Goal: Task Accomplishment & Management: Manage account settings

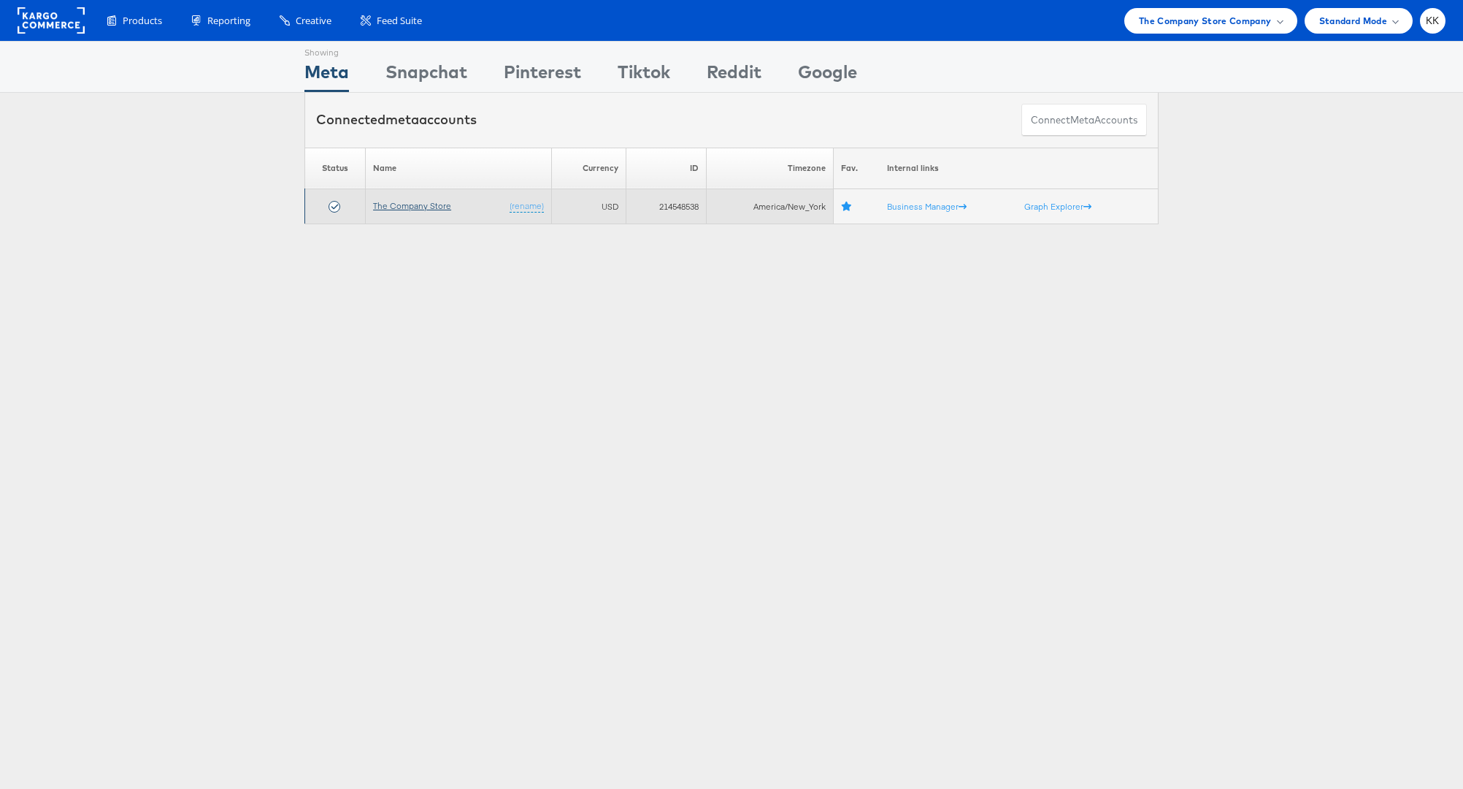
click at [412, 200] on link "The Company Store" at bounding box center [412, 205] width 78 height 11
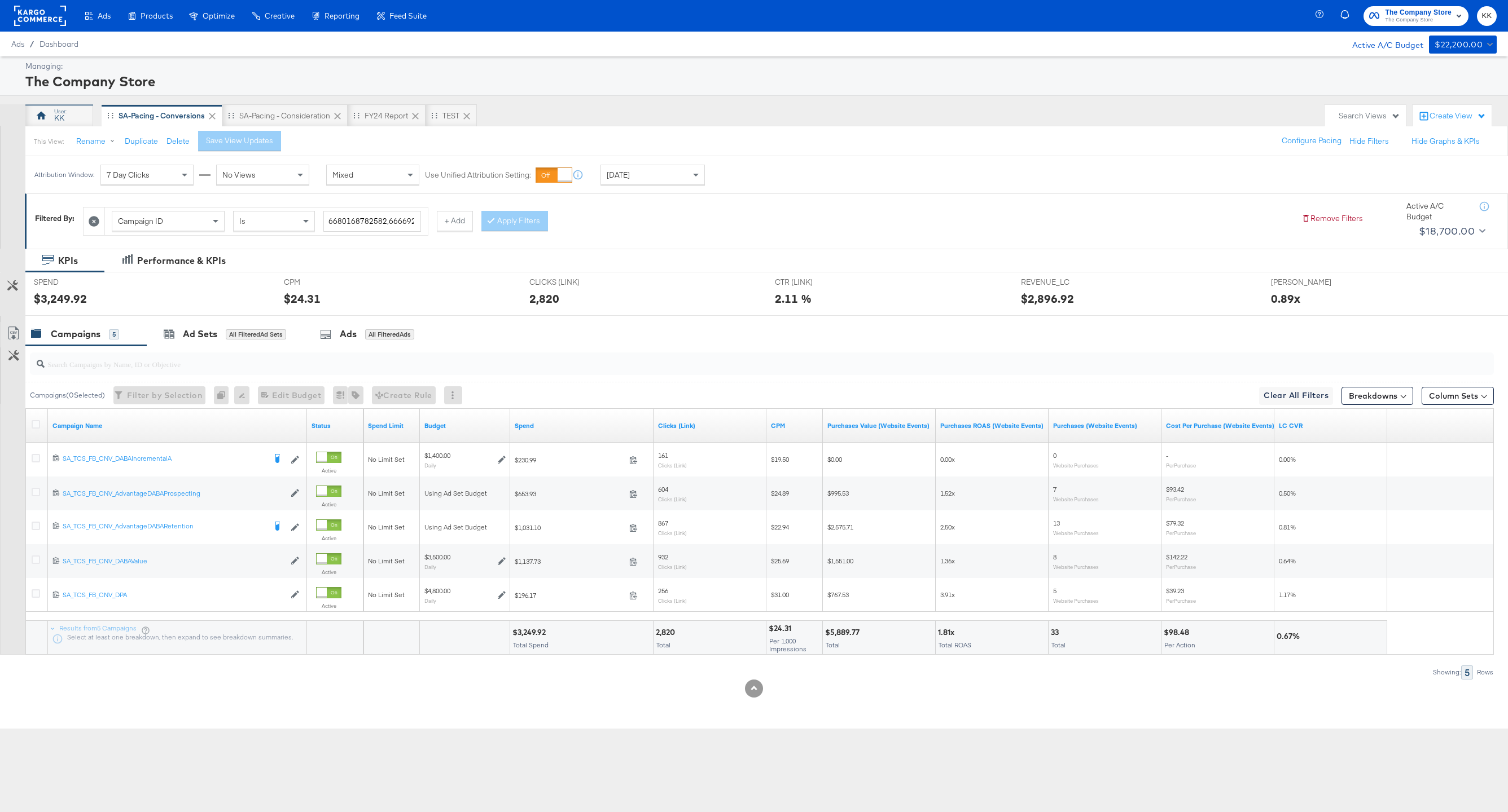
click at [46, 117] on icon at bounding box center [41, 115] width 12 height 12
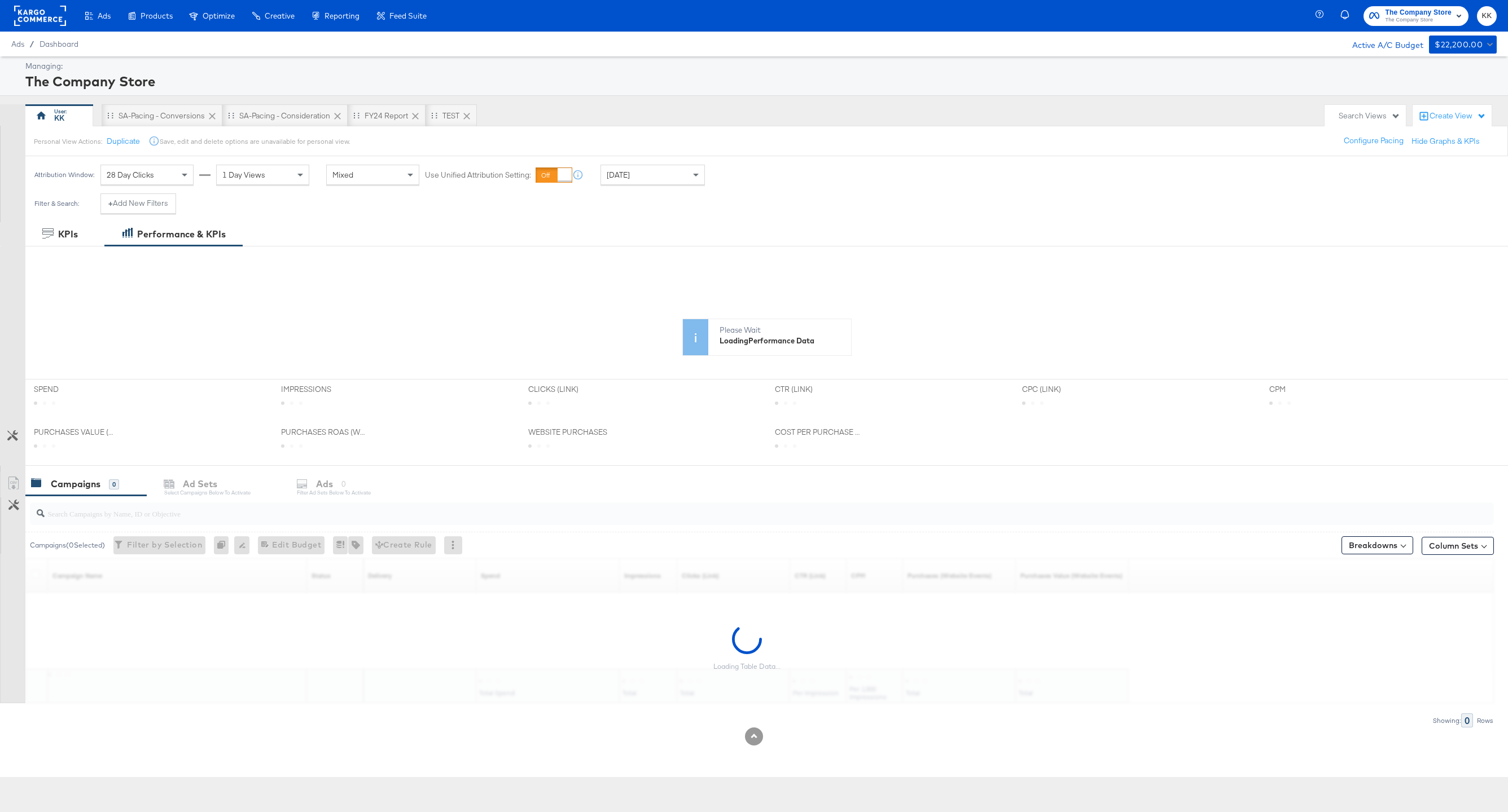
click at [627, 175] on span "Yesterday" at bounding box center [618, 175] width 23 height 10
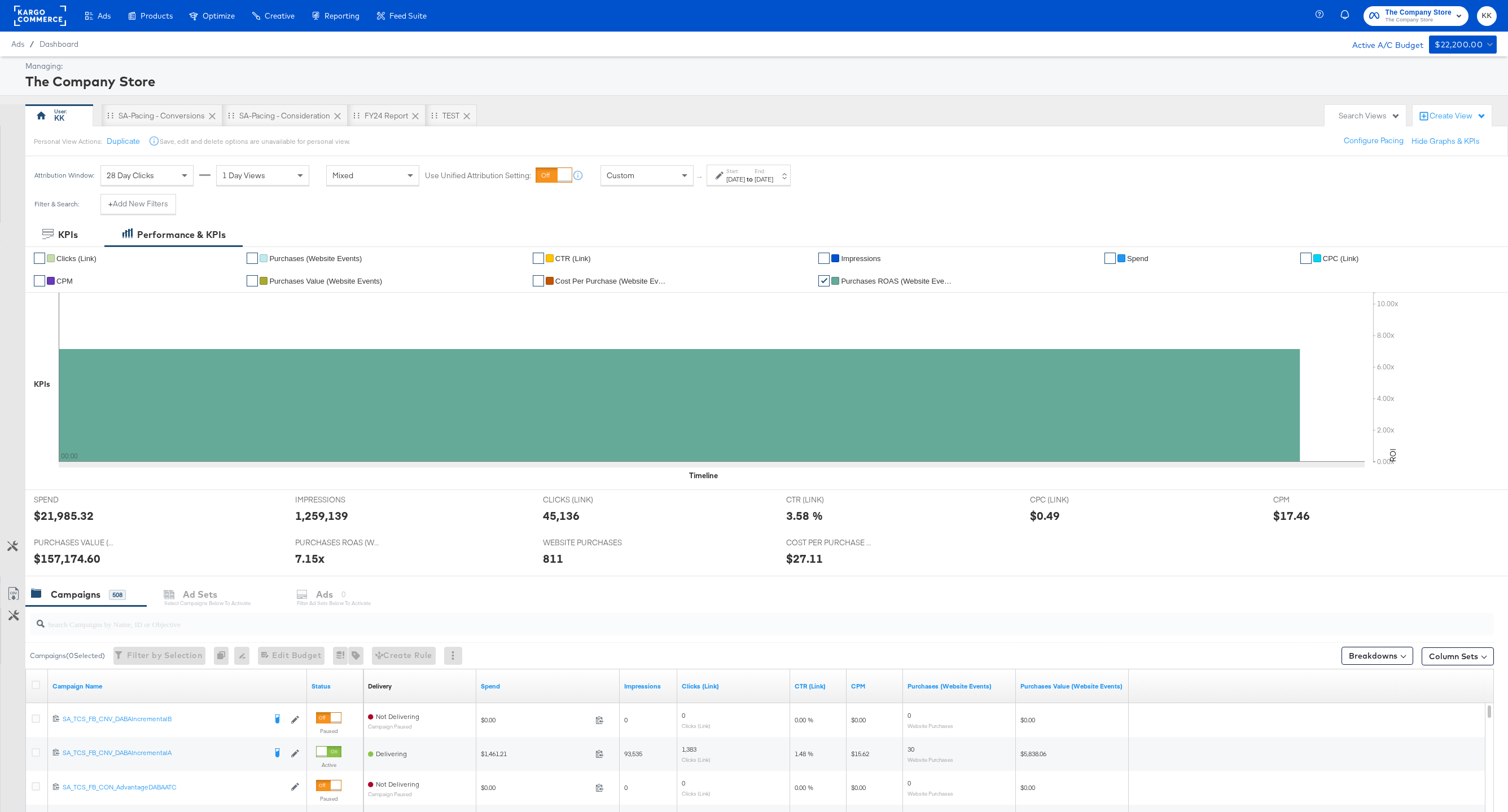
click at [745, 182] on div "Sep 29th 2025" at bounding box center [736, 179] width 19 height 9
click at [643, 265] on input "September 29th 2025" at bounding box center [614, 264] width 122 height 20
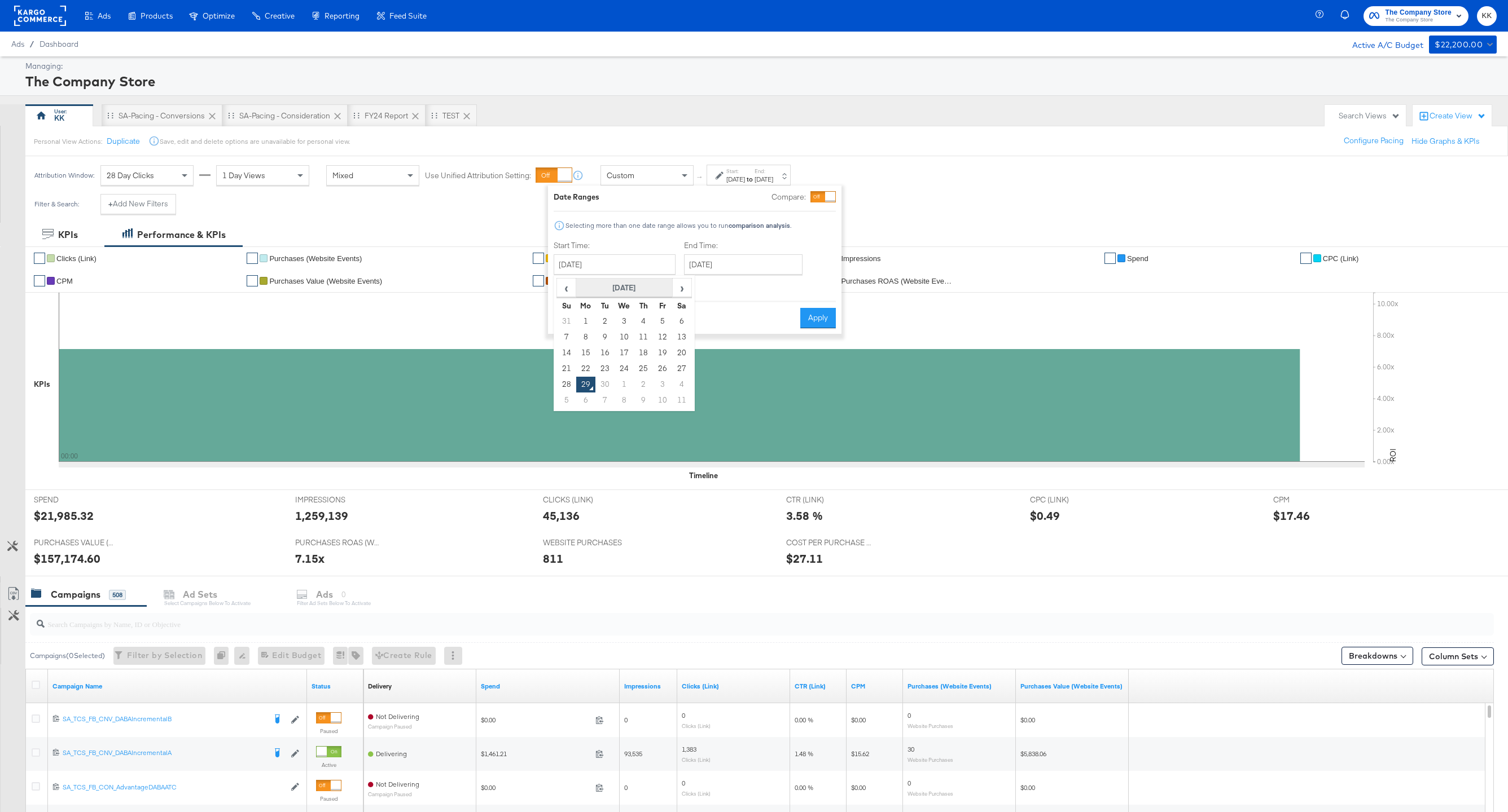
click at [654, 285] on th "September 2025" at bounding box center [625, 288] width 97 height 19
click at [566, 287] on span "‹" at bounding box center [562, 287] width 9 height 17
click at [579, 369] on td "Sep" at bounding box center [574, 369] width 34 height 29
click at [583, 403] on td "30" at bounding box center [586, 400] width 19 height 15
type input "September 30th 2024"
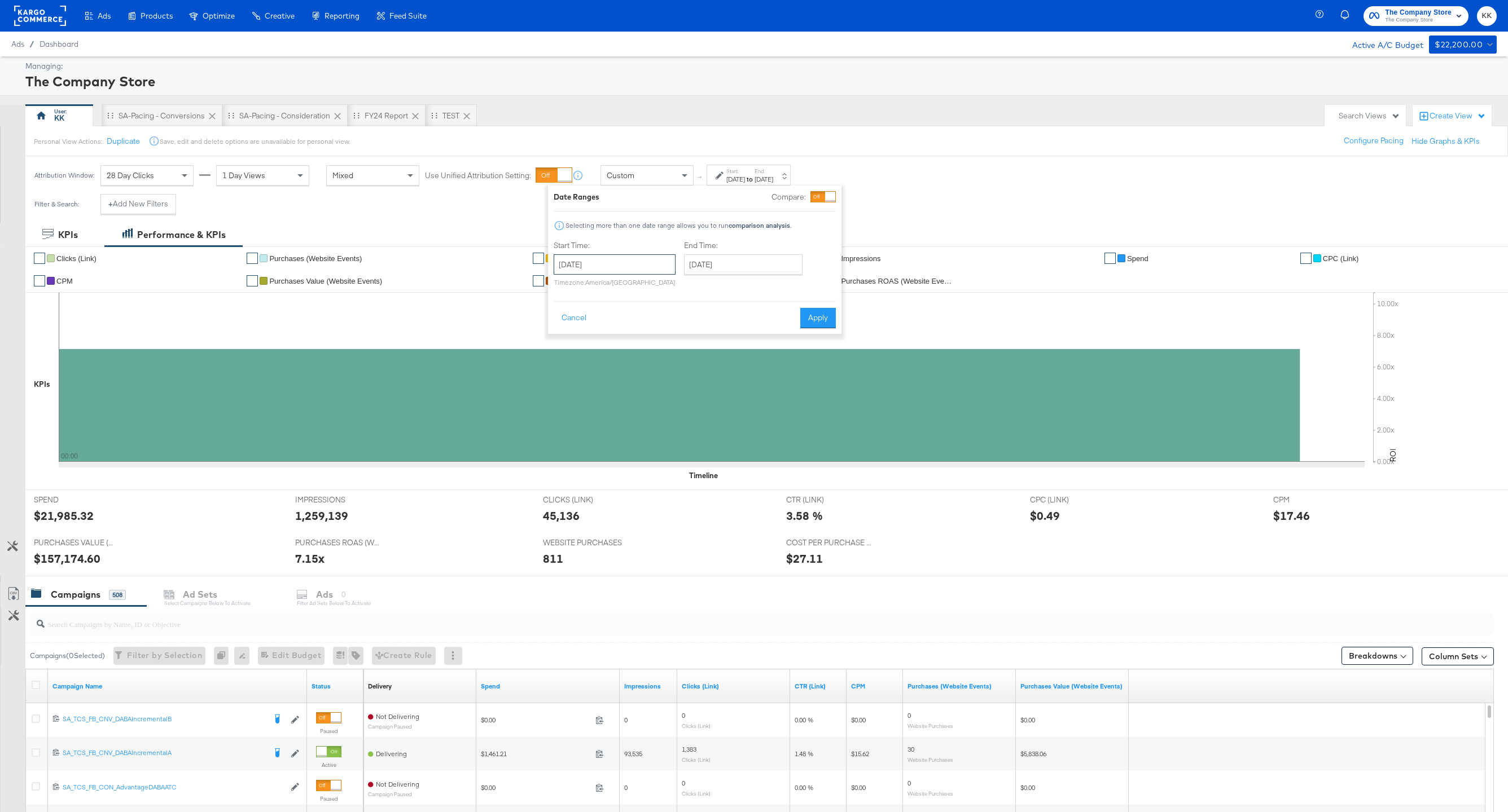
click at [615, 263] on input "September 30th 2024" at bounding box center [614, 264] width 122 height 20
click at [734, 268] on input "September 29th 2025" at bounding box center [743, 264] width 118 height 20
click at [737, 277] on div "‹ September 2025 › Su Mo Tu We Th Fr Sa 31 1 2 3 4 5 6 7 8 9 10 11 12 13 14 15 …" at bounding box center [754, 343] width 141 height 136
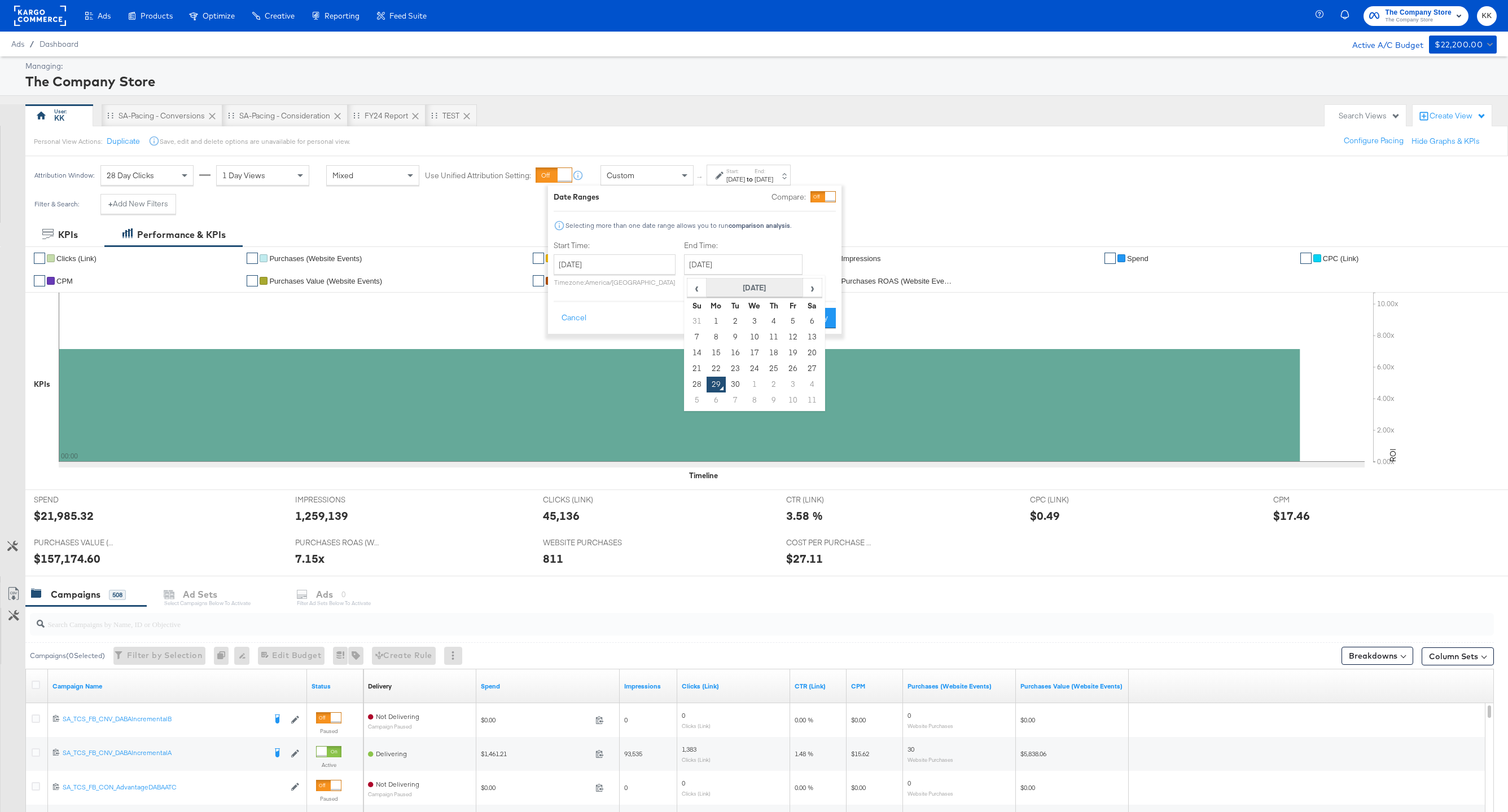
click at [737, 281] on th "September 2025" at bounding box center [754, 288] width 97 height 19
click at [688, 286] on span "‹" at bounding box center [693, 287] width 9 height 17
click at [740, 367] on td "Oct" at bounding box center [737, 369] width 34 height 29
click at [693, 402] on td "3" at bounding box center [696, 400] width 19 height 15
type input "November 3rd 2024"
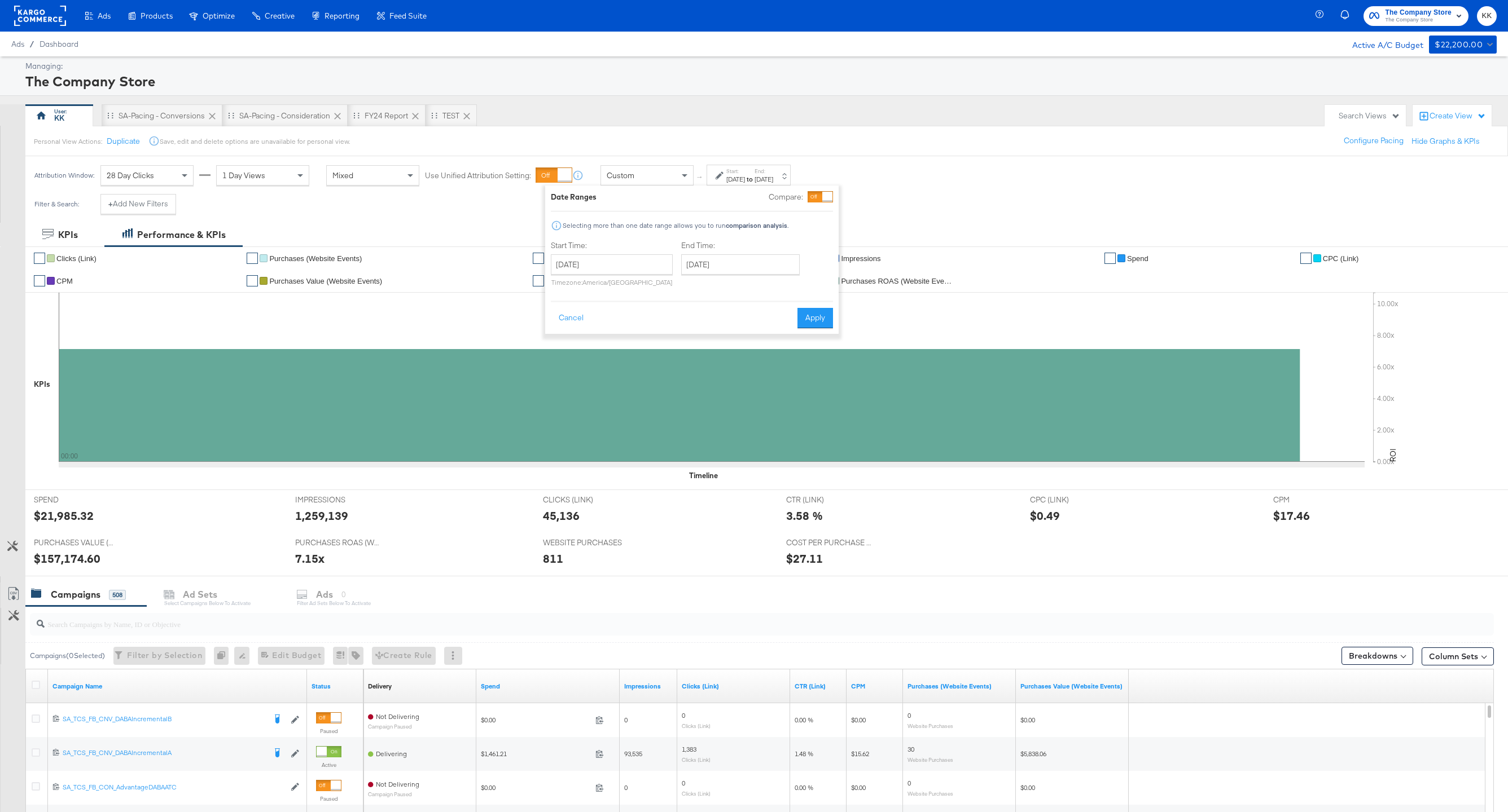
click at [829, 304] on div "Cancel Apply" at bounding box center [692, 314] width 282 height 28
click at [825, 311] on button "Apply" at bounding box center [815, 318] width 36 height 20
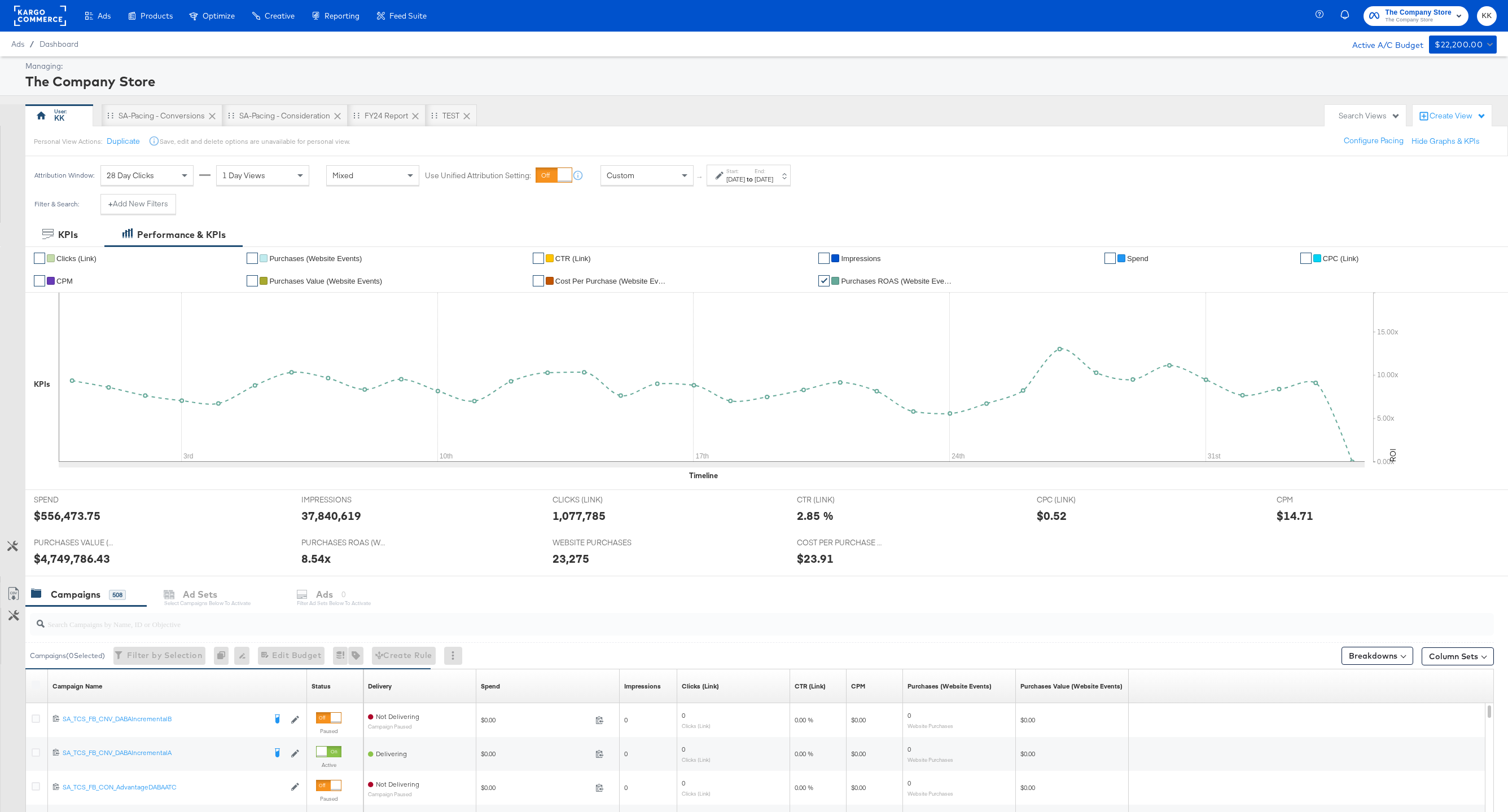
scroll to position [245, 0]
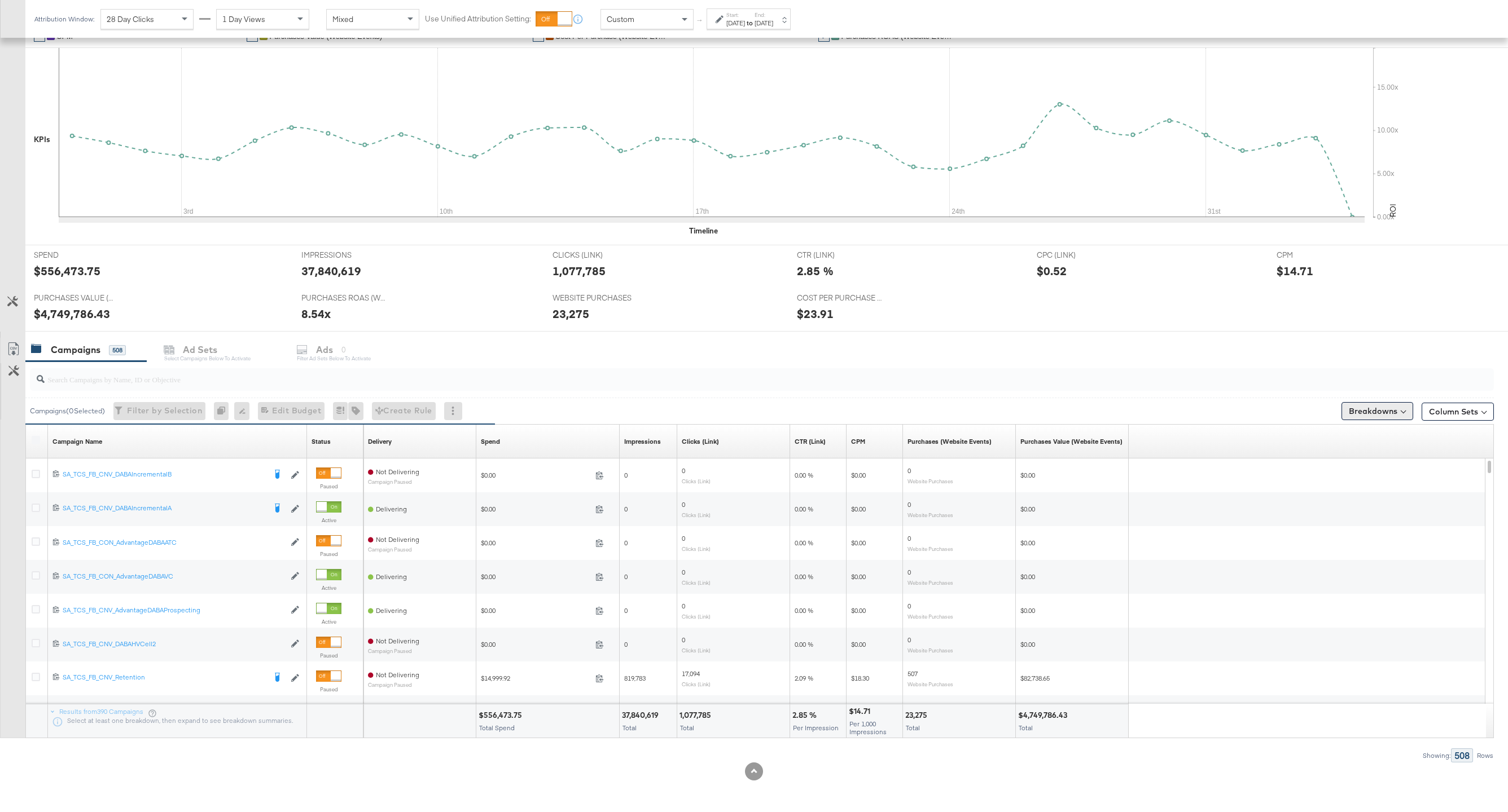
click at [1131, 413] on button "Breakdowns" at bounding box center [1377, 411] width 72 height 18
click at [1131, 477] on div "Time" at bounding box center [1350, 480] width 112 height 9
click at [1131, 506] on div "Day" at bounding box center [1350, 508] width 122 height 12
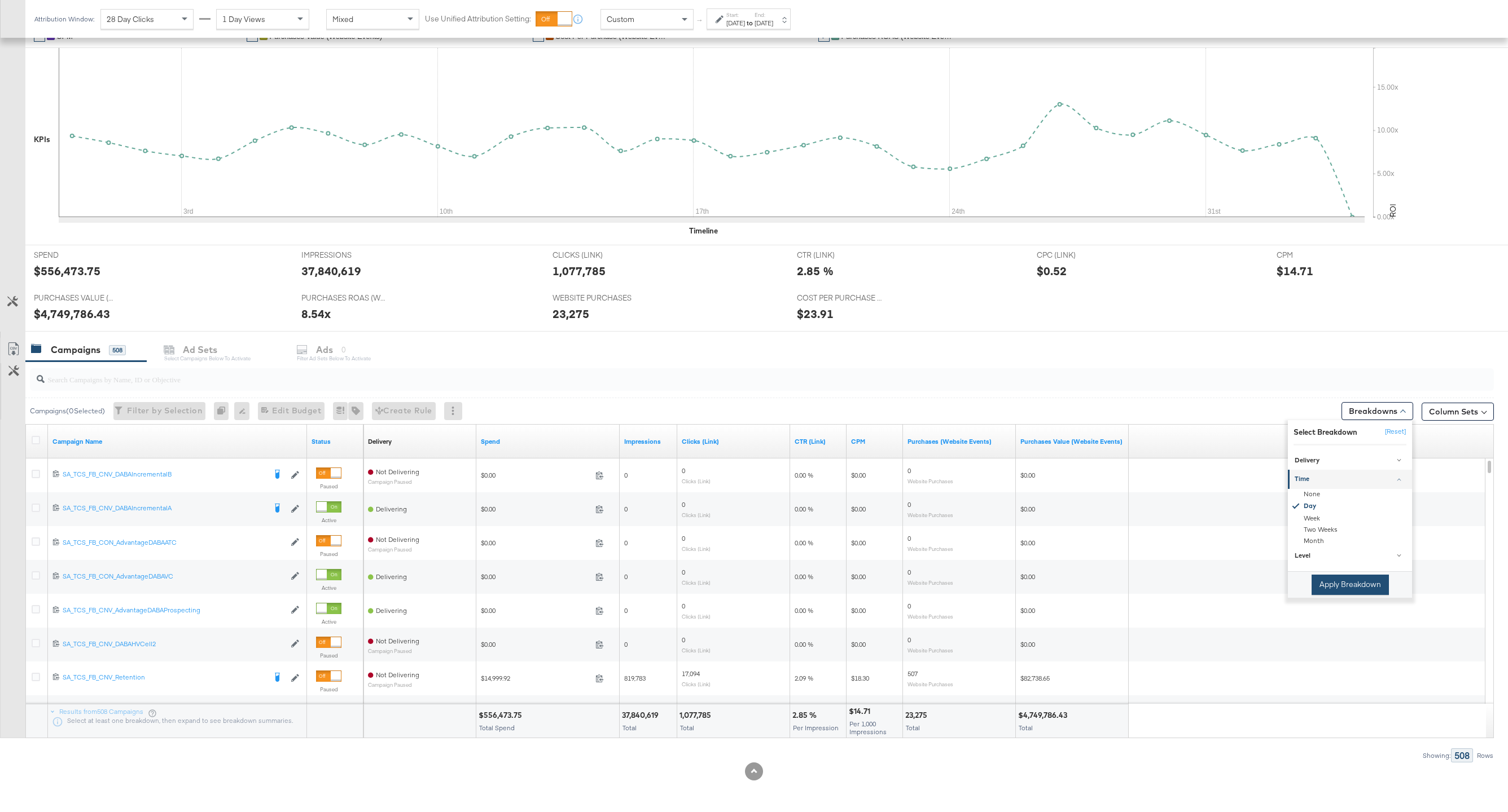
click at [1131, 589] on button "Apply Breakdown" at bounding box center [1350, 585] width 77 height 20
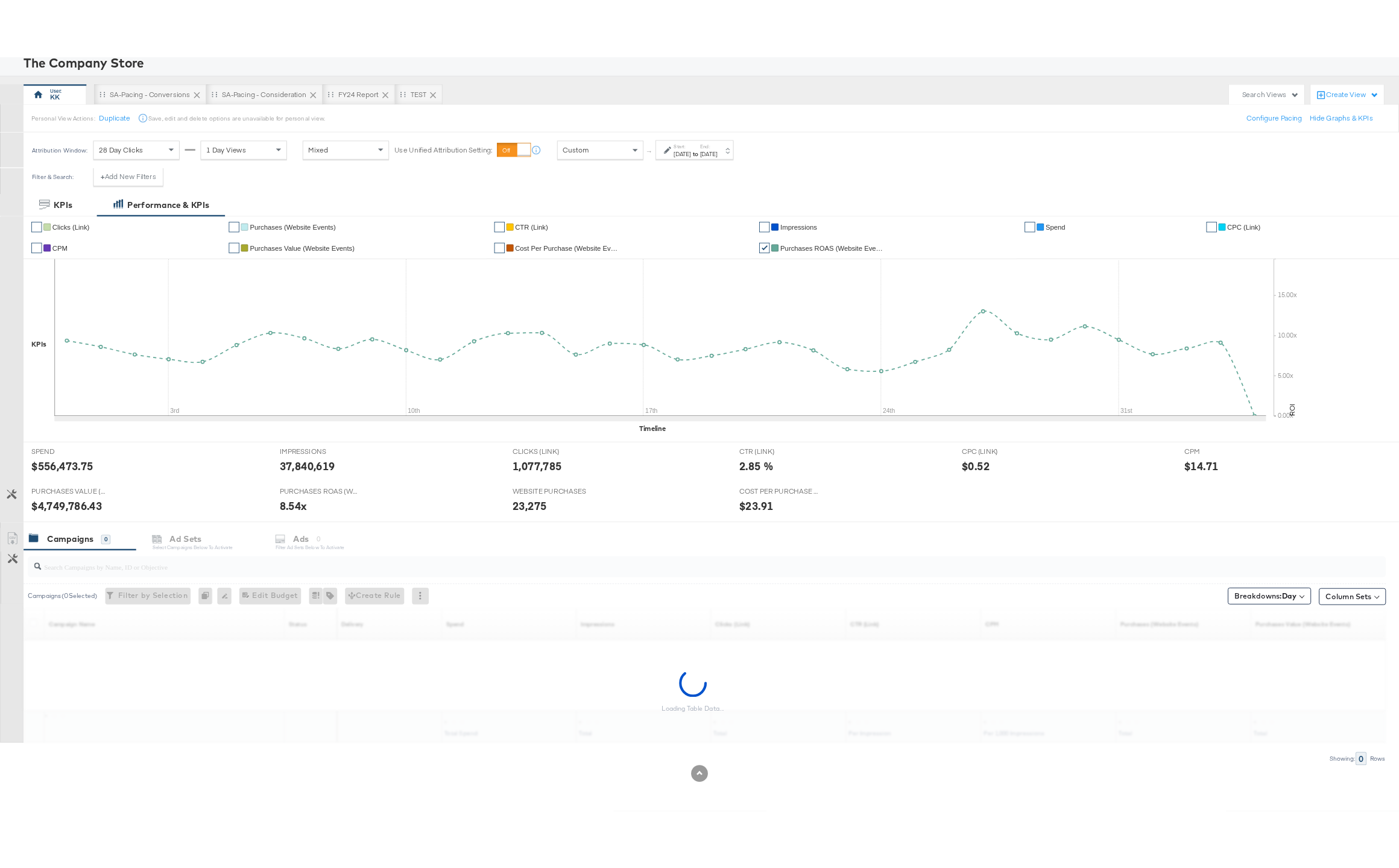
scroll to position [81, 0]
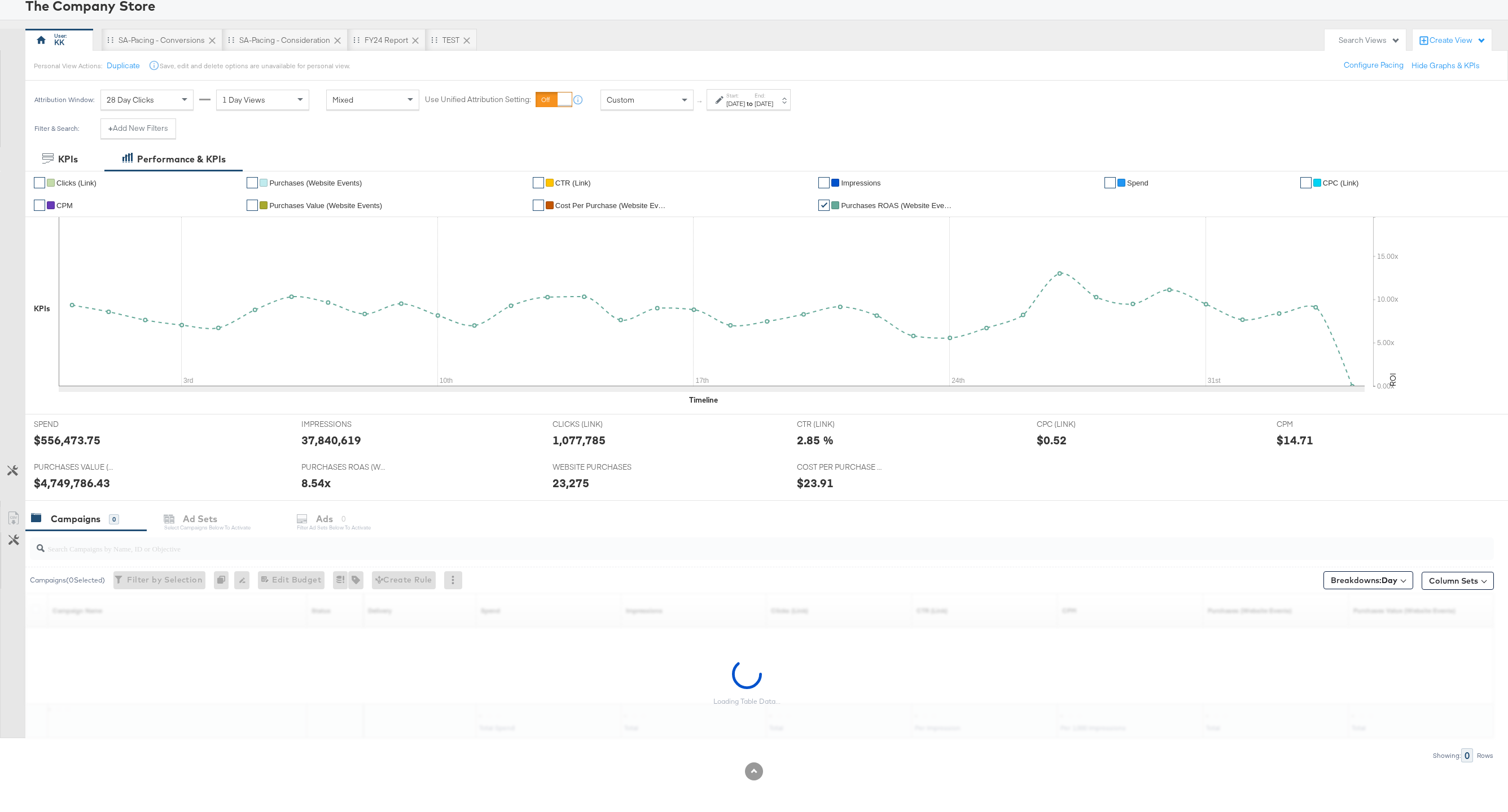
click at [240, 542] on input "search" at bounding box center [700, 544] width 1312 height 22
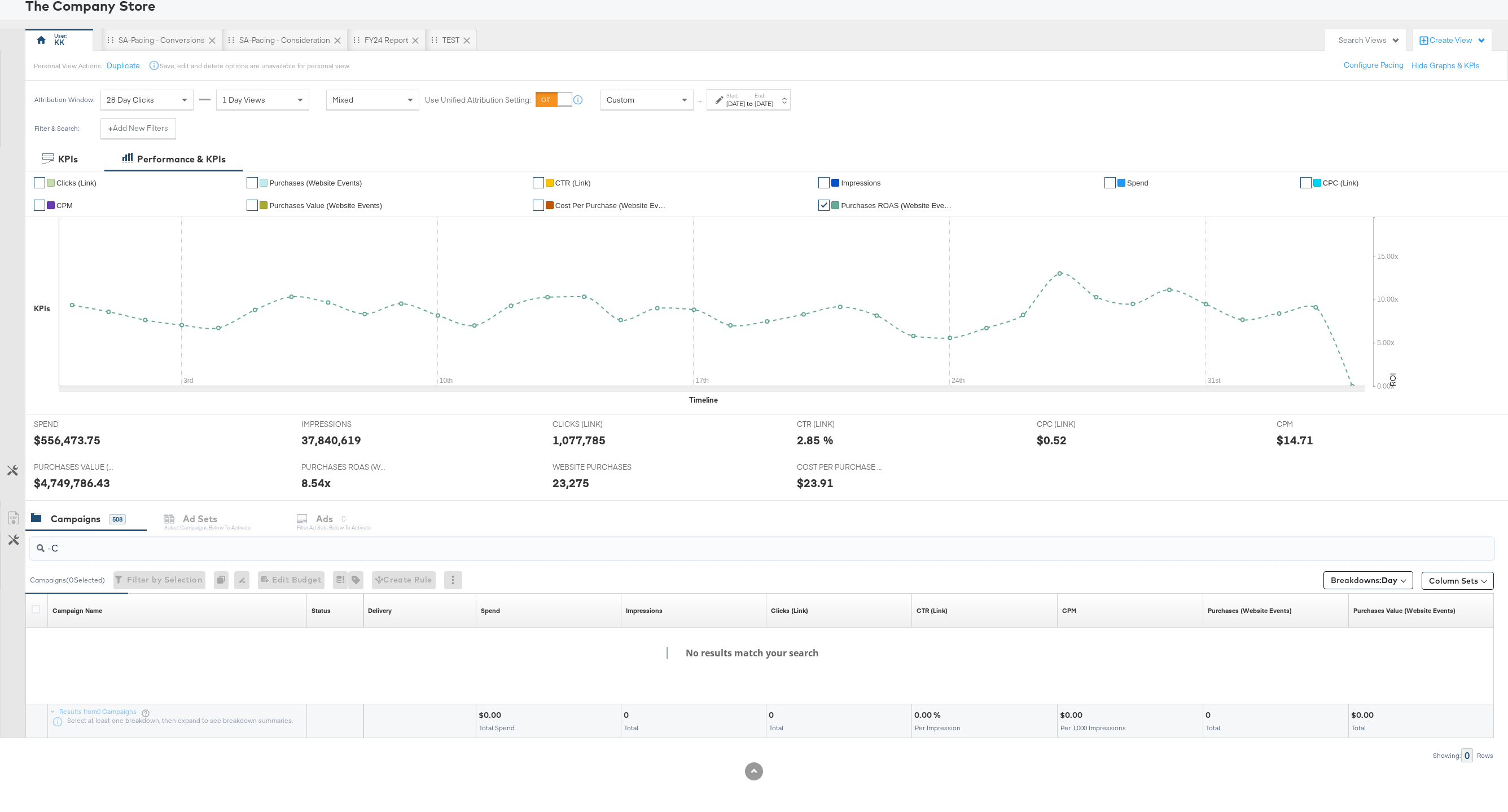
type input "-"
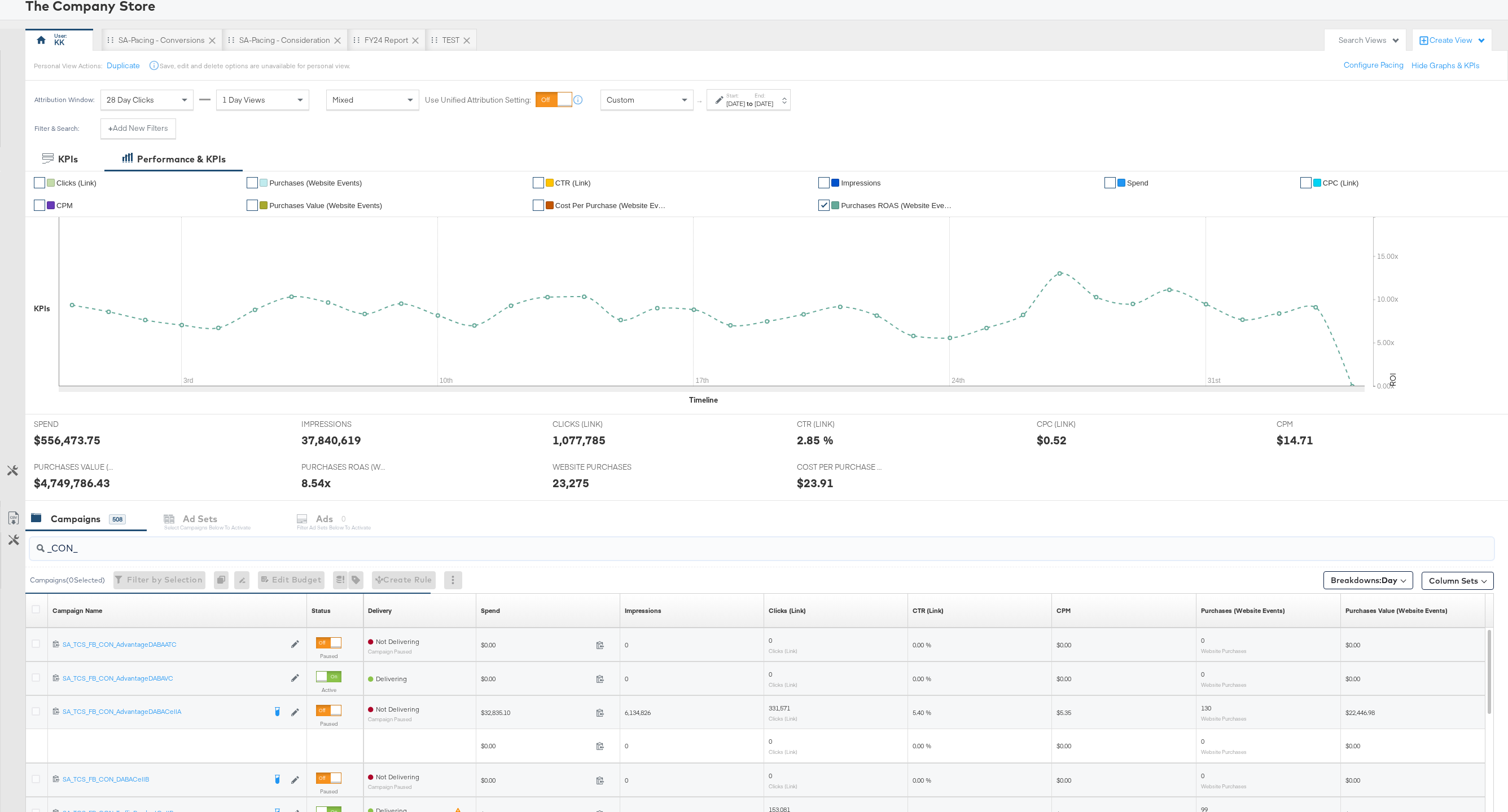
type input "_CON_"
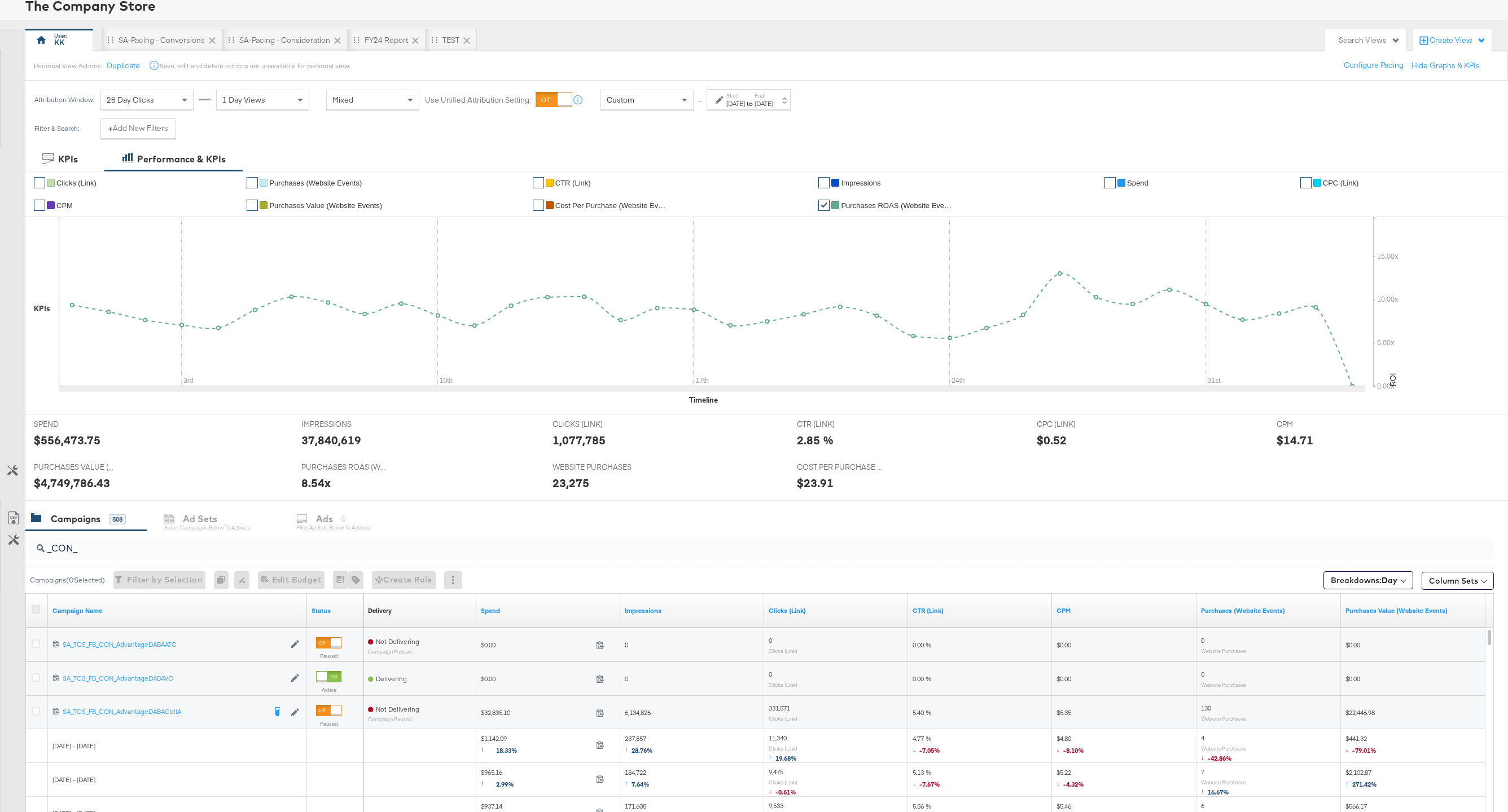
click at [38, 608] on icon at bounding box center [36, 609] width 9 height 8
click at [0, 0] on input "checkbox" at bounding box center [0, 0] width 0 height 0
click at [13, 517] on icon at bounding box center [14, 518] width 14 height 14
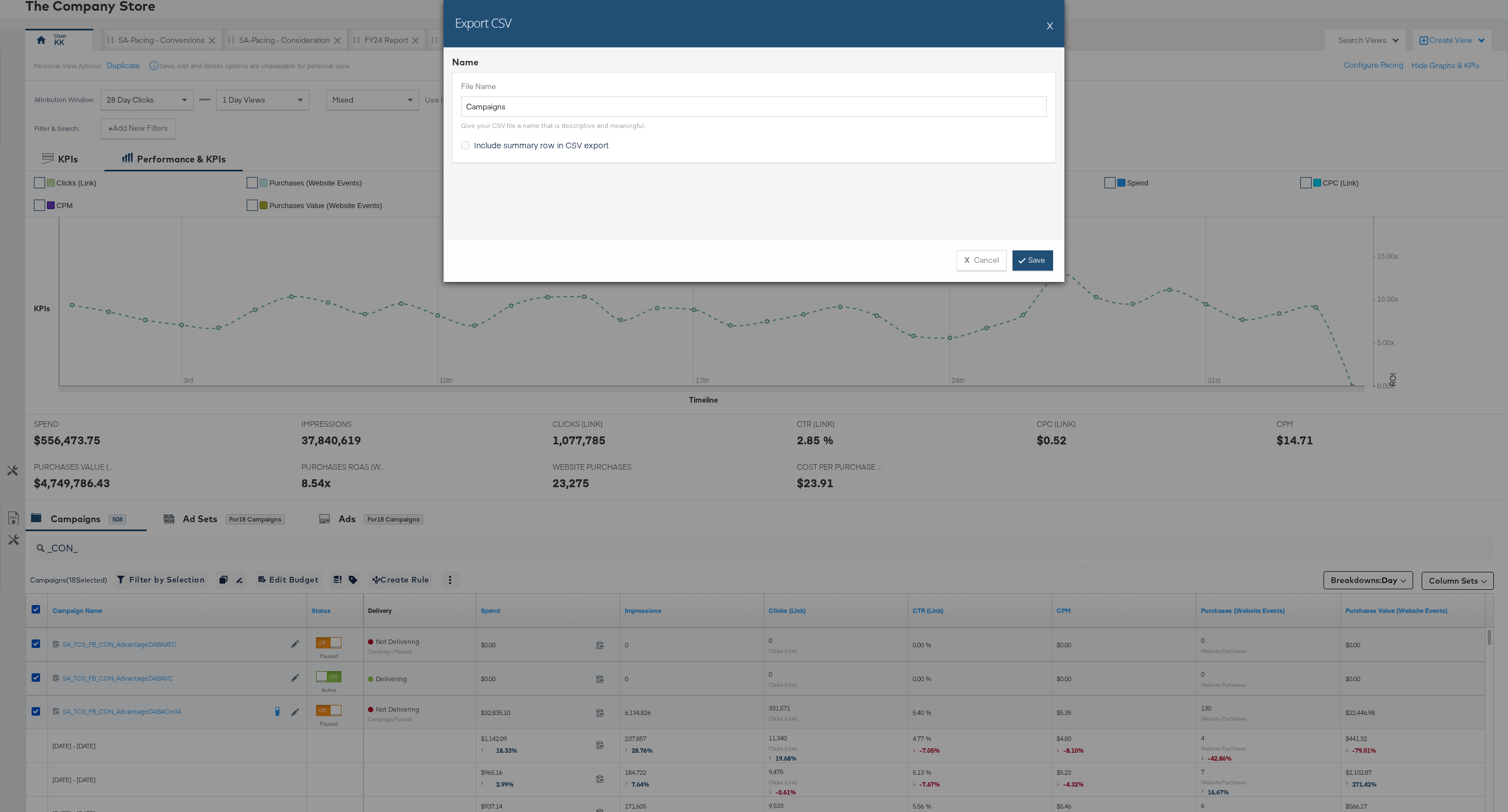
click at [1038, 258] on link "Save" at bounding box center [1033, 260] width 41 height 20
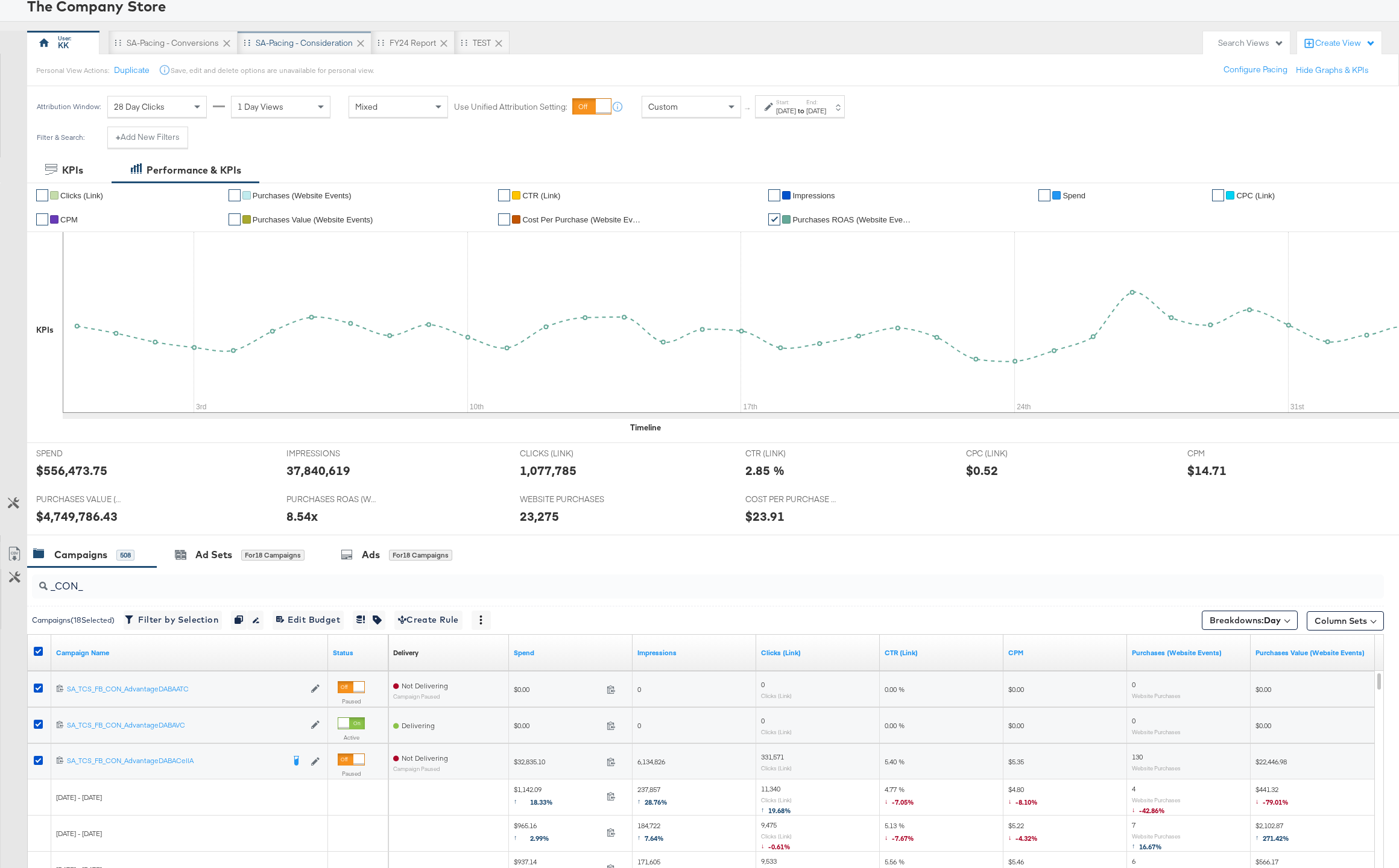
click at [298, 41] on div "SA-Pacing - Consideration" at bounding box center [305, 43] width 97 height 12
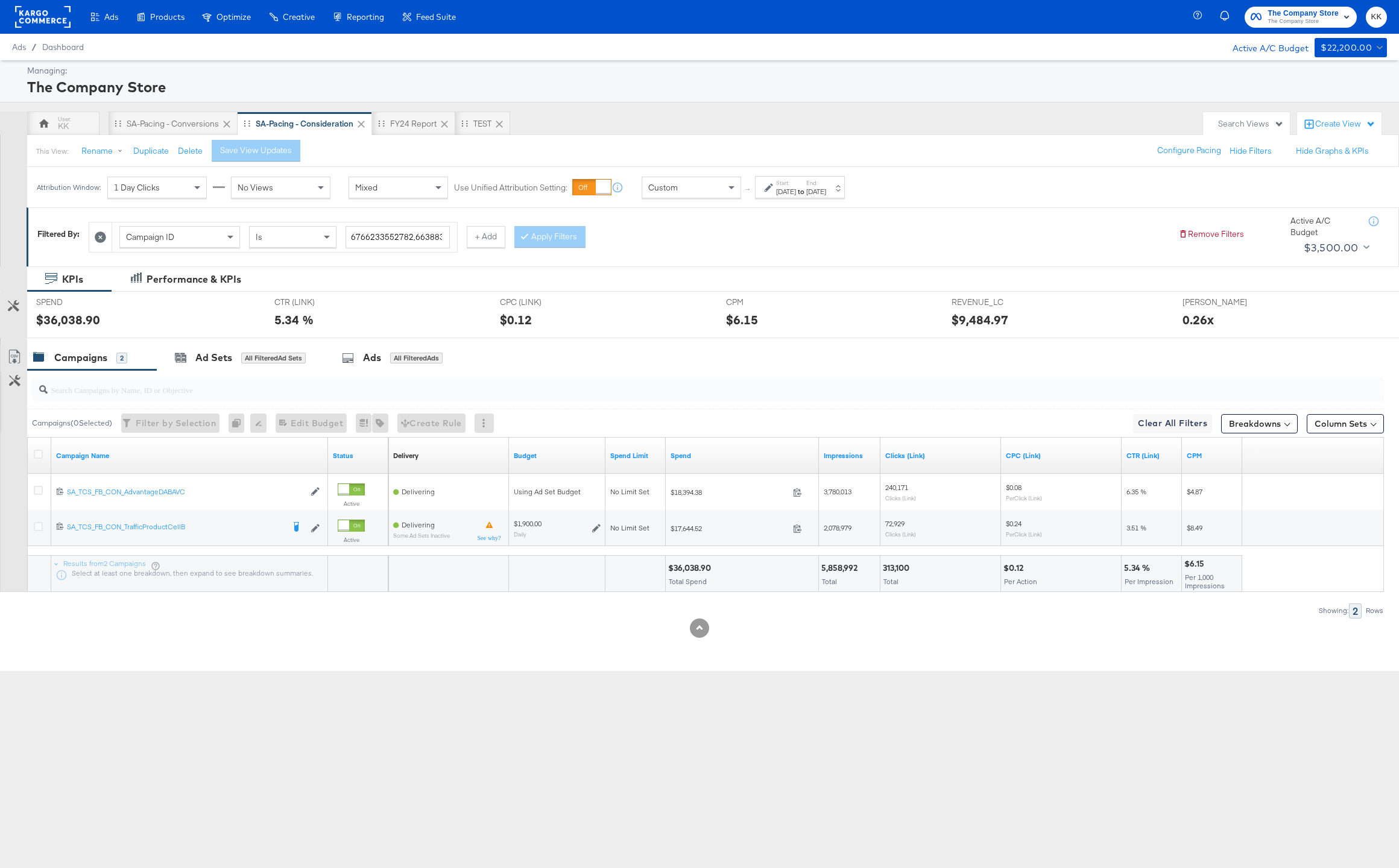
click at [709, 192] on div "Custom" at bounding box center [691, 187] width 98 height 21
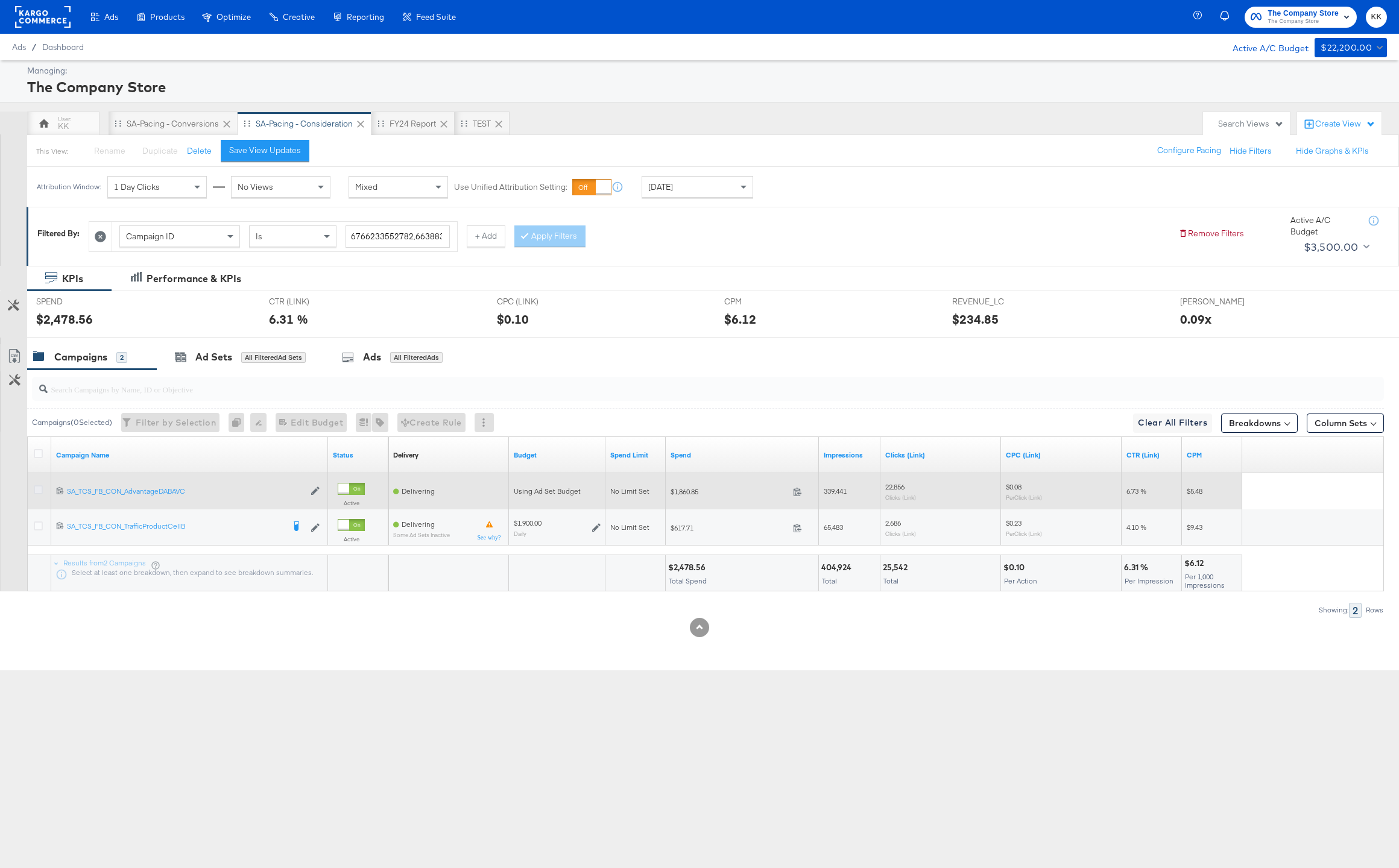
click at [39, 486] on icon at bounding box center [38, 490] width 9 height 9
click at [0, 0] on input "checkbox" at bounding box center [0, 0] width 0 height 0
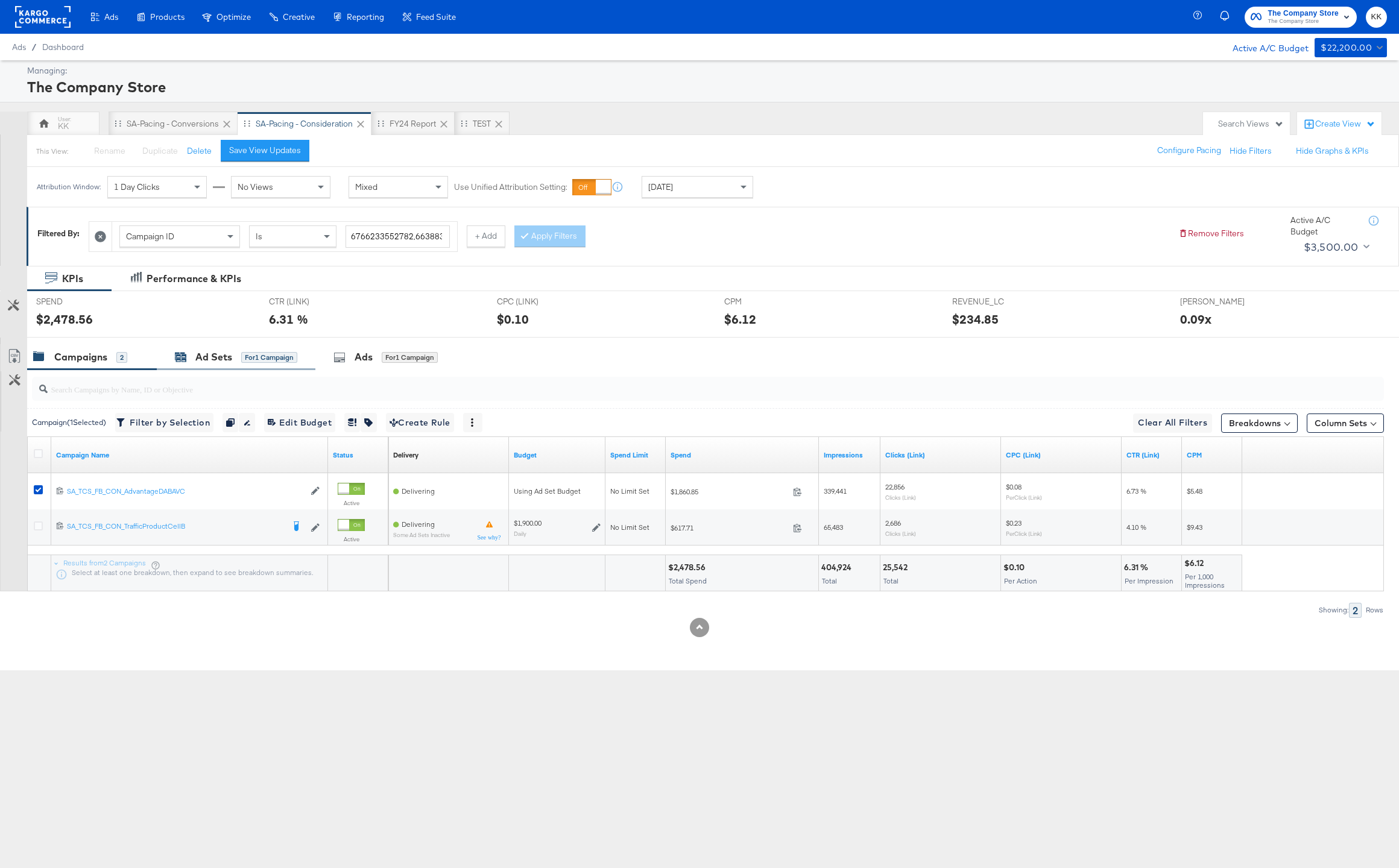
click at [234, 352] on div "Ad Sets for 1 Campaign" at bounding box center [236, 357] width 122 height 14
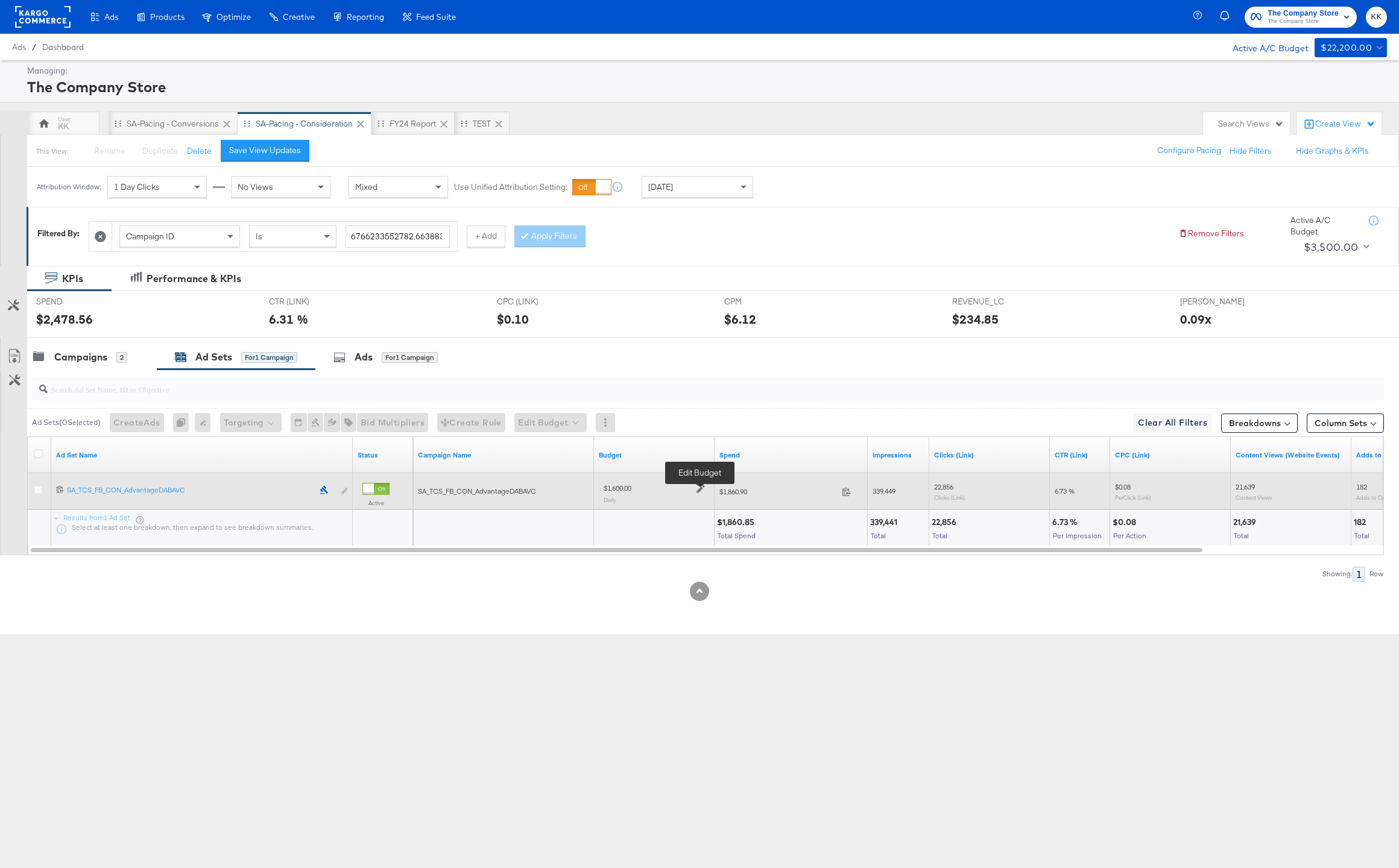
click at [700, 489] on icon at bounding box center [700, 490] width 8 height 8
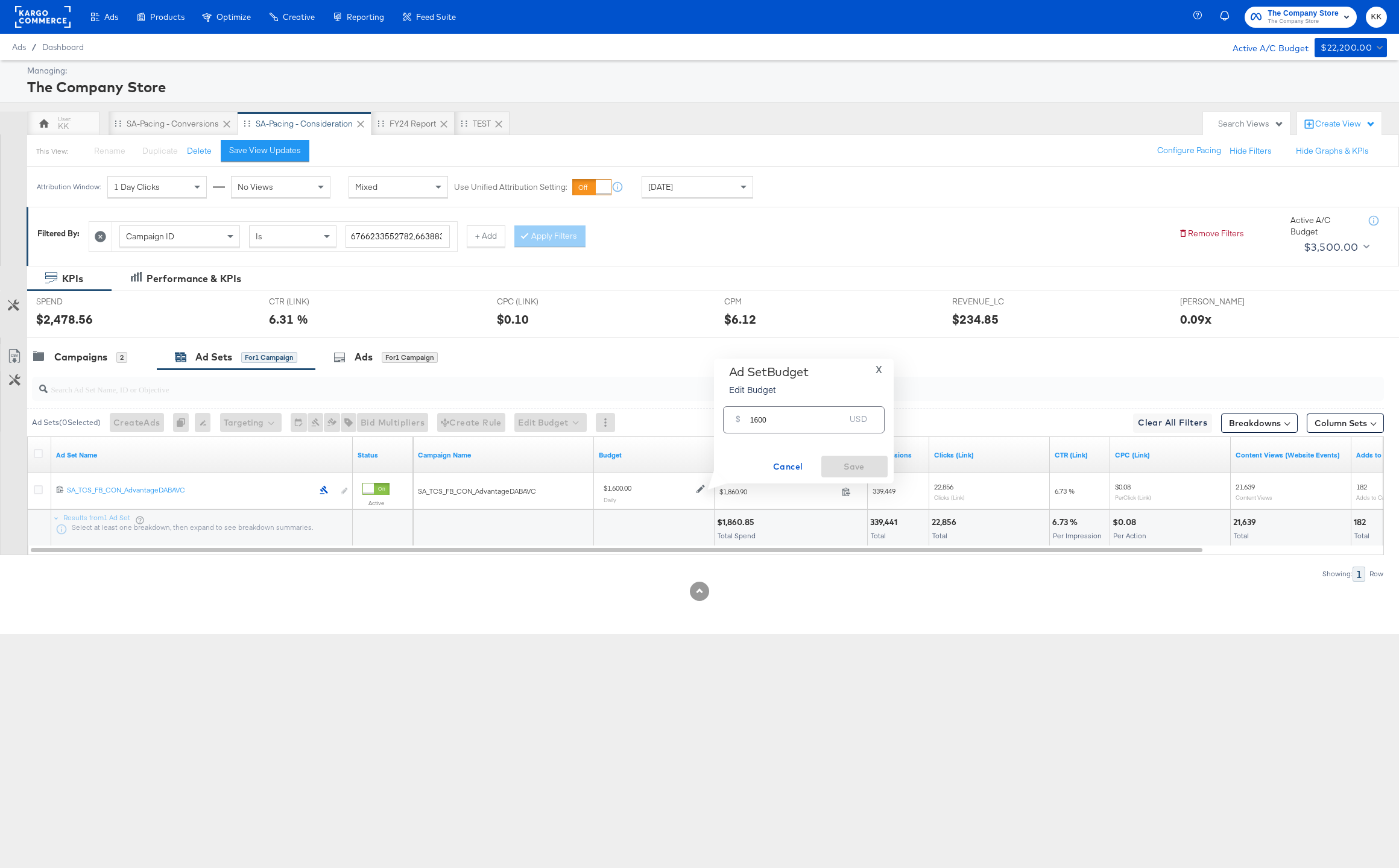
click at [756, 420] on input "1600" at bounding box center [797, 415] width 95 height 26
type input "1200"
click at [868, 462] on span "Save" at bounding box center [854, 467] width 57 height 15
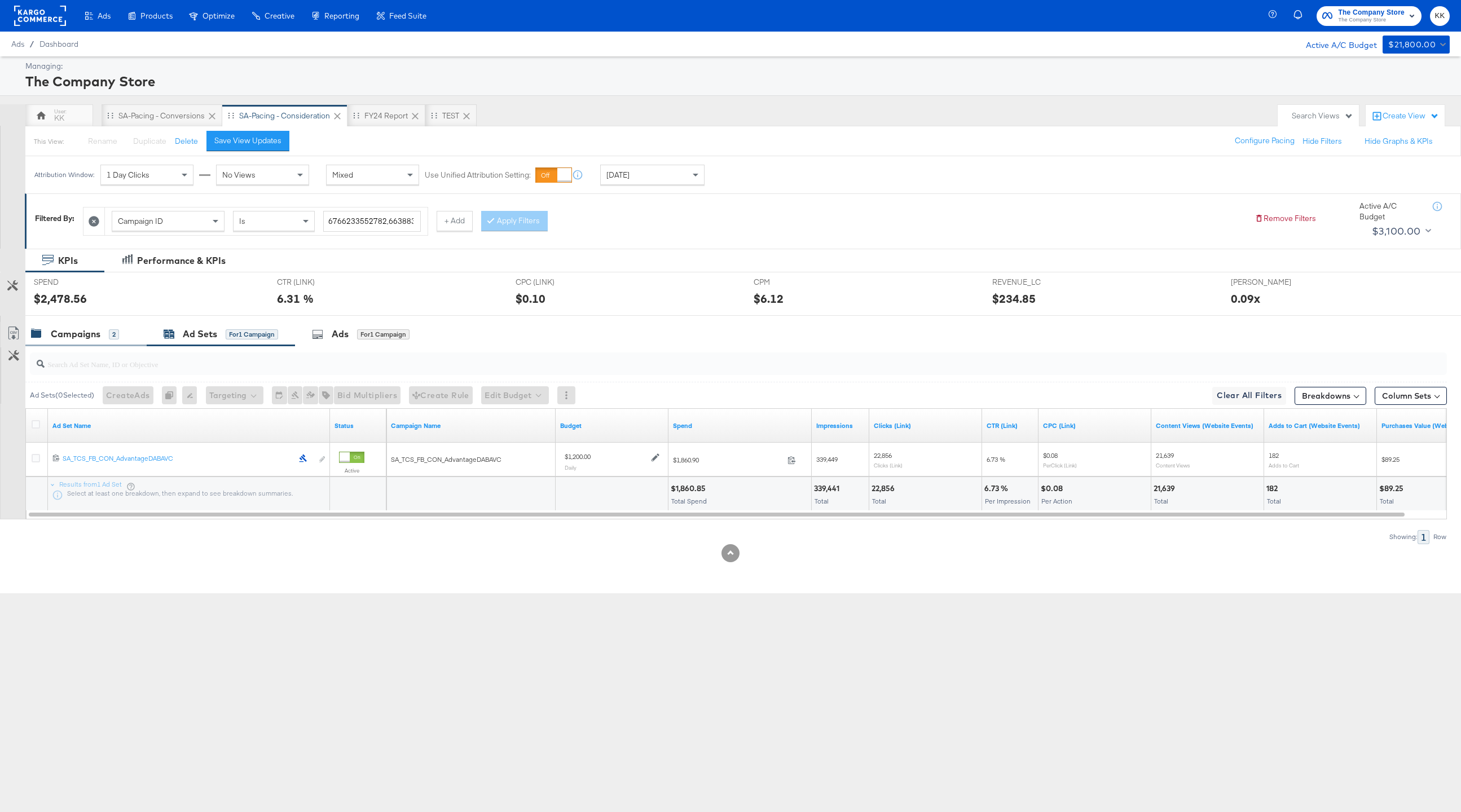
click at [90, 340] on div "Campaigns" at bounding box center [76, 334] width 49 height 13
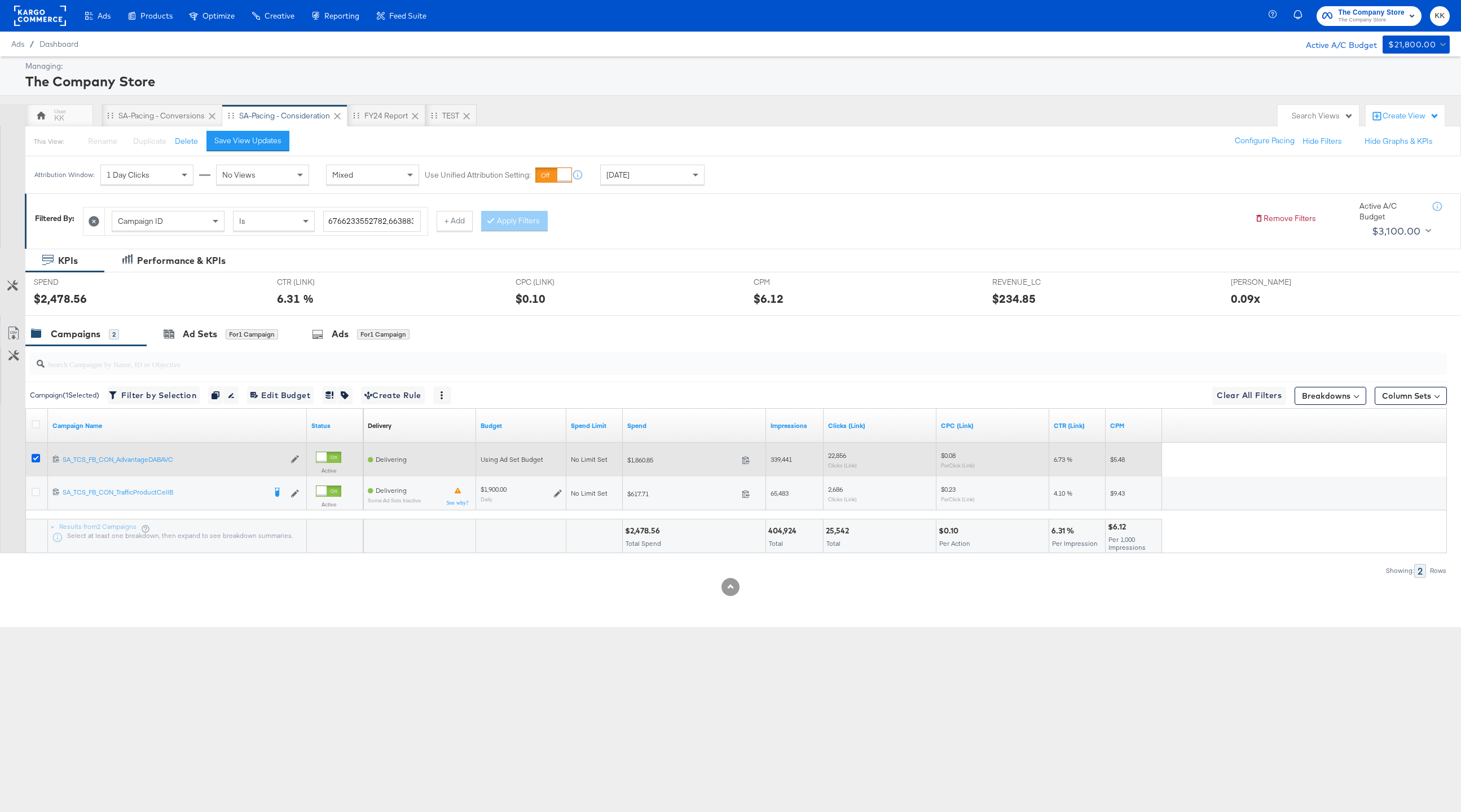
click at [38, 457] on icon at bounding box center [36, 458] width 8 height 8
click at [0, 0] on input "checkbox" at bounding box center [0, 0] width 0 height 0
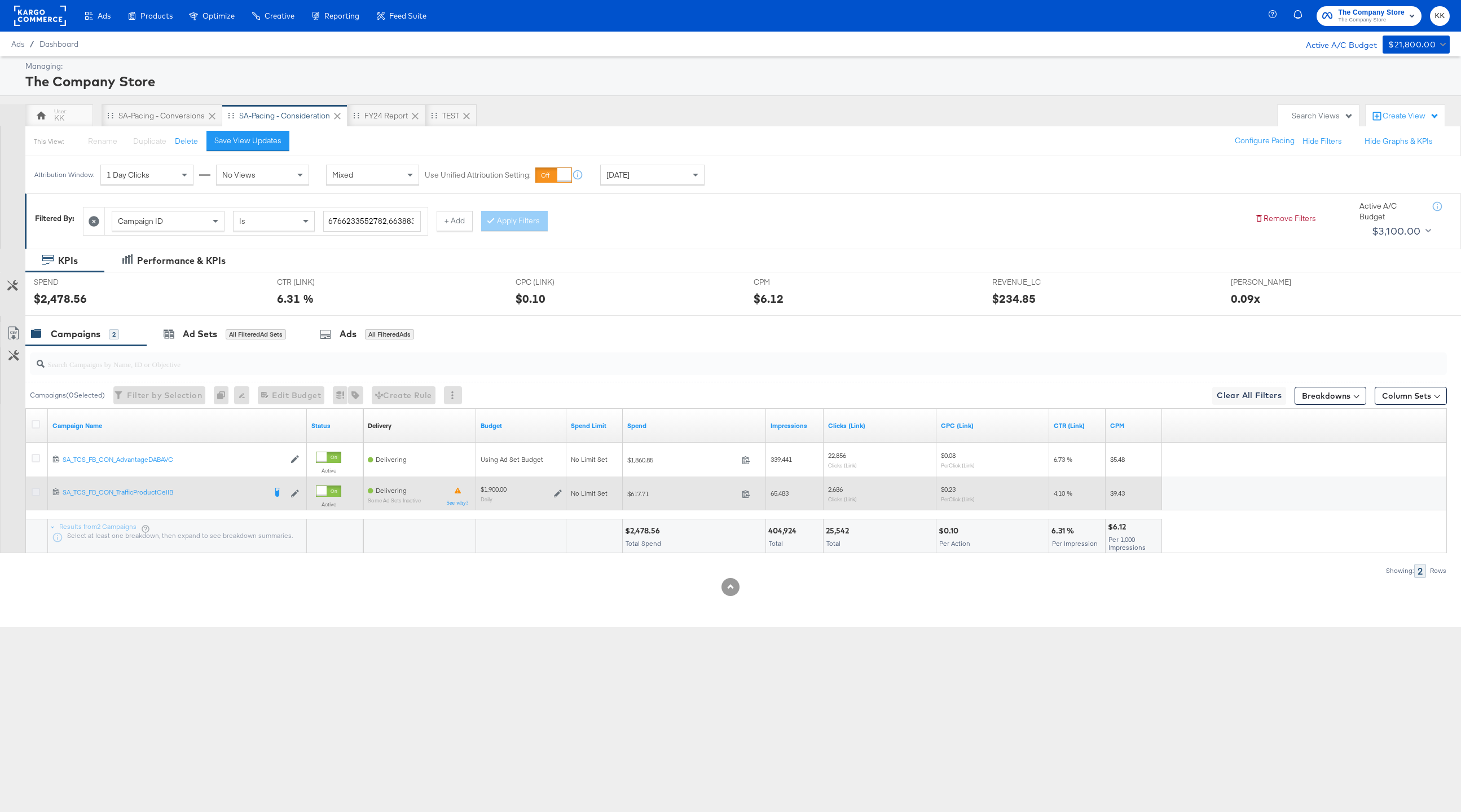
click at [35, 491] on icon at bounding box center [36, 492] width 8 height 8
click at [0, 0] on input "checkbox" at bounding box center [0, 0] width 0 height 0
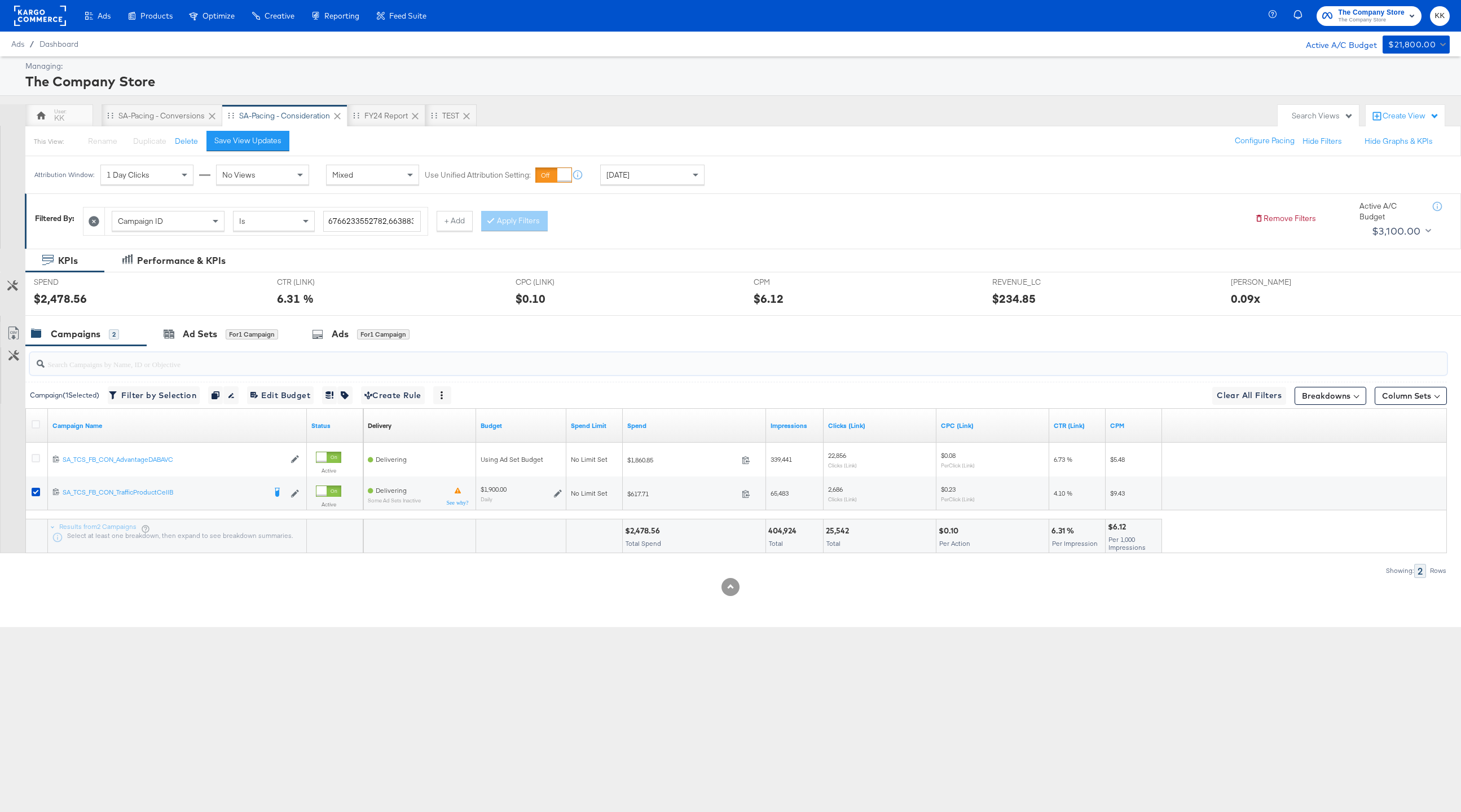
click at [252, 350] on input "search" at bounding box center [679, 359] width 1269 height 22
click at [246, 338] on div "for 1 Campaign" at bounding box center [252, 334] width 53 height 10
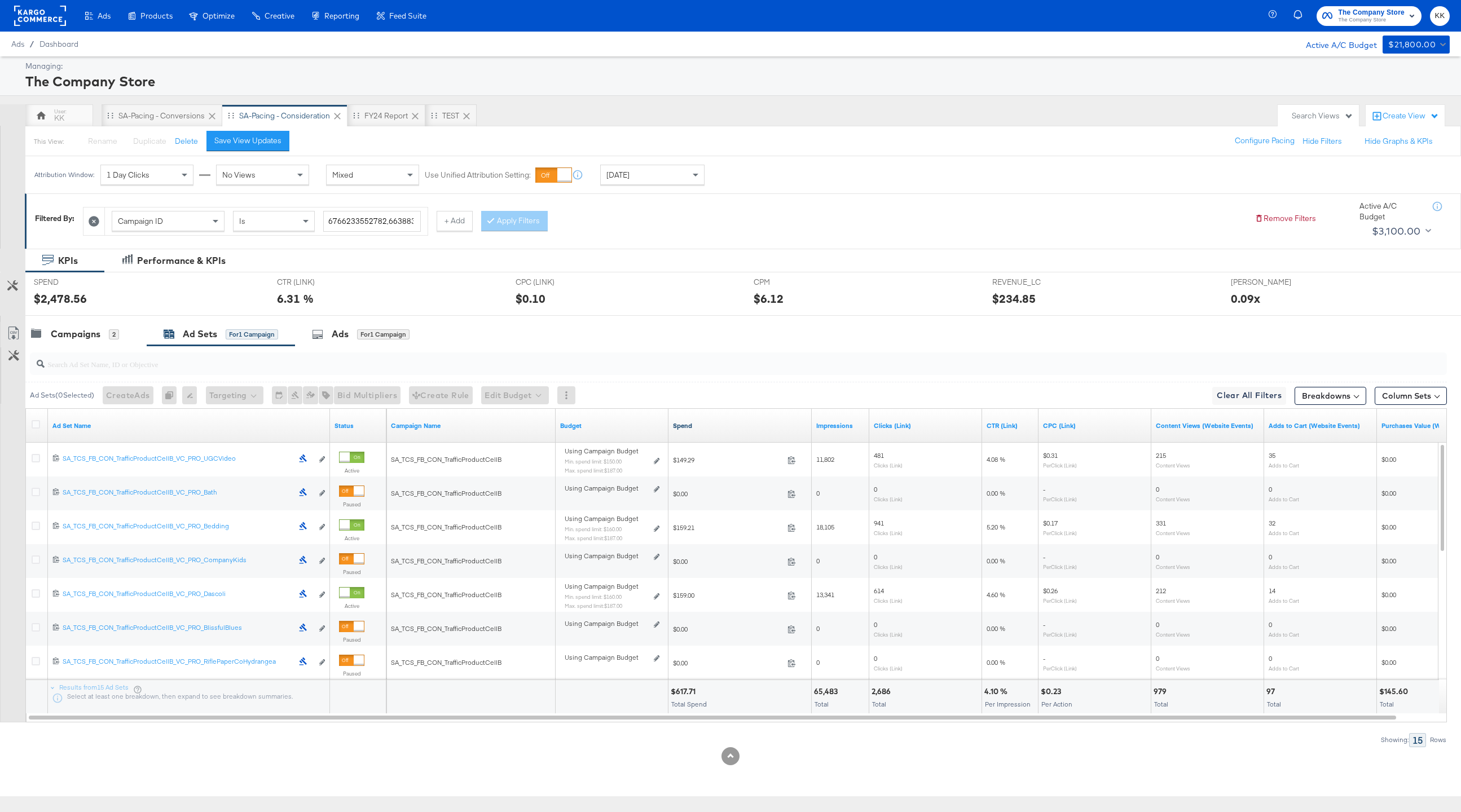
click at [685, 426] on link "Spend" at bounding box center [740, 426] width 134 height 9
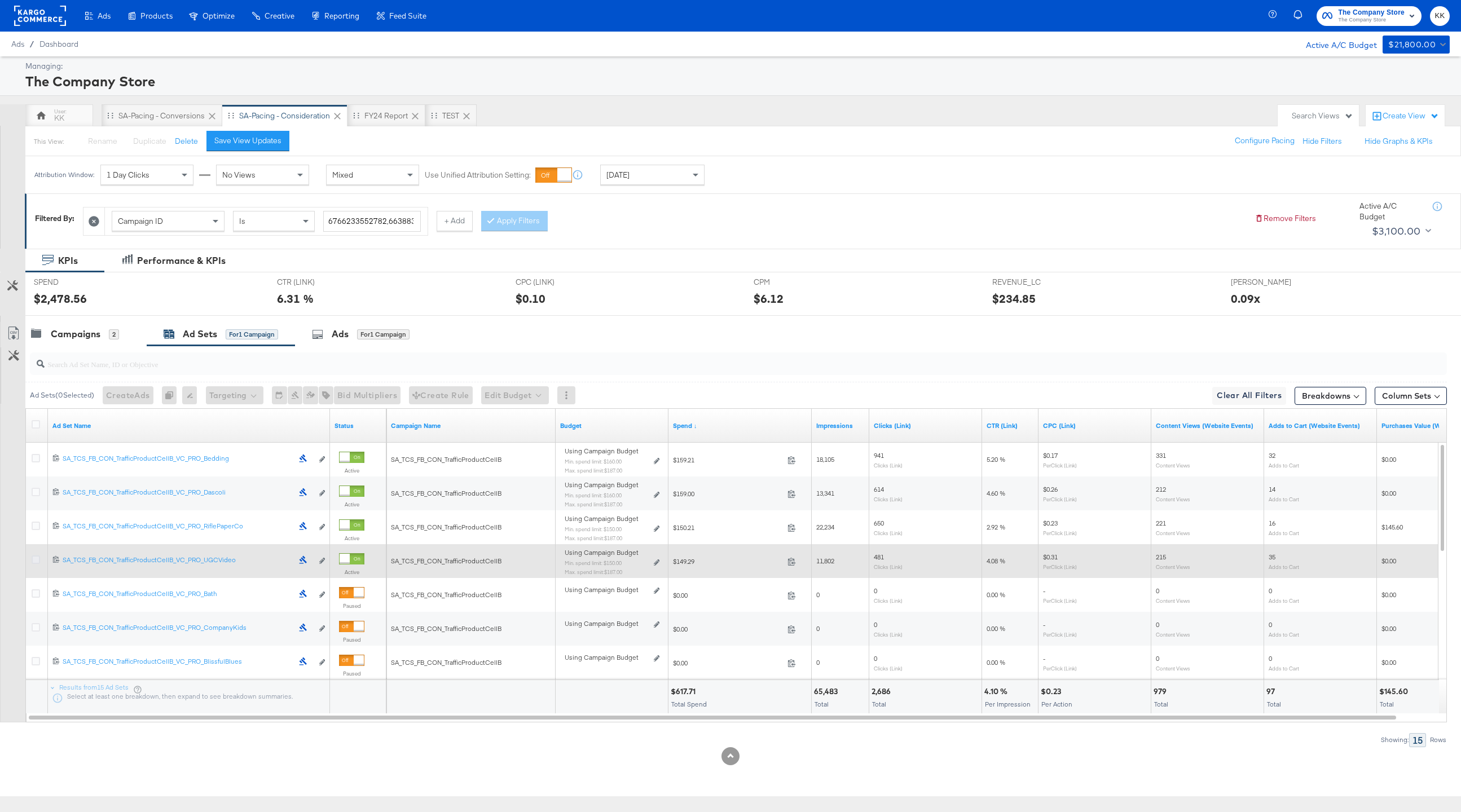
click at [32, 557] on icon at bounding box center [36, 559] width 8 height 8
click at [0, 0] on input "checkbox" at bounding box center [0, 0] width 0 height 0
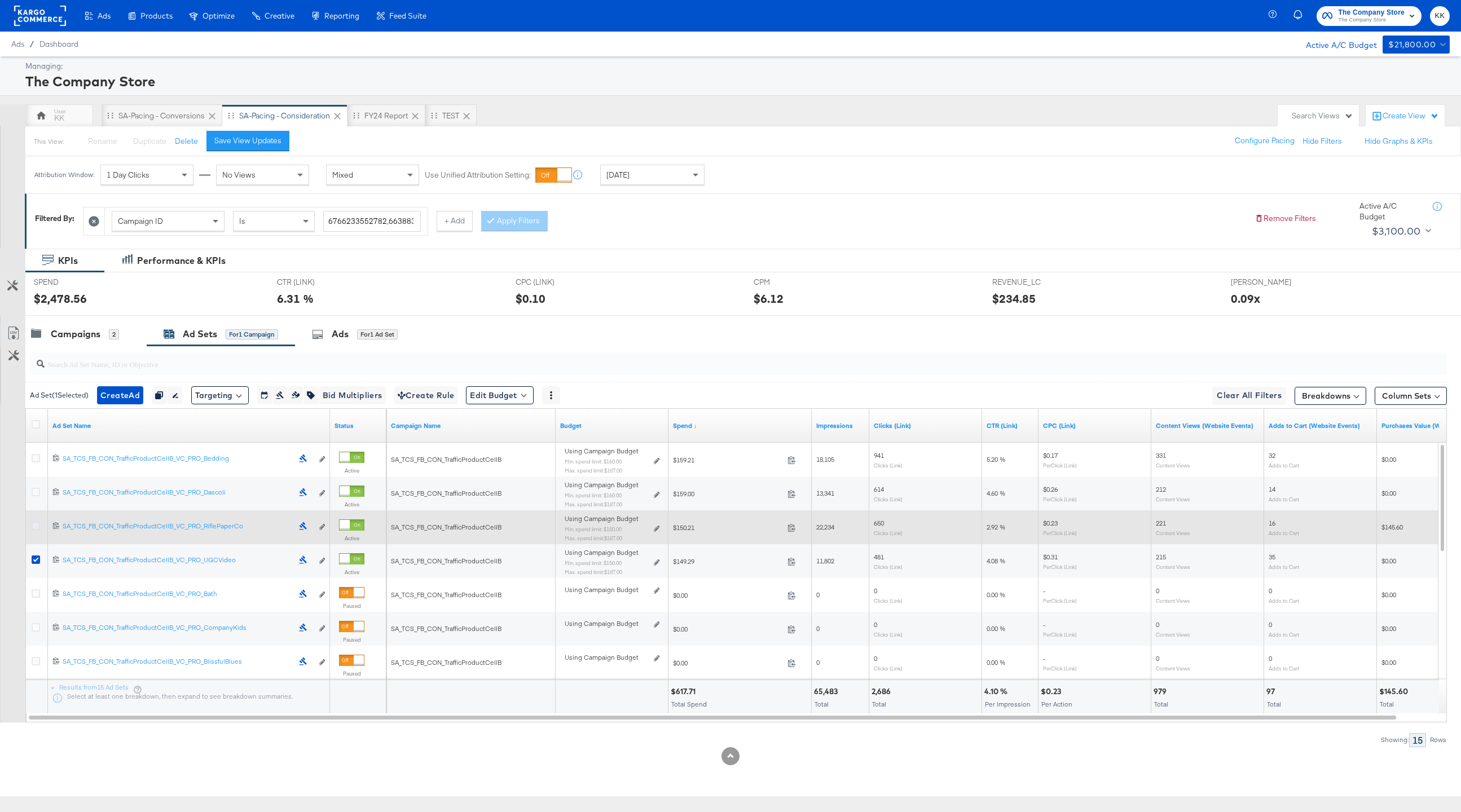
click at [33, 525] on icon at bounding box center [36, 525] width 8 height 8
click at [0, 0] on input "checkbox" at bounding box center [0, 0] width 0 height 0
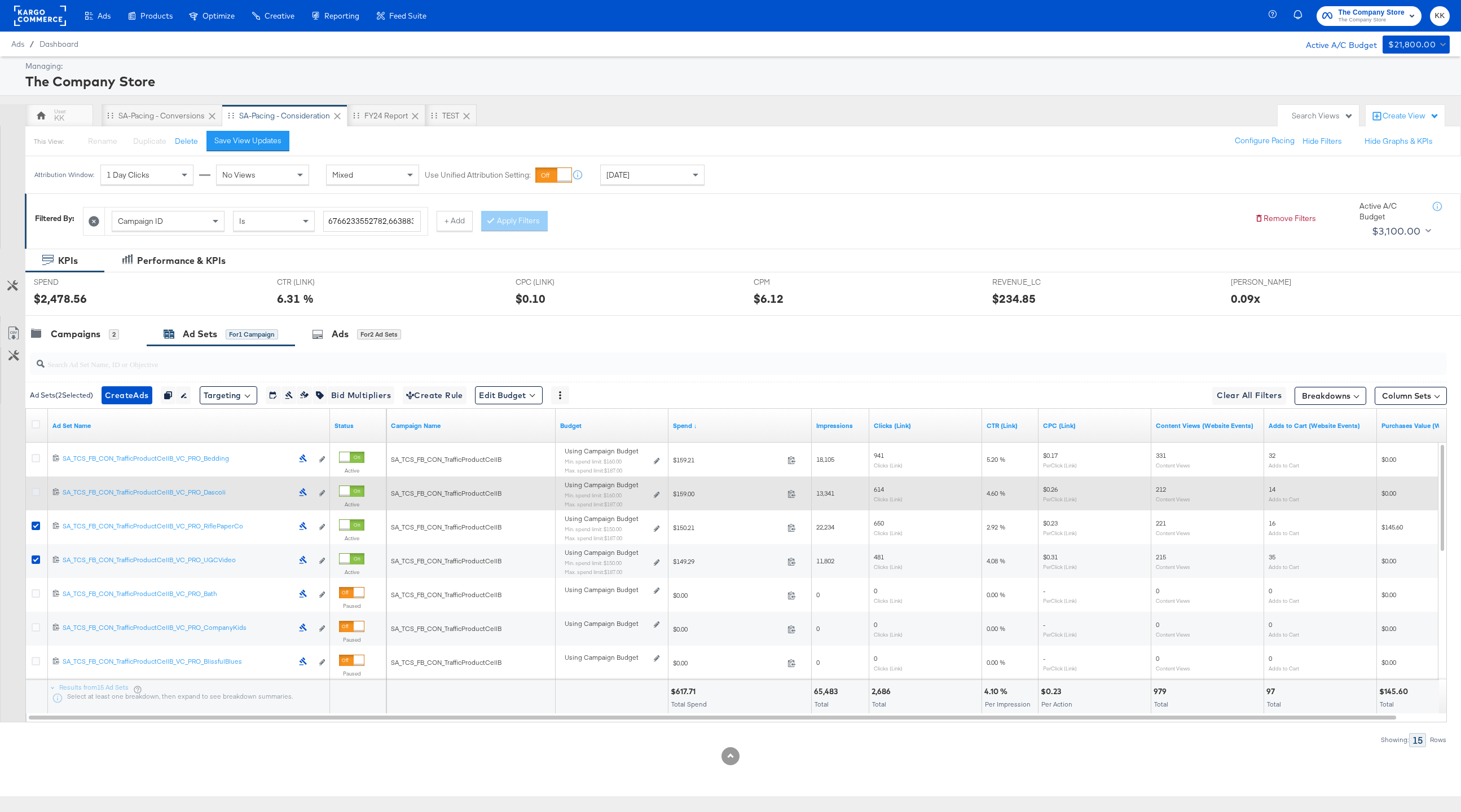
click at [35, 490] on icon at bounding box center [36, 492] width 8 height 8
click at [0, 0] on input "checkbox" at bounding box center [0, 0] width 0 height 0
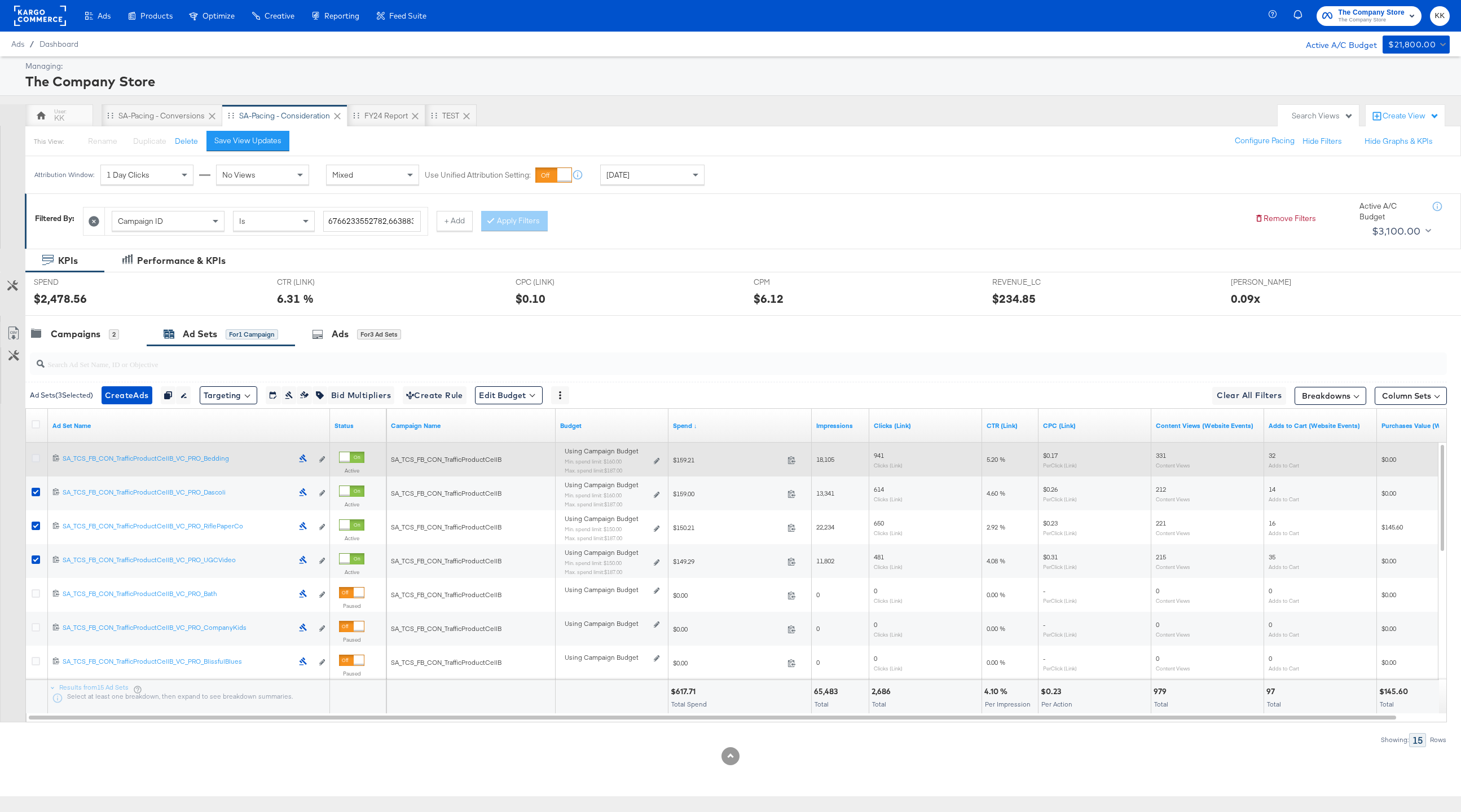
click at [35, 460] on icon at bounding box center [36, 458] width 8 height 8
click at [0, 0] on input "checkbox" at bounding box center [0, 0] width 0 height 0
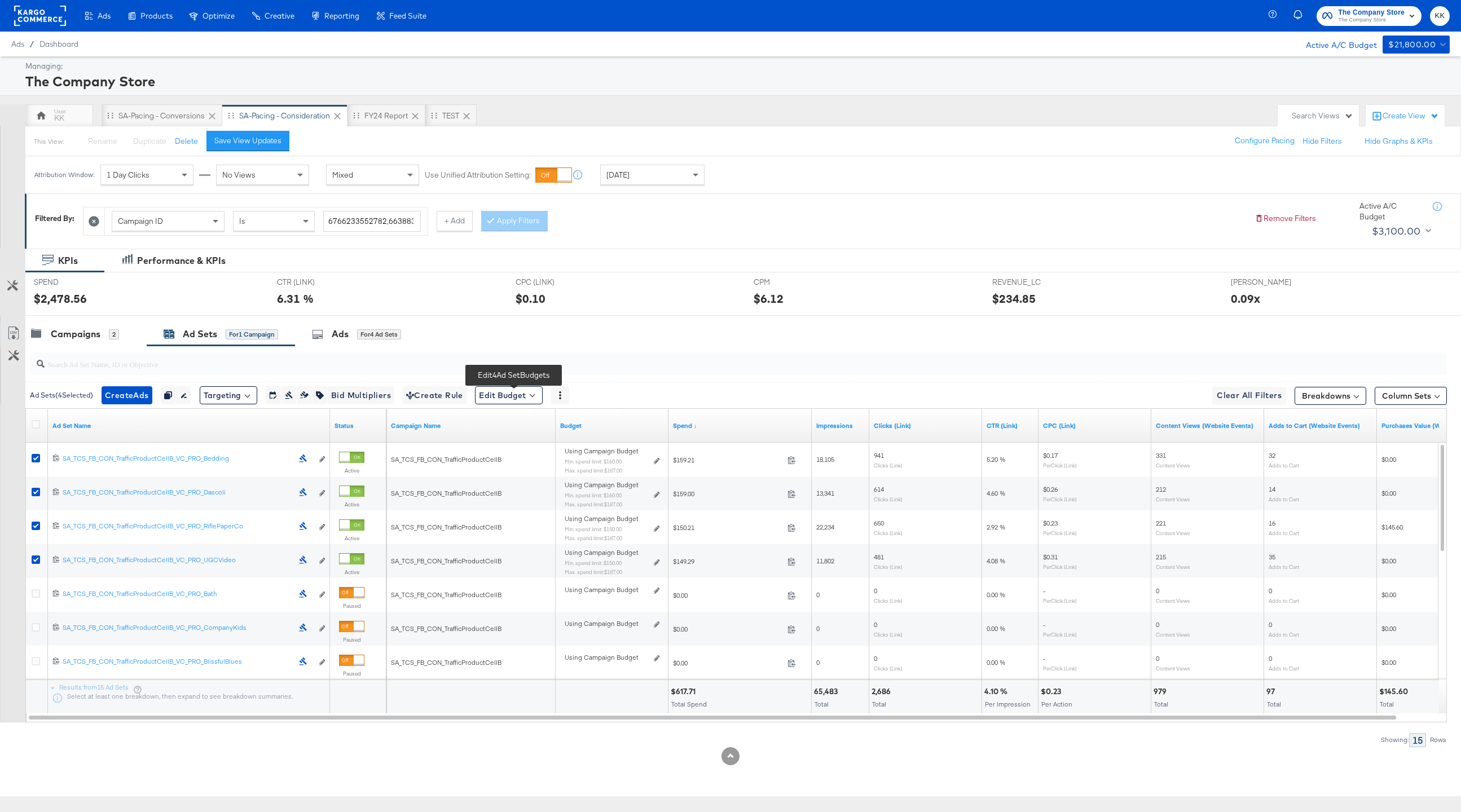
click at [535, 392] on span at bounding box center [532, 394] width 5 height 5
click at [541, 427] on span "Edit Ad Set Budget" at bounding box center [511, 424] width 64 height 15
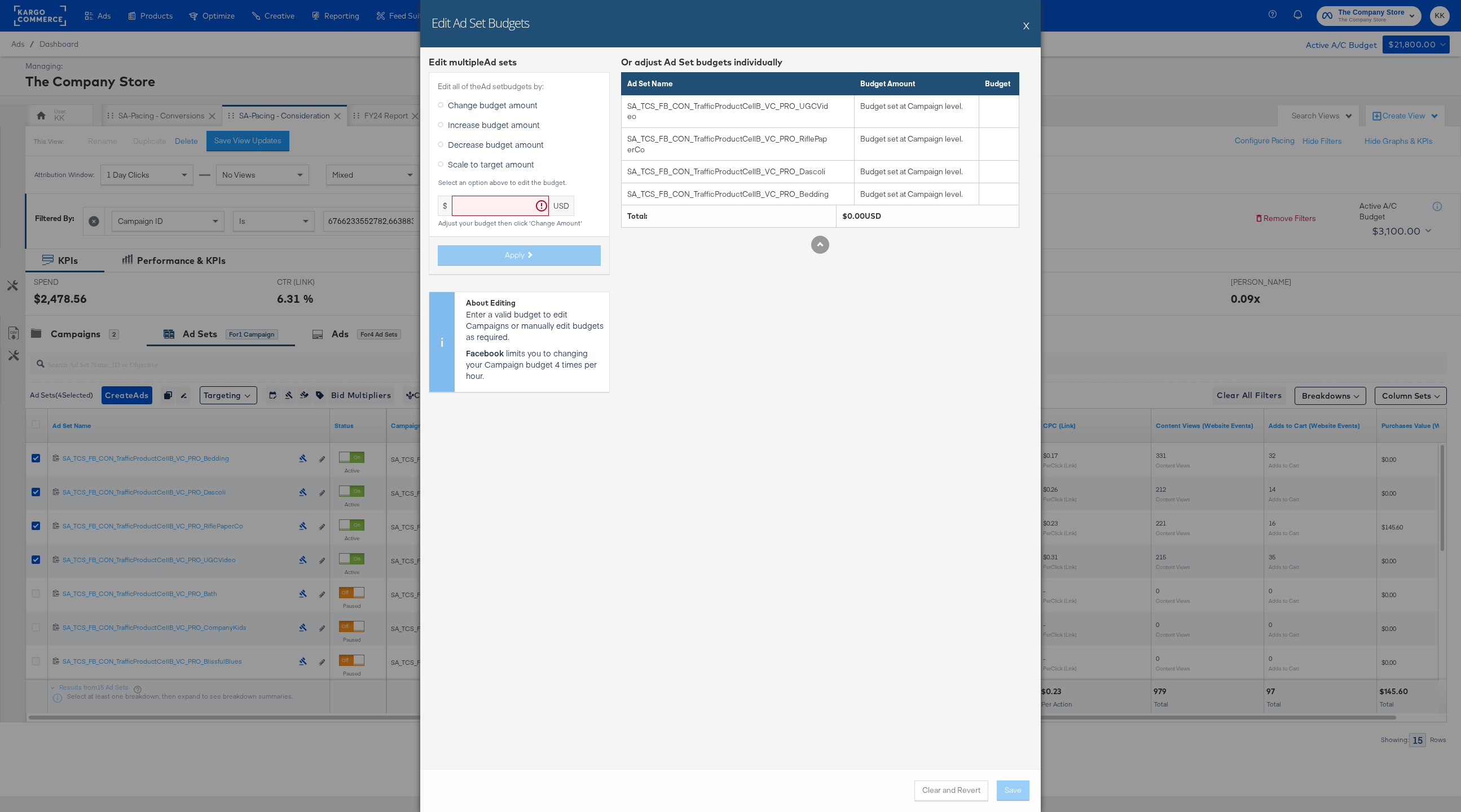
click at [1025, 25] on button "X" at bounding box center [1027, 25] width 6 height 22
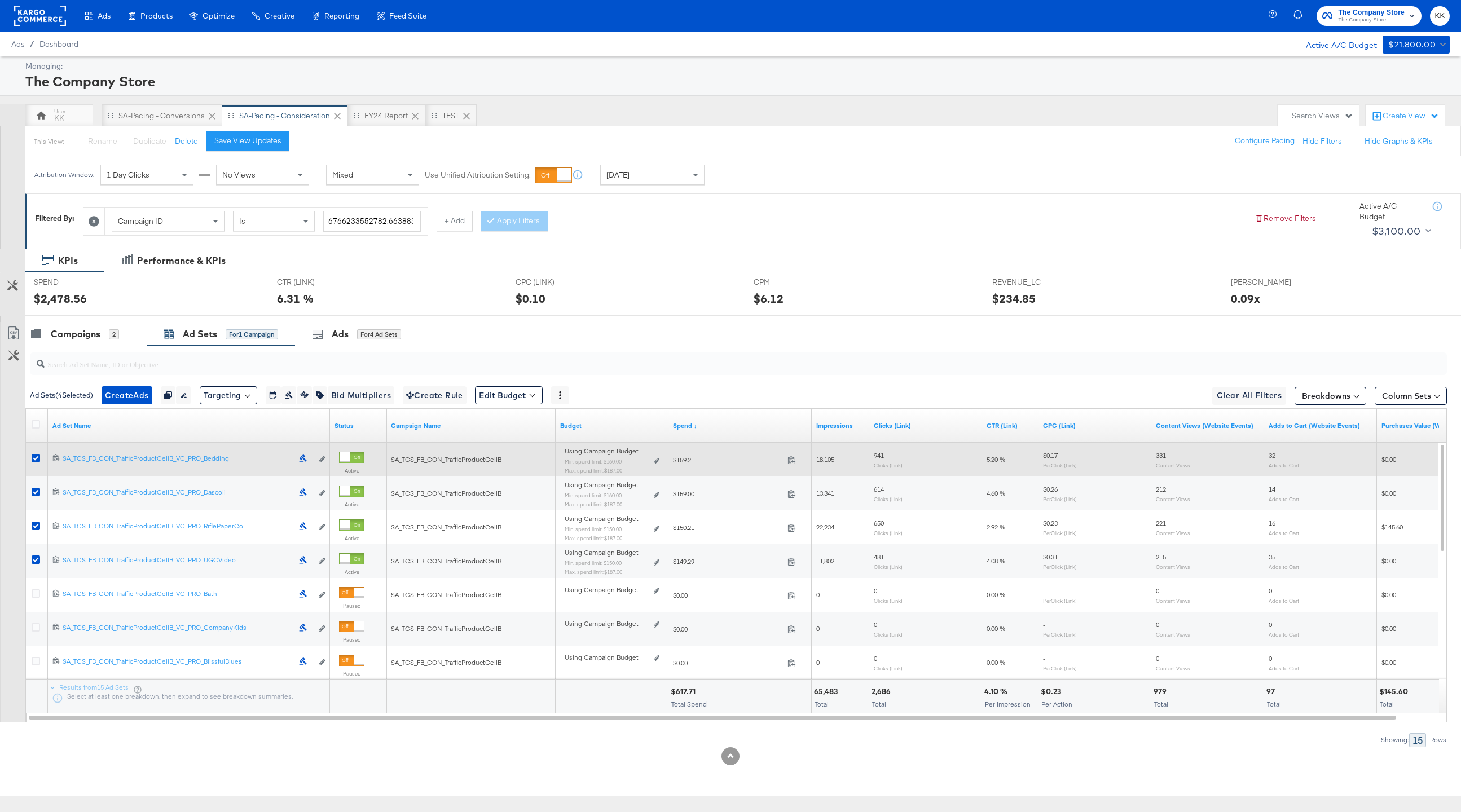
click at [658, 456] on div "Using Campaign Budget Min. spend limit: $160.00 Max. spend limit : $187.00 Edit…" at bounding box center [612, 465] width 95 height 26
click at [657, 460] on icon at bounding box center [656, 461] width 5 height 6
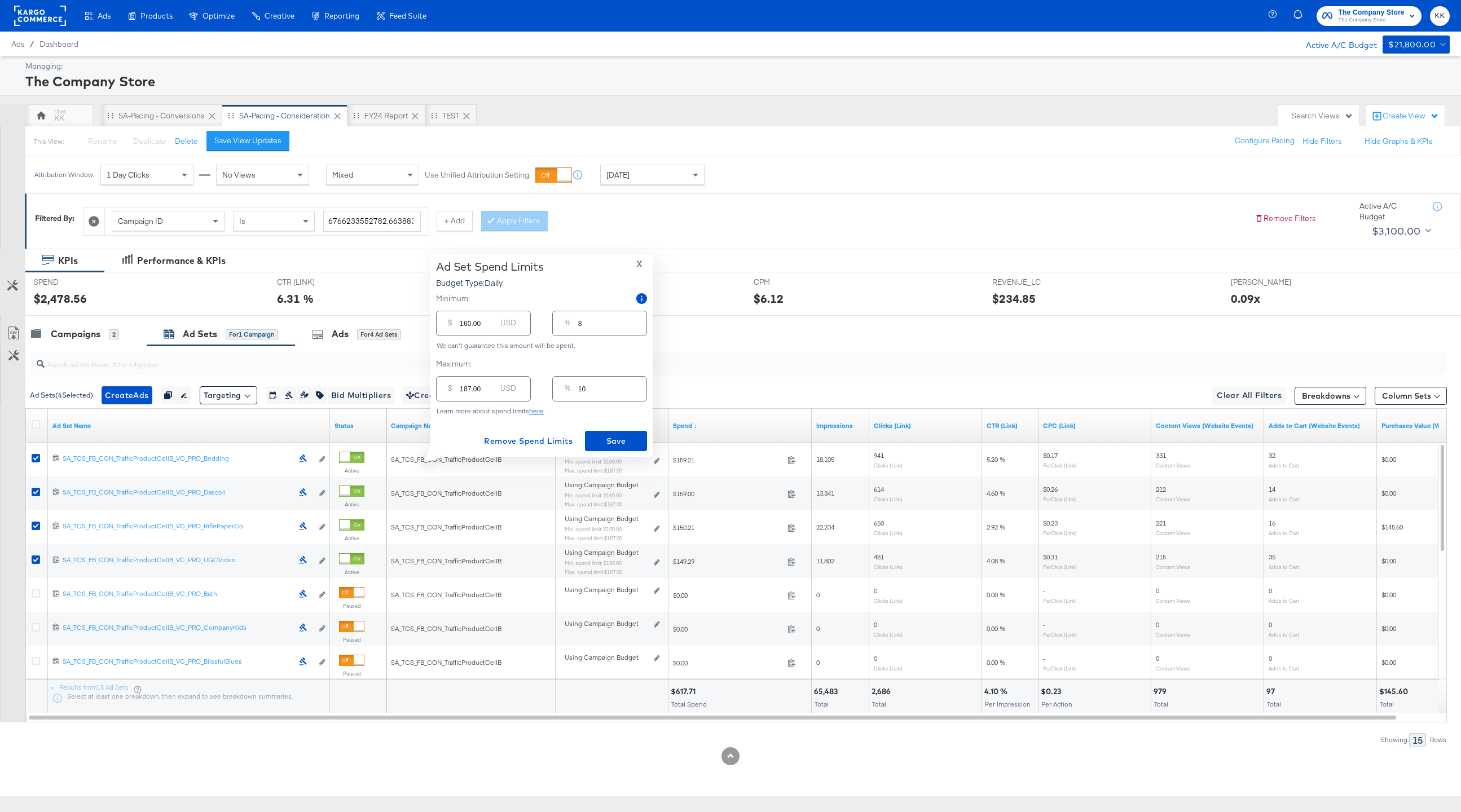
click at [471, 389] on input "187.00" at bounding box center [477, 384] width 36 height 24
type input "18.00"
type input "1"
type input "1.00"
type input "0"
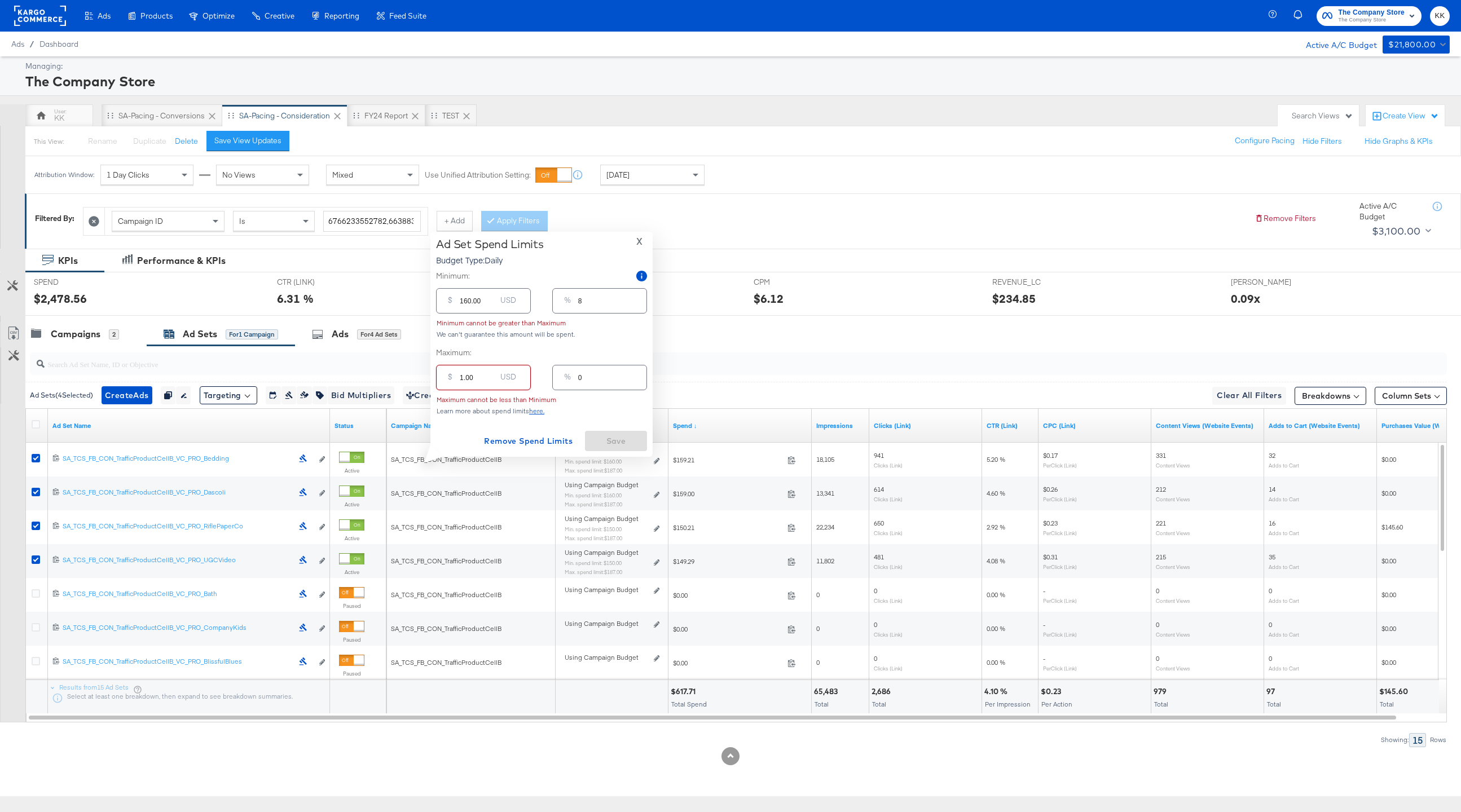
type input "15.00"
type input "1"
type input "150.00"
type input "8"
type input "150.00"
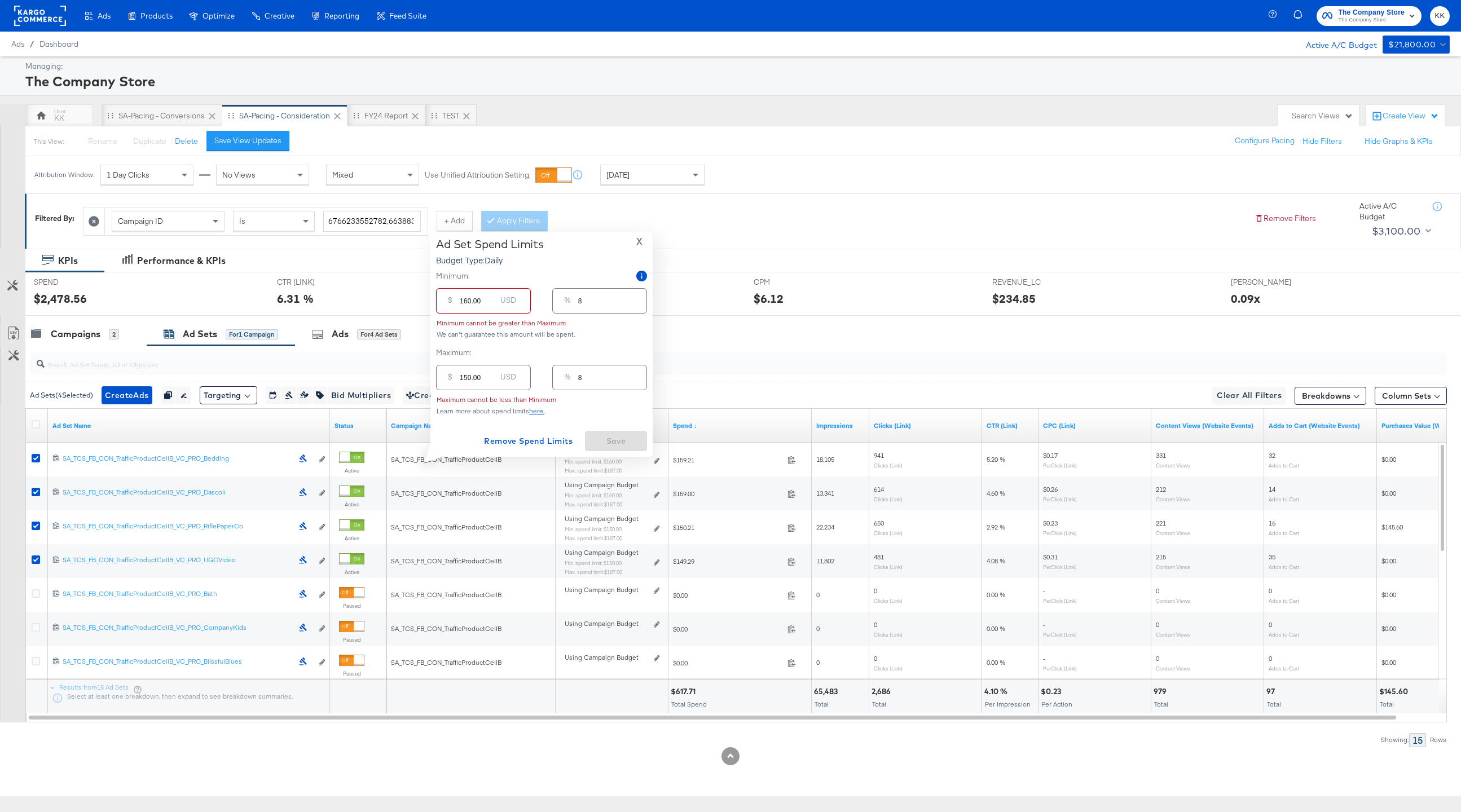
click at [467, 301] on input "160.00" at bounding box center [477, 296] width 36 height 24
type input "10.00"
type input "1"
type input "120.00"
type input "6"
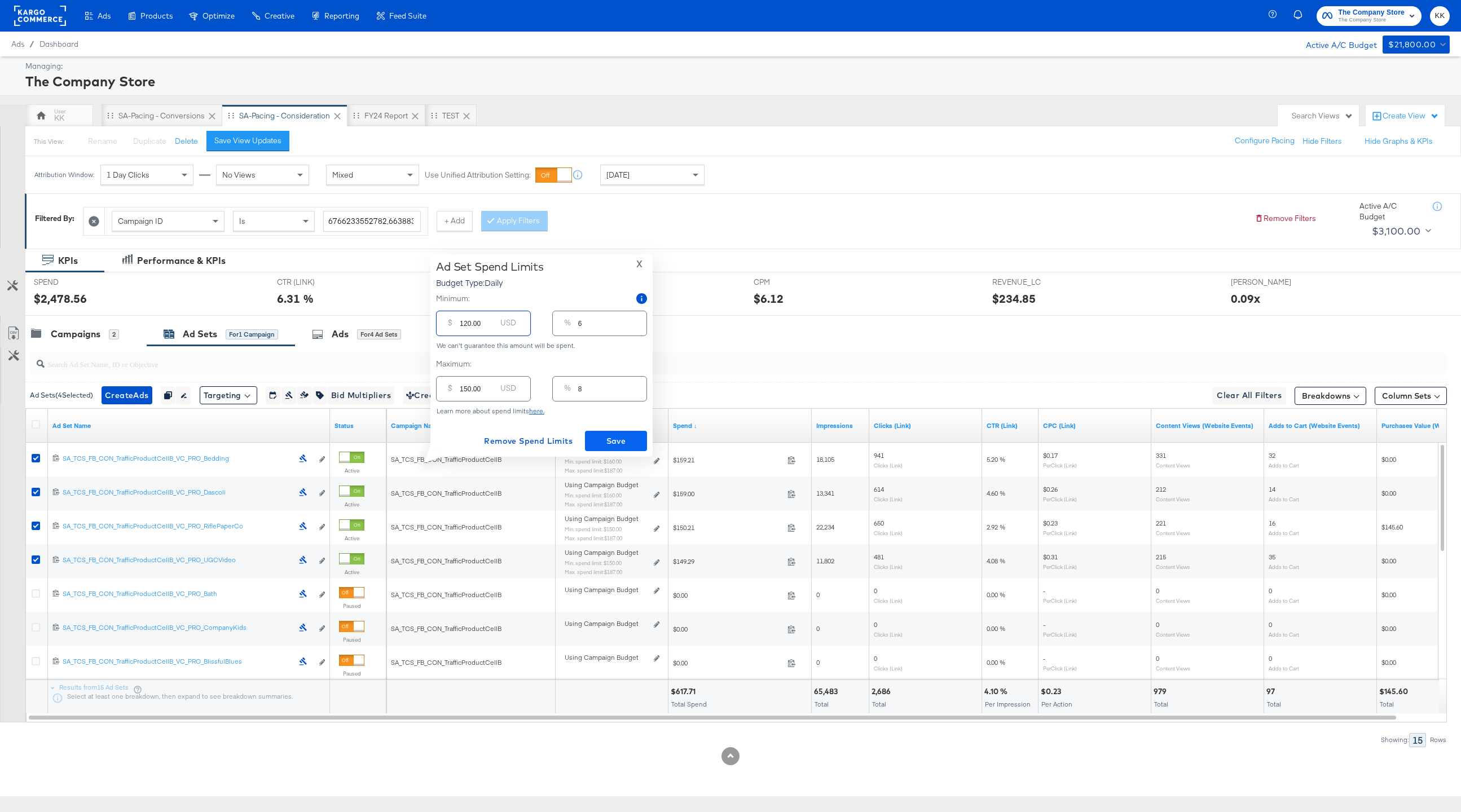
type input "120.00"
click at [627, 438] on span "Save" at bounding box center [616, 441] width 53 height 14
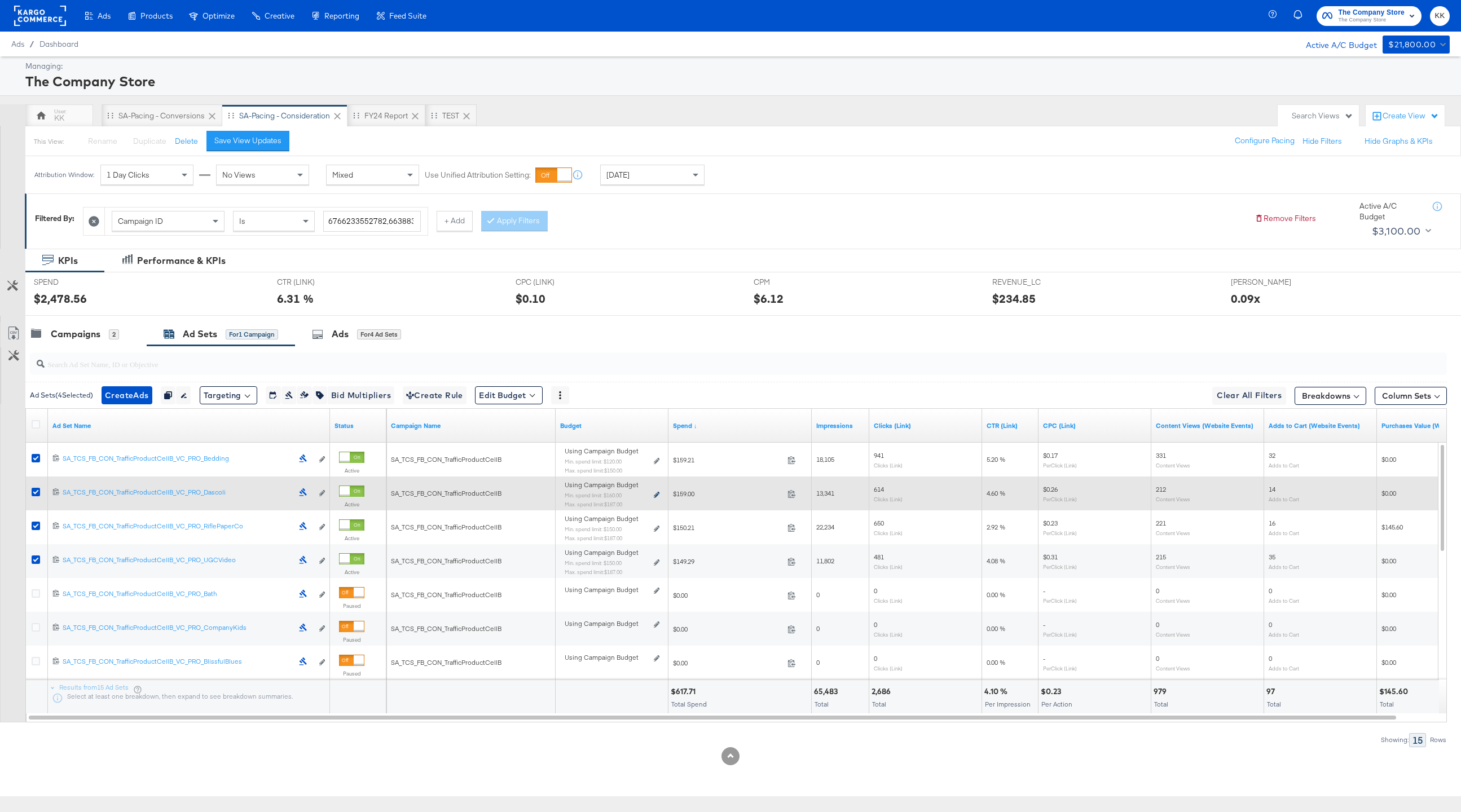
click at [656, 492] on icon at bounding box center [656, 495] width 5 height 6
type input "160.00"
type input "8"
type input "187.00"
type input "10"
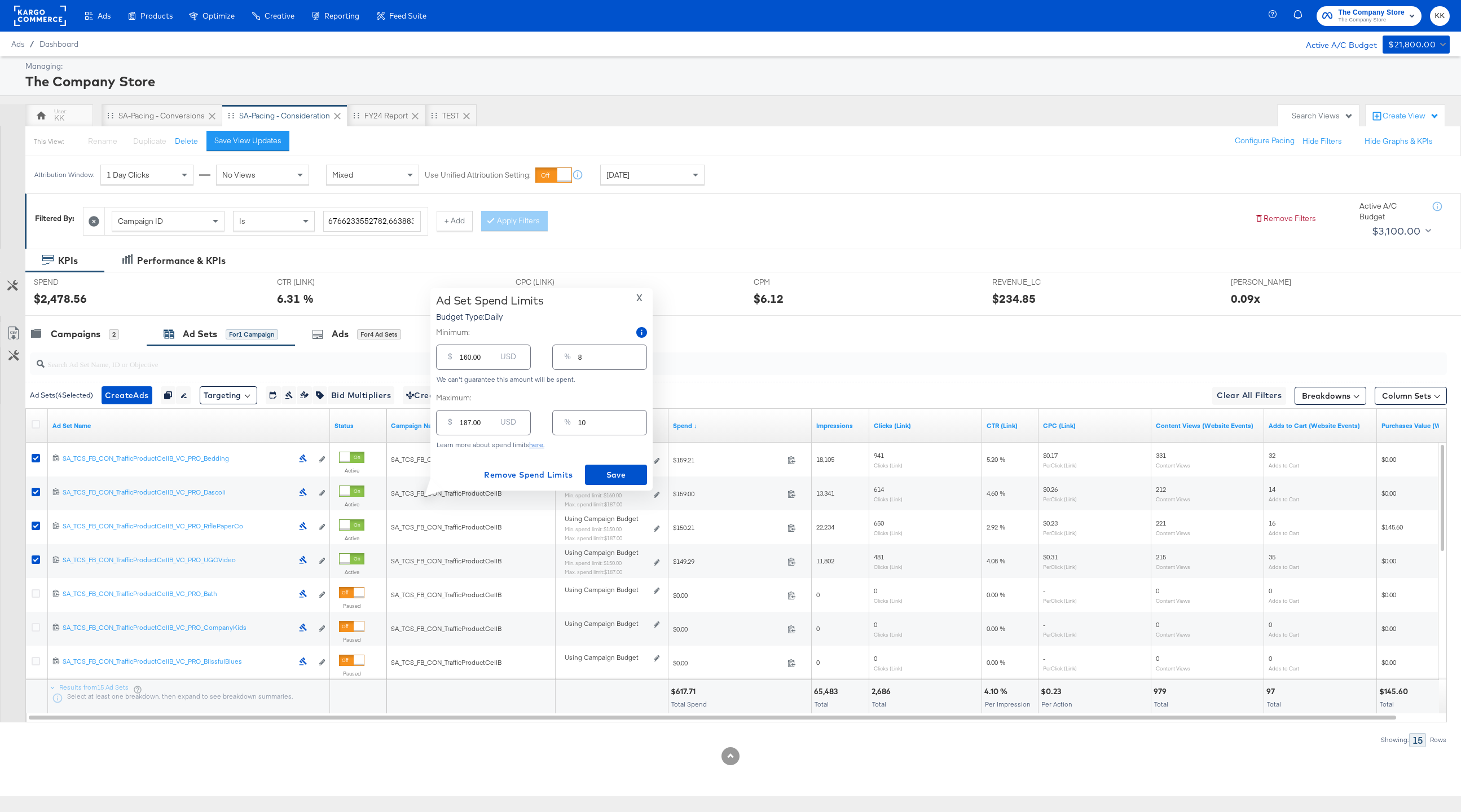
click at [467, 356] on input "160.00" at bounding box center [477, 352] width 36 height 24
type input "10.00"
type input "1"
type input "120.00"
type input "6"
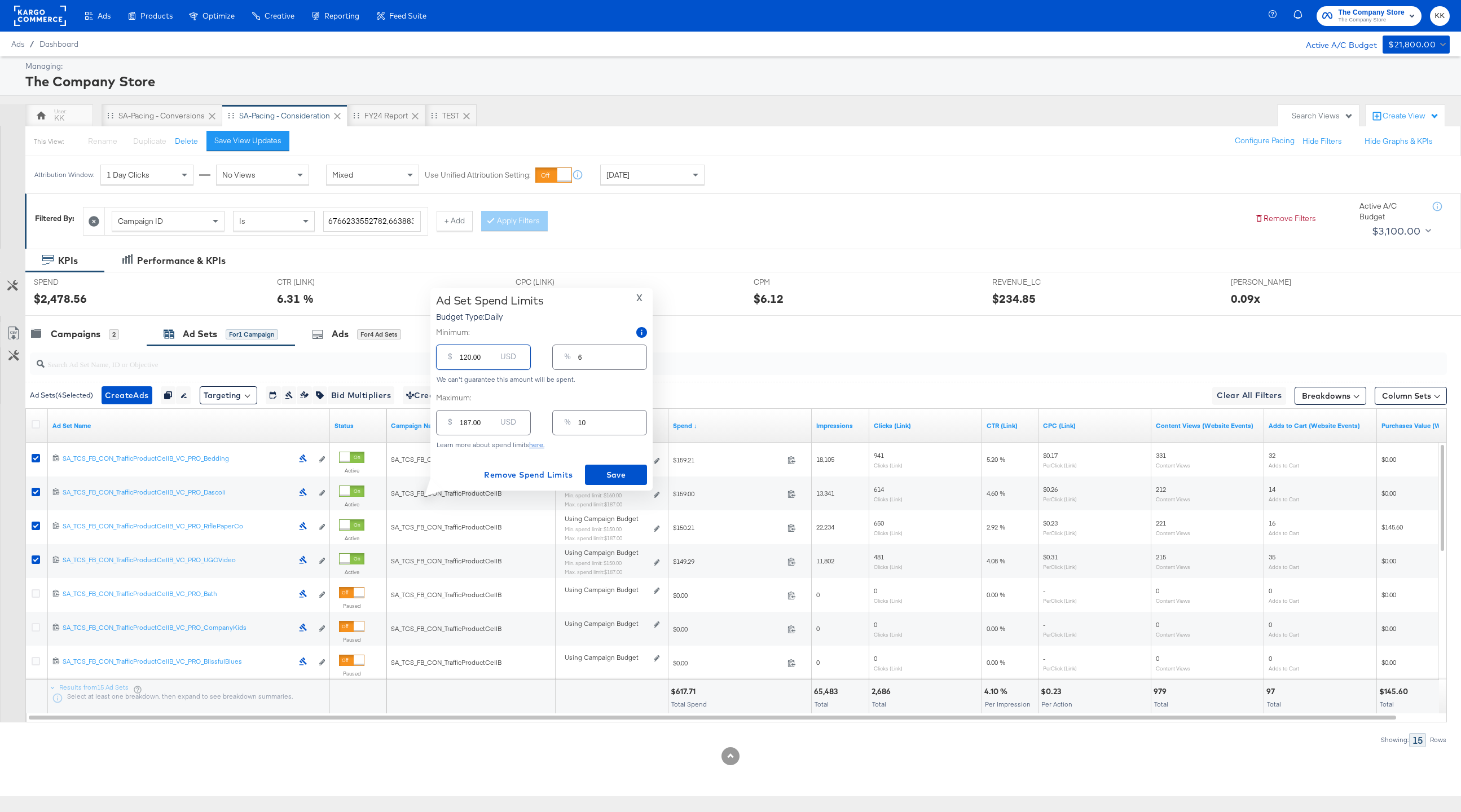
type input "120.00"
click at [466, 423] on input "187.00" at bounding box center [477, 418] width 36 height 24
type input "17.00"
type input "1"
type input "157.00"
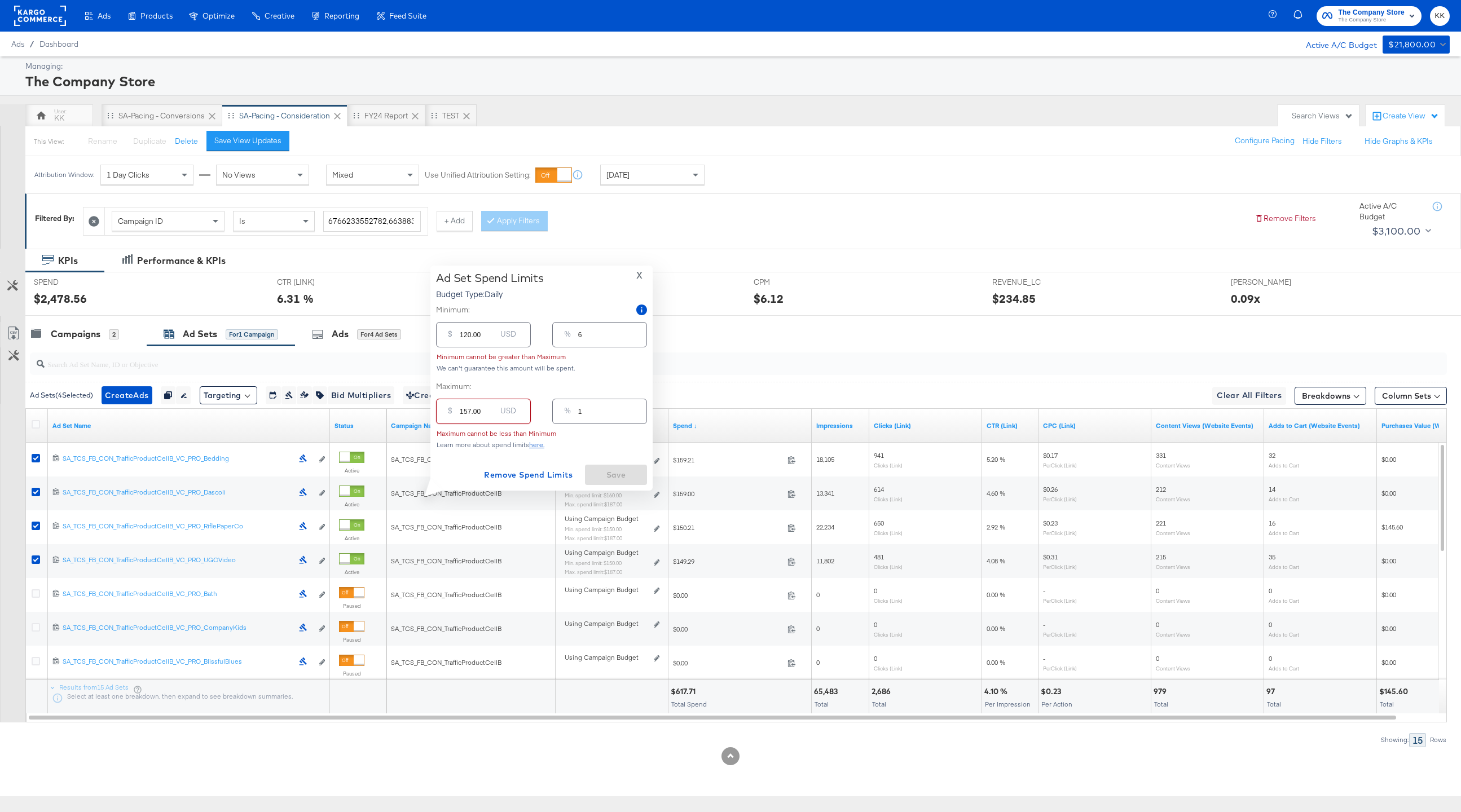
type input "8"
type input "15.00"
type input "1"
type input "150.00"
type input "8"
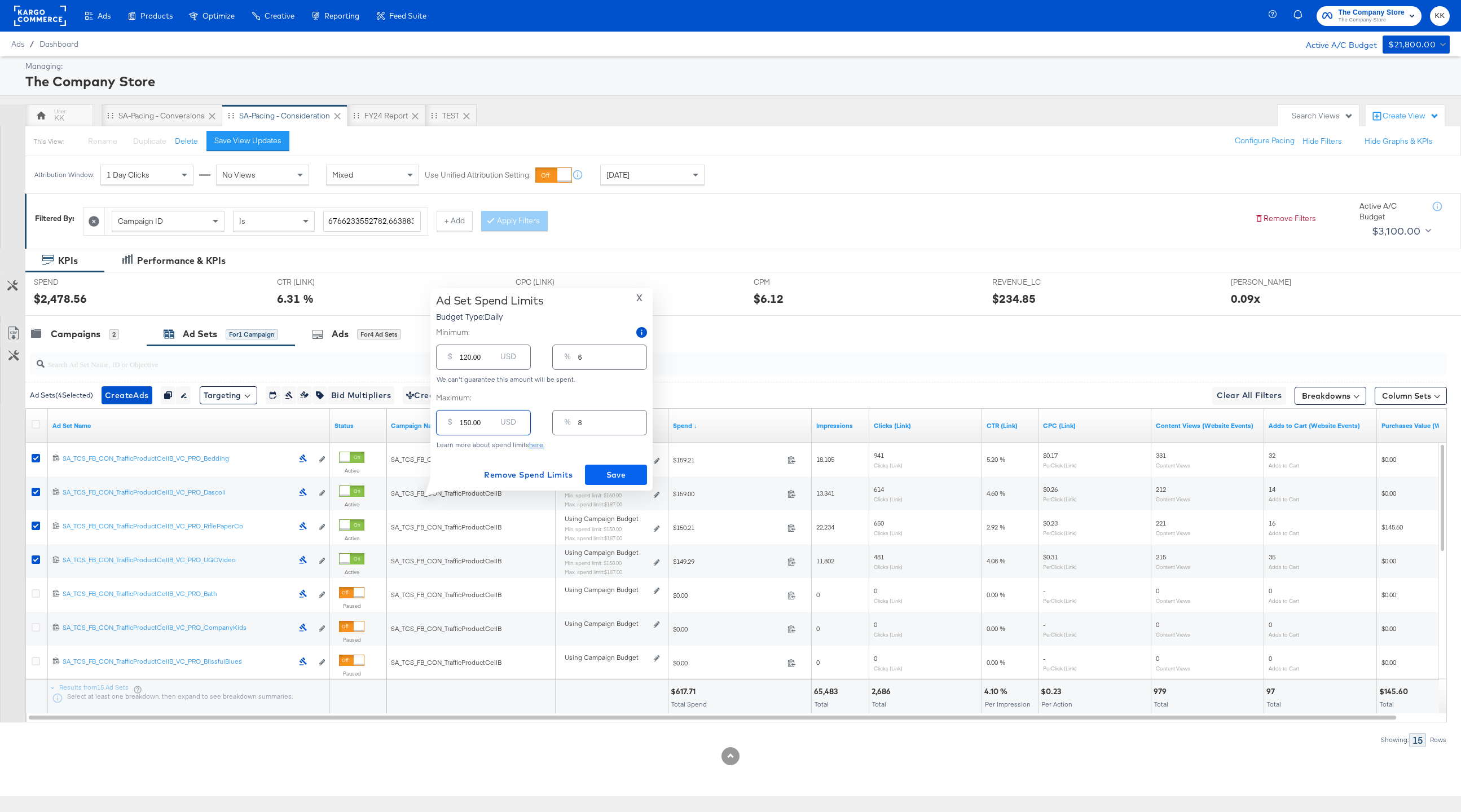
type input "150.00"
click at [612, 474] on span "Save" at bounding box center [616, 475] width 53 height 14
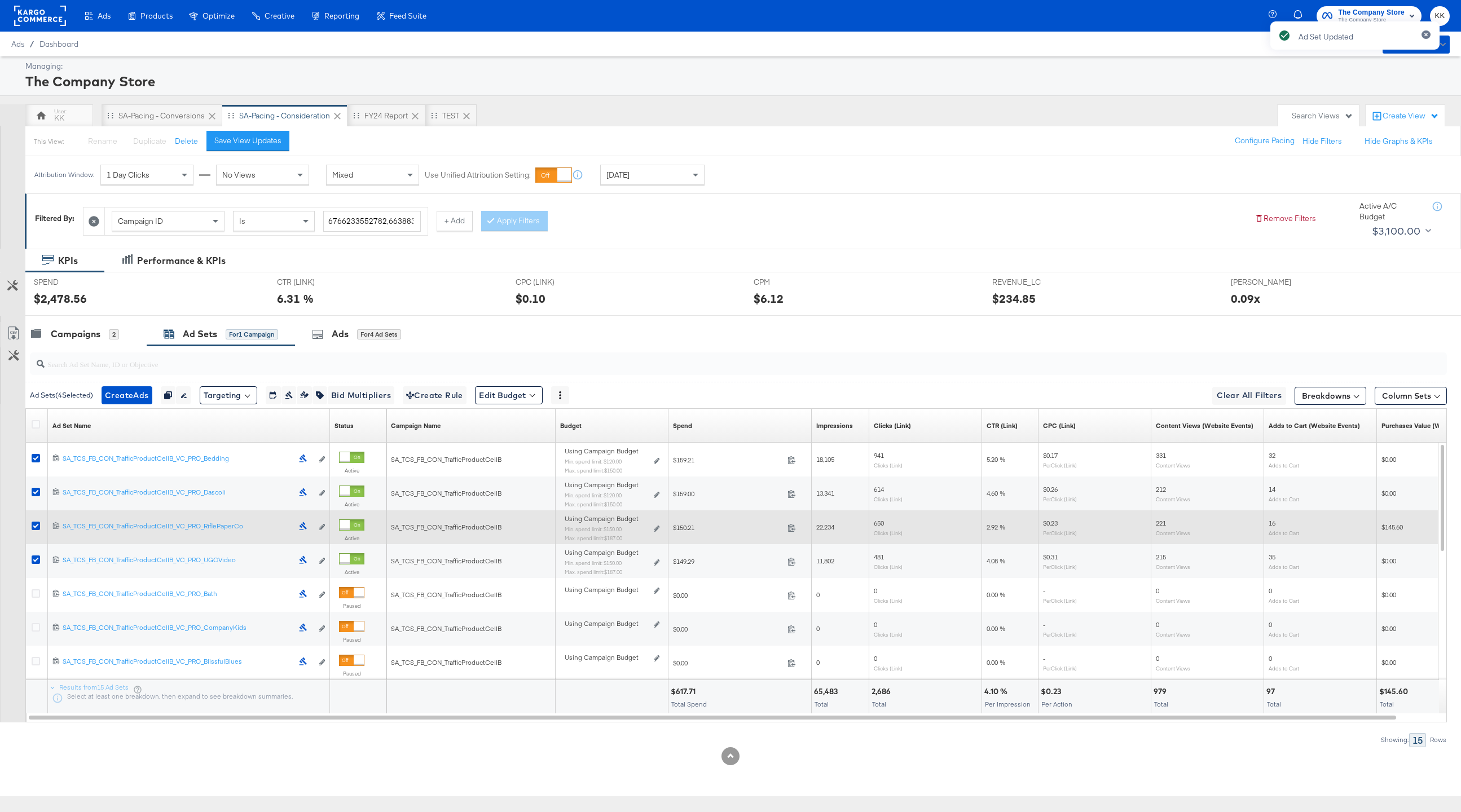
click at [656, 525] on div "Using Campaign Budget Min. spend limit: $150.00 Max. spend limit : $187.00 Edit…" at bounding box center [612, 533] width 95 height 26
click at [656, 527] on icon at bounding box center [656, 529] width 5 height 6
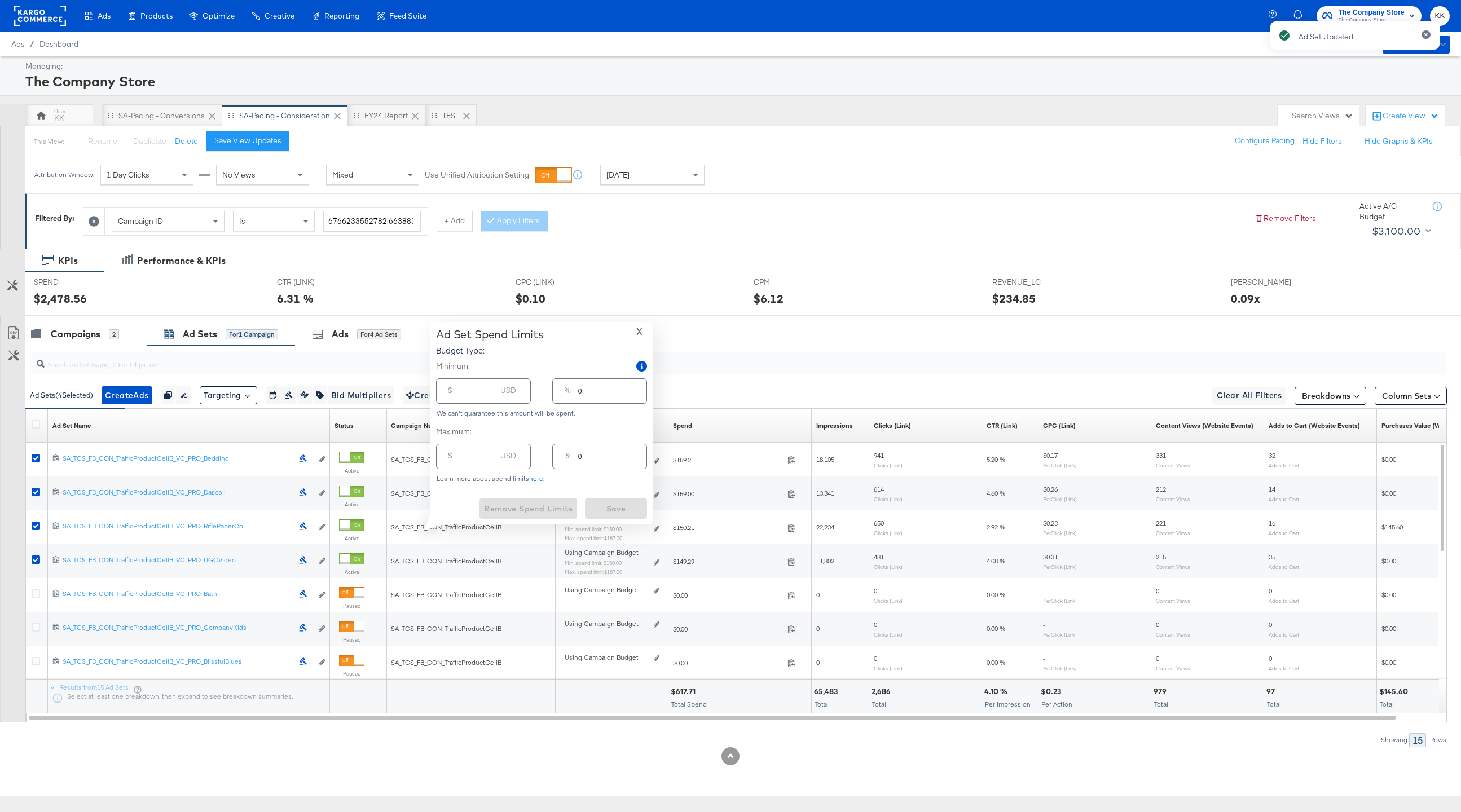
type input "150.00"
type input "8"
type input "187.00"
type input "10"
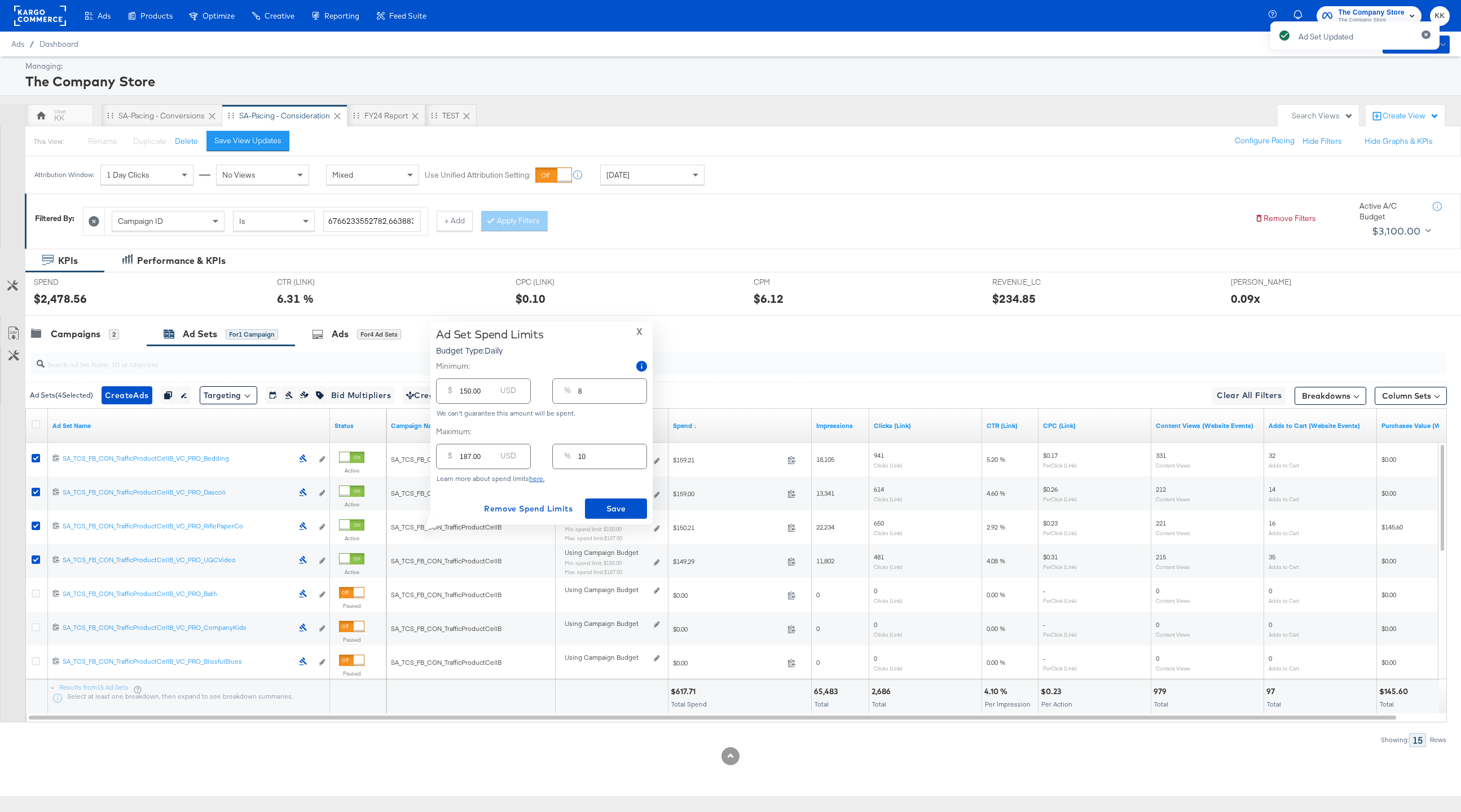
click at [467, 393] on input "150.00" at bounding box center [477, 386] width 36 height 24
type input "10.00"
type input "1"
type input "120.00"
type input "6"
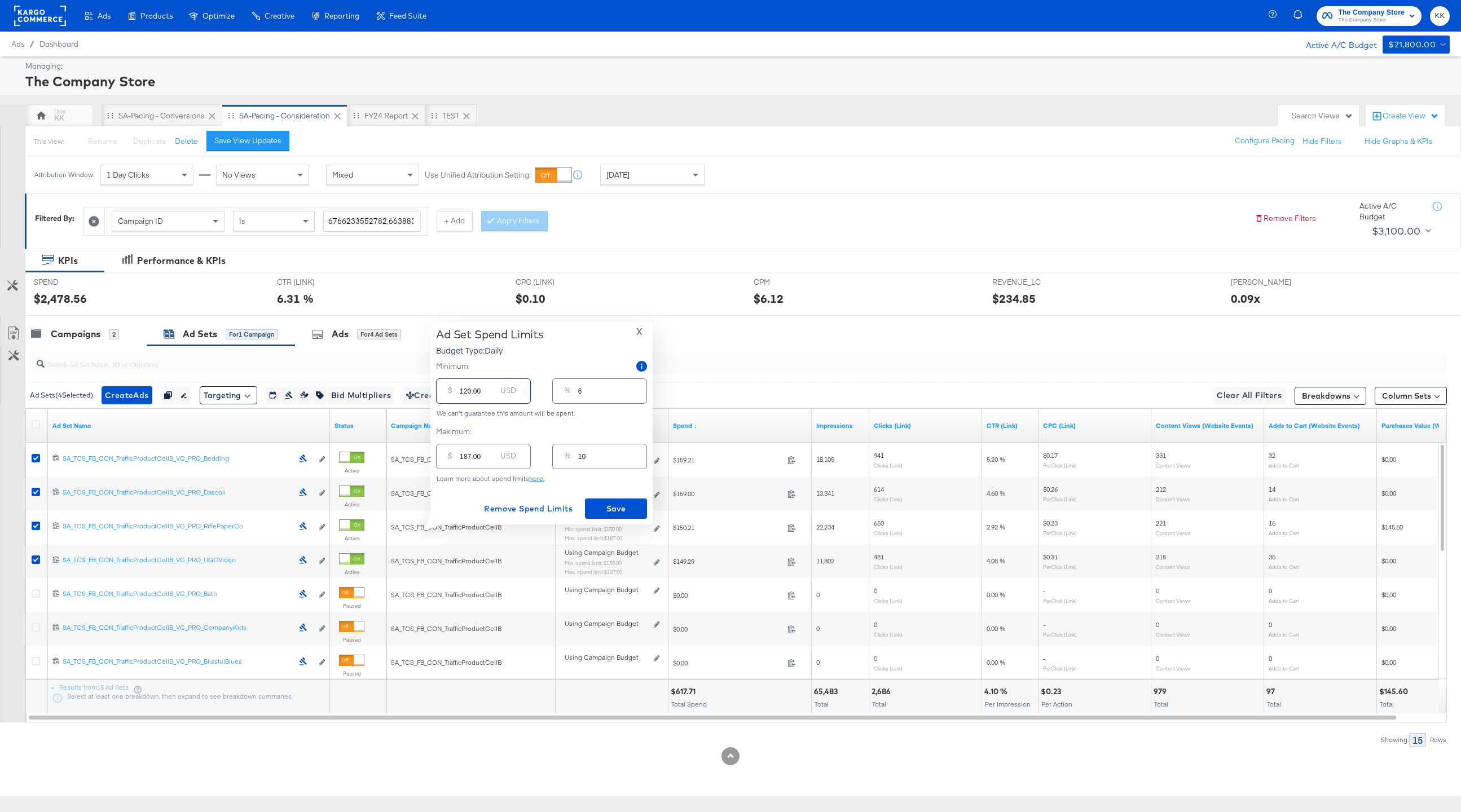
type input "120.00"
click at [467, 455] on input "187.00" at bounding box center [477, 452] width 36 height 24
type input "18"
type input "1"
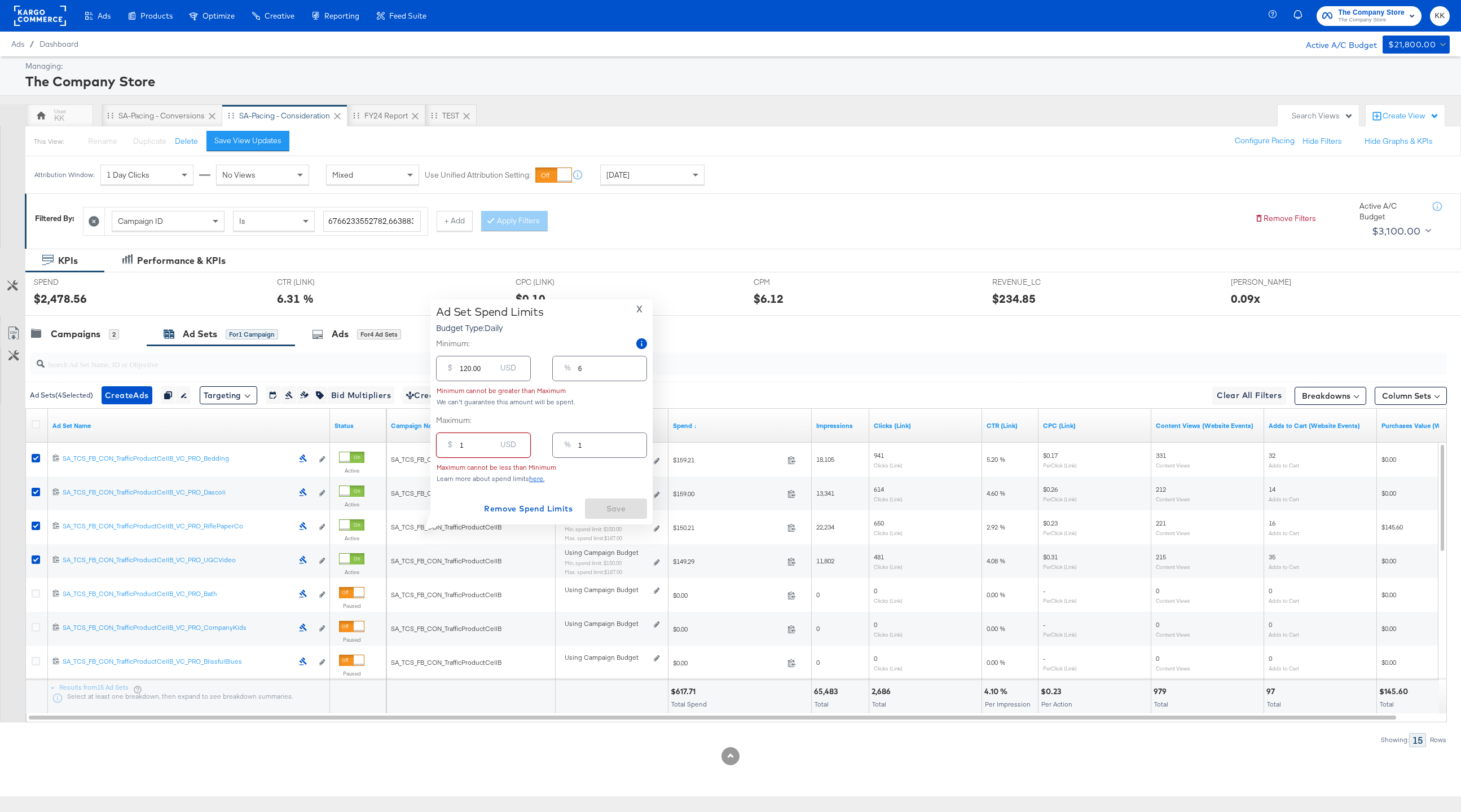
type input "0"
type input "15"
type input "1"
type input "150"
type input "8"
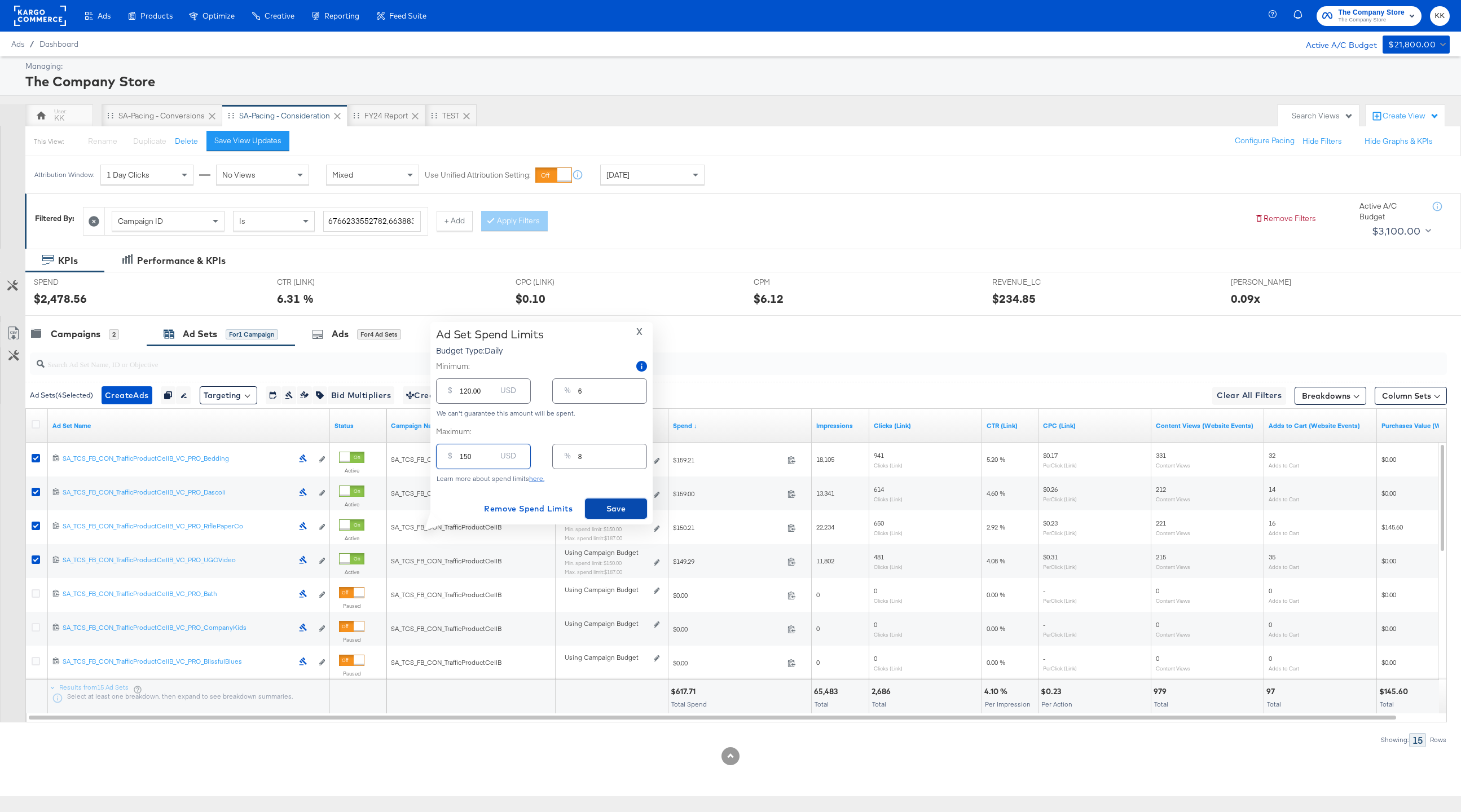
type input "150.00"
click at [603, 509] on span "Save" at bounding box center [616, 509] width 53 height 14
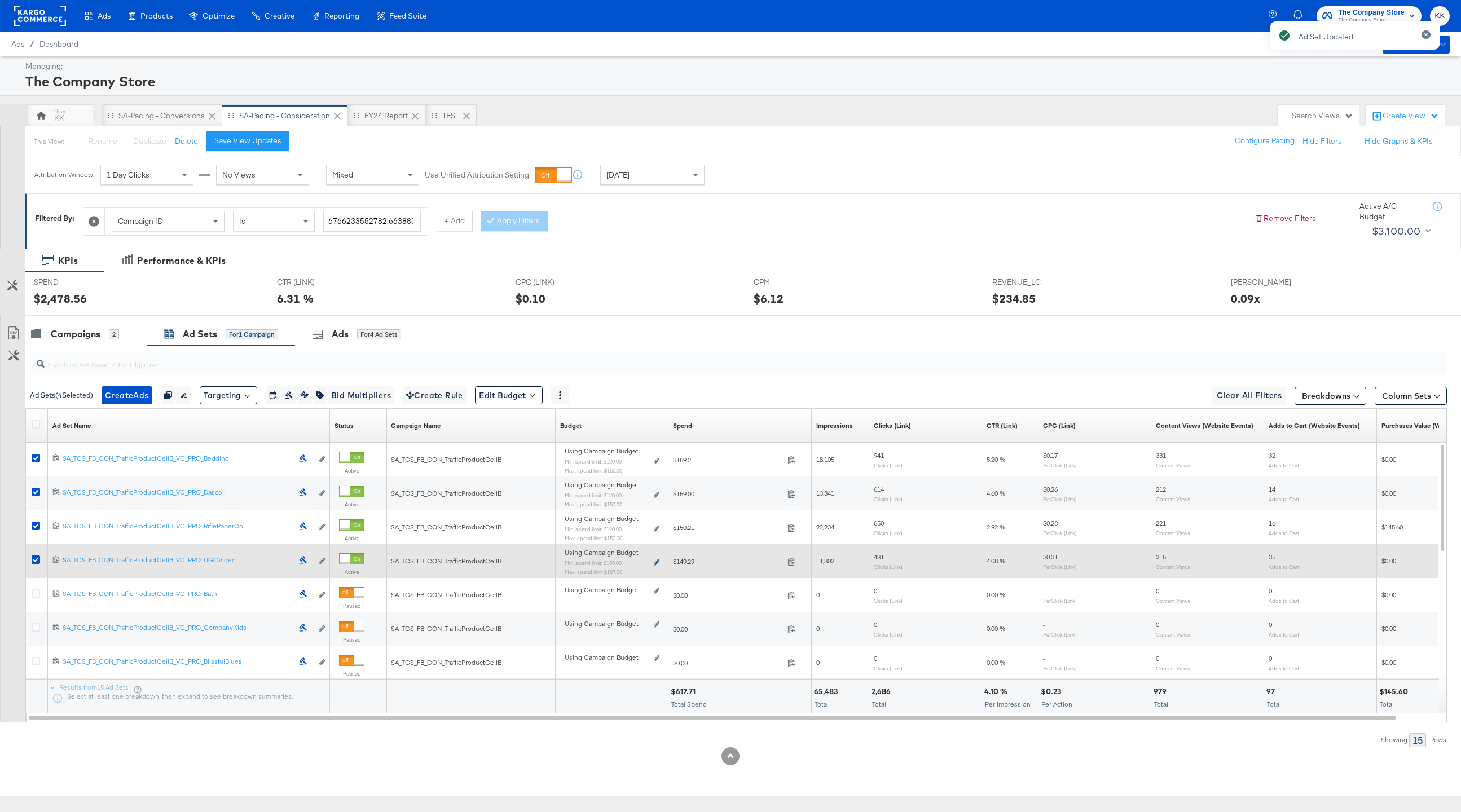
click at [657, 562] on icon at bounding box center [656, 562] width 5 height 6
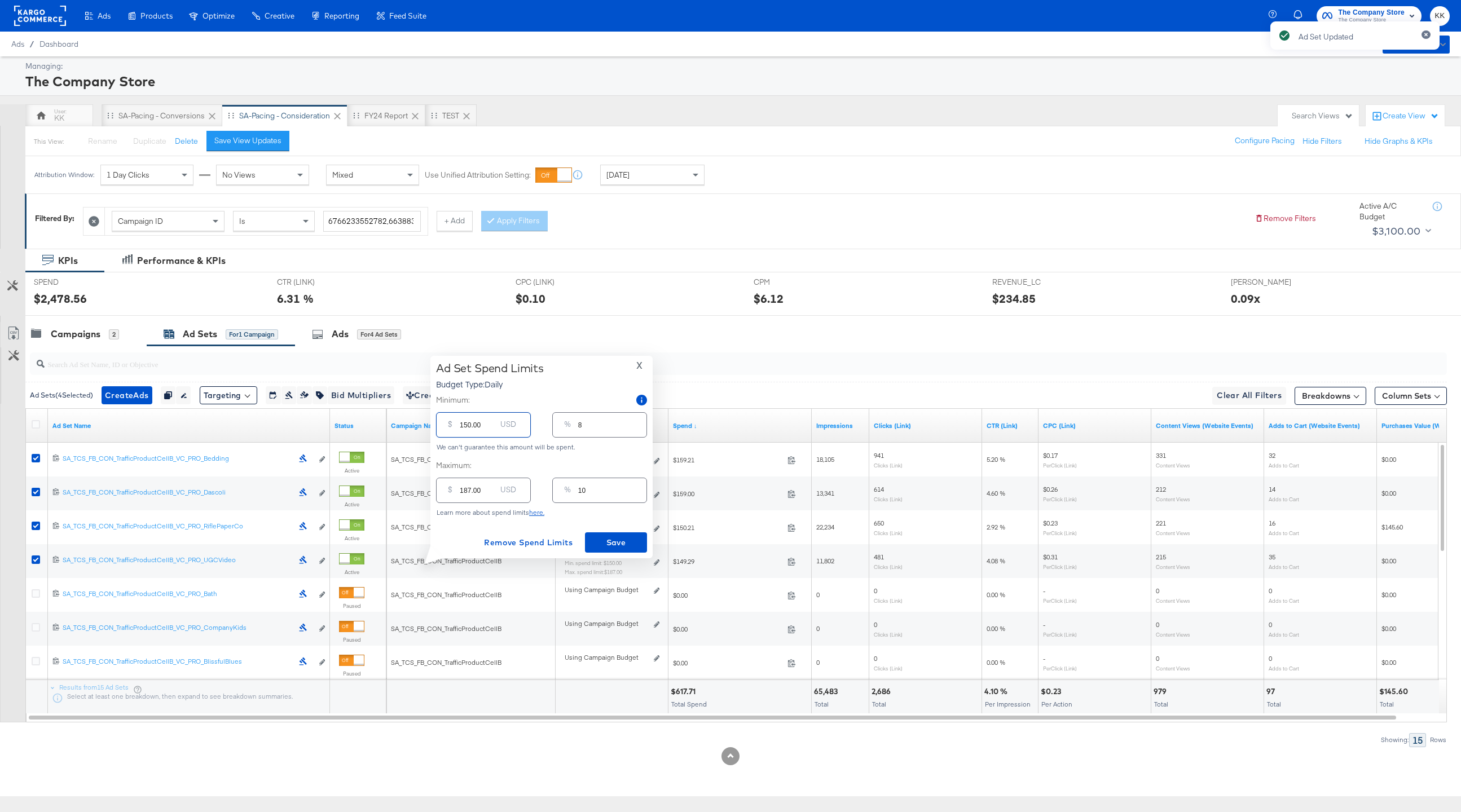
click at [467, 425] on input "150.00" at bounding box center [477, 420] width 36 height 24
type input "10.00"
type input "1"
type input "120.00"
type input "6"
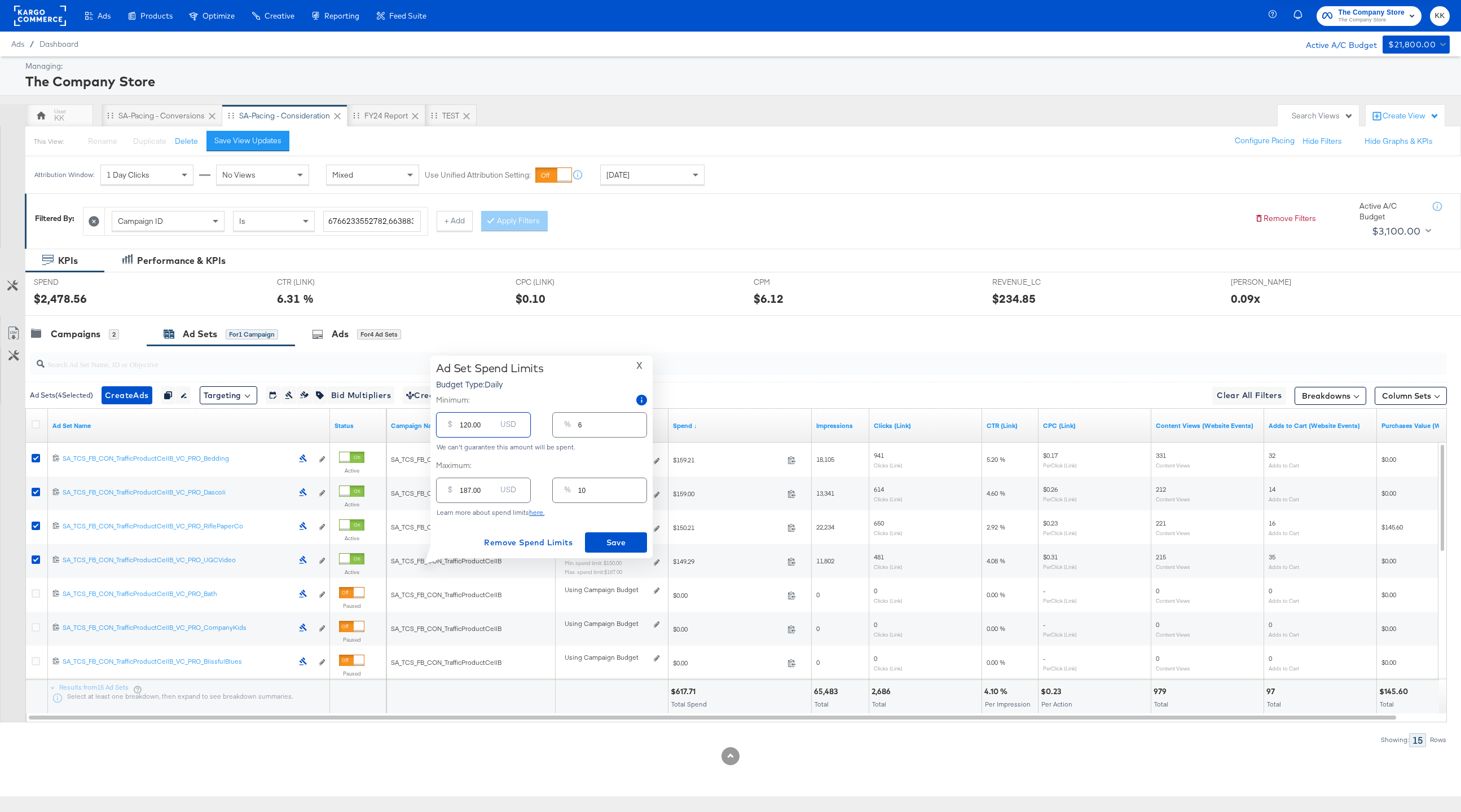
type input "120.00"
click at [470, 490] on input "187.00" at bounding box center [477, 485] width 36 height 24
type input "18.00"
type input "1"
type input "1.00"
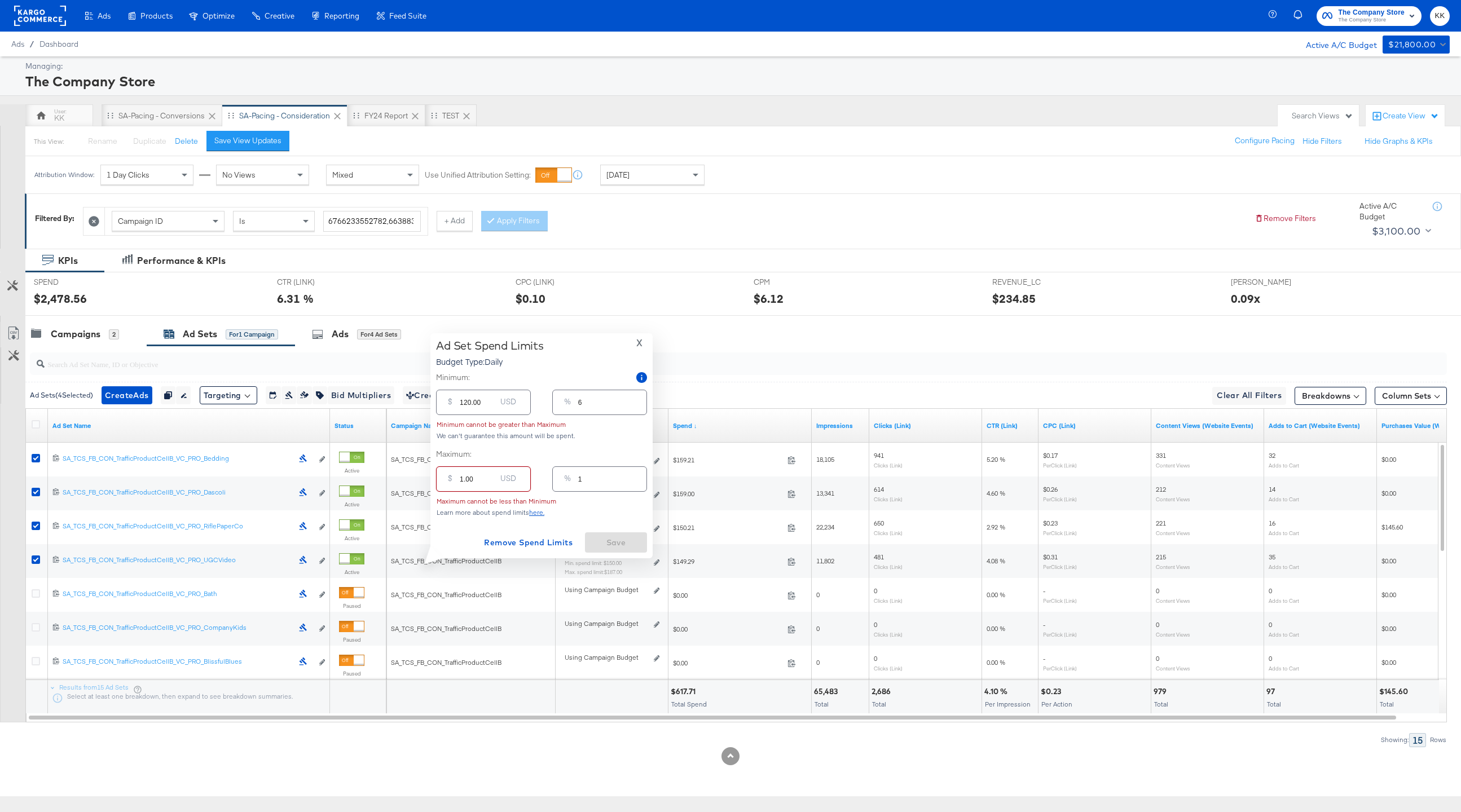
type input "0"
type input "15.00"
type input "1"
type input "159.00"
type input "8"
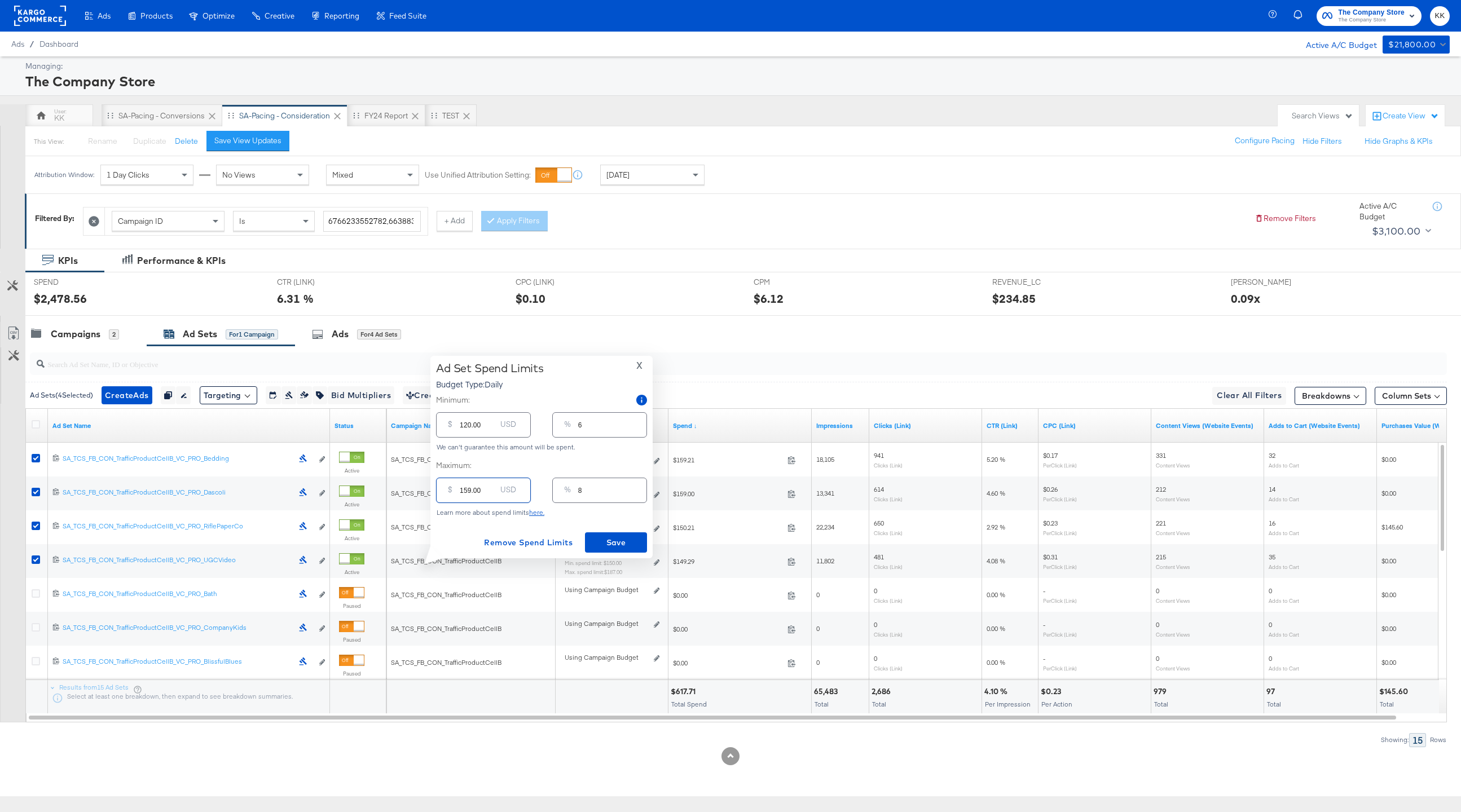
type input "15.00"
type input "1"
type input "150.00"
type input "8"
type input "150.00"
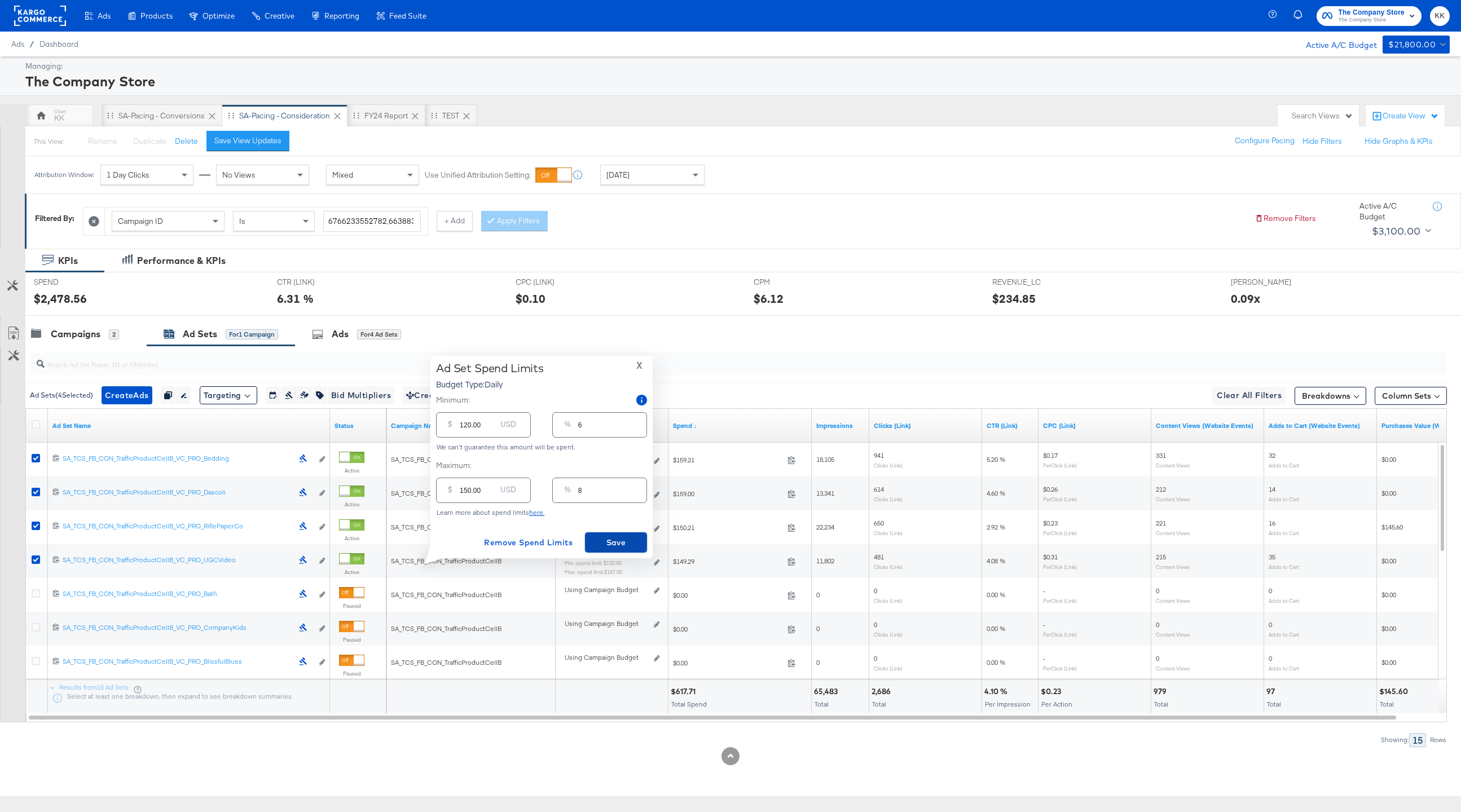
click at [622, 548] on span "Save" at bounding box center [616, 543] width 53 height 14
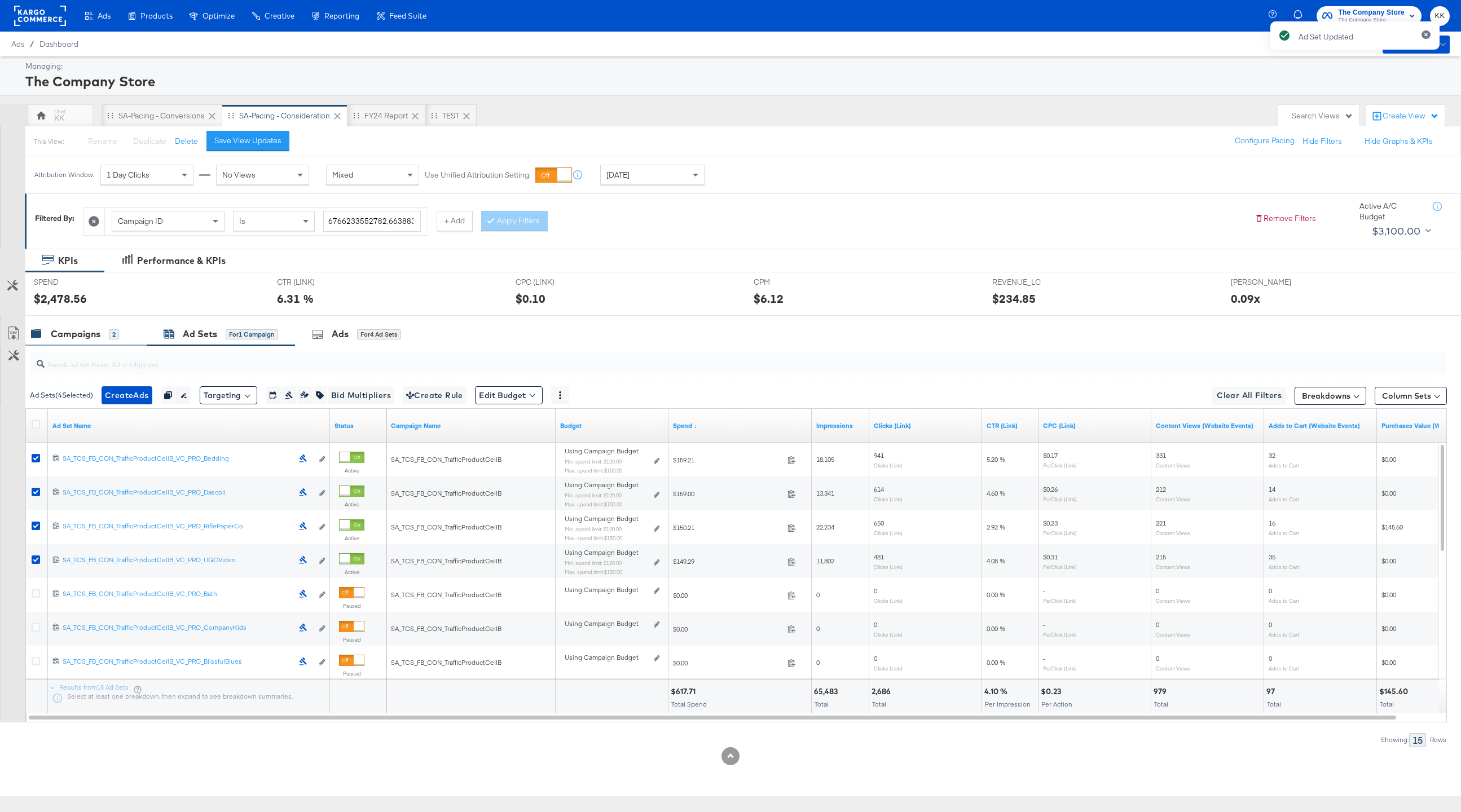
click at [64, 333] on div "Campaigns" at bounding box center [76, 334] width 49 height 13
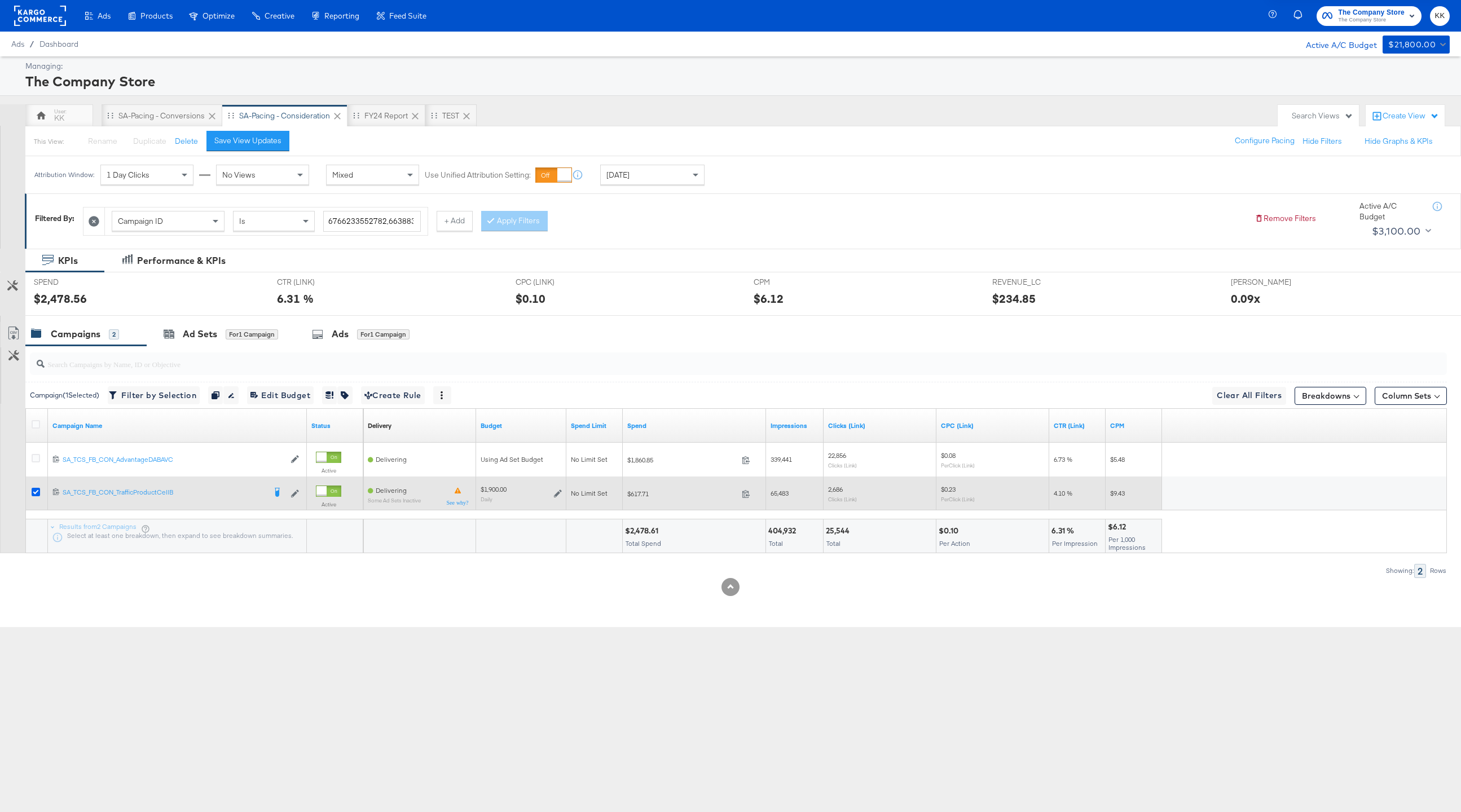
click at [35, 491] on icon at bounding box center [36, 492] width 8 height 8
click at [0, 0] on input "checkbox" at bounding box center [0, 0] width 0 height 0
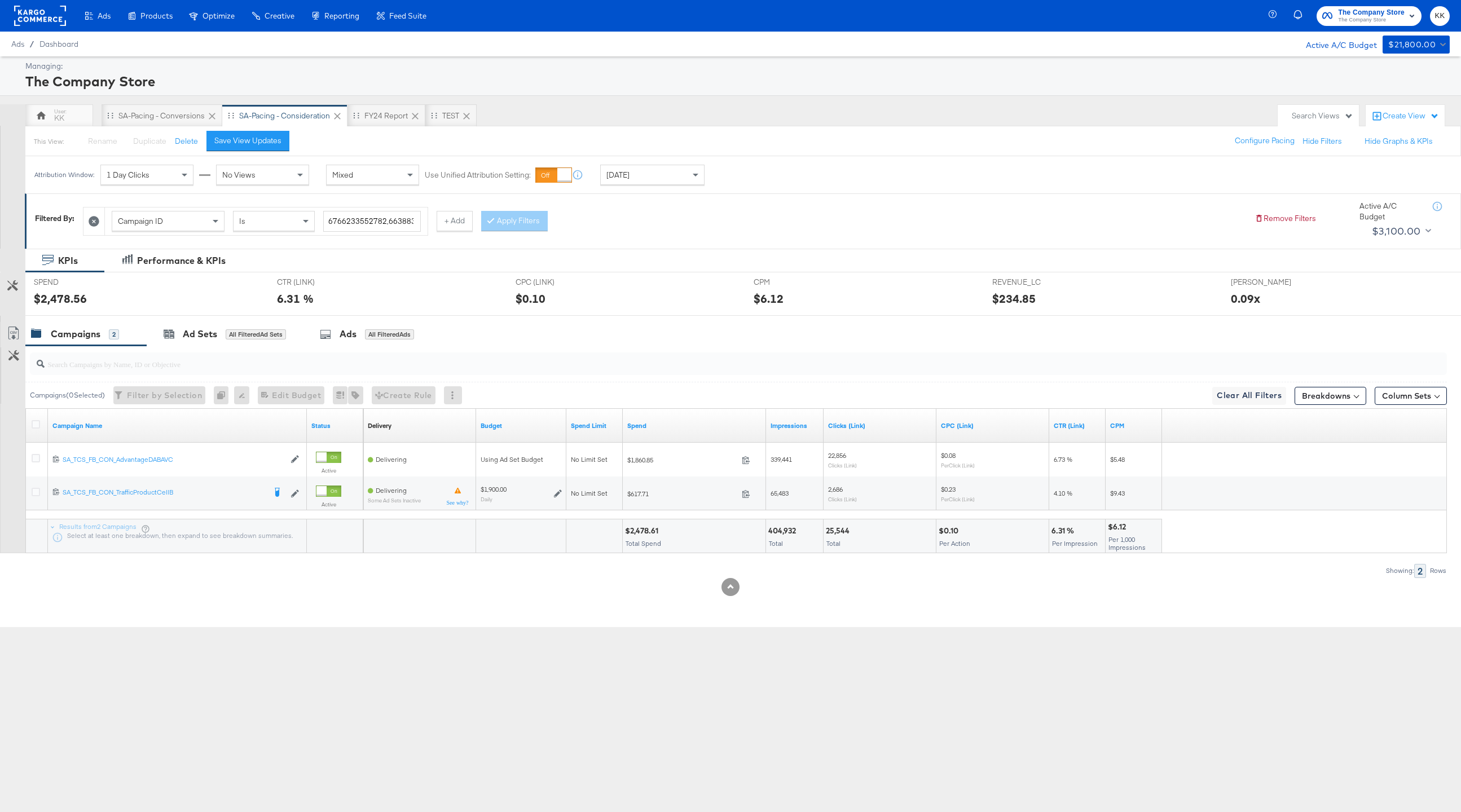
click at [114, 583] on div at bounding box center [730, 586] width 1461 height 18
click at [64, 121] on div "KK" at bounding box center [59, 118] width 10 height 11
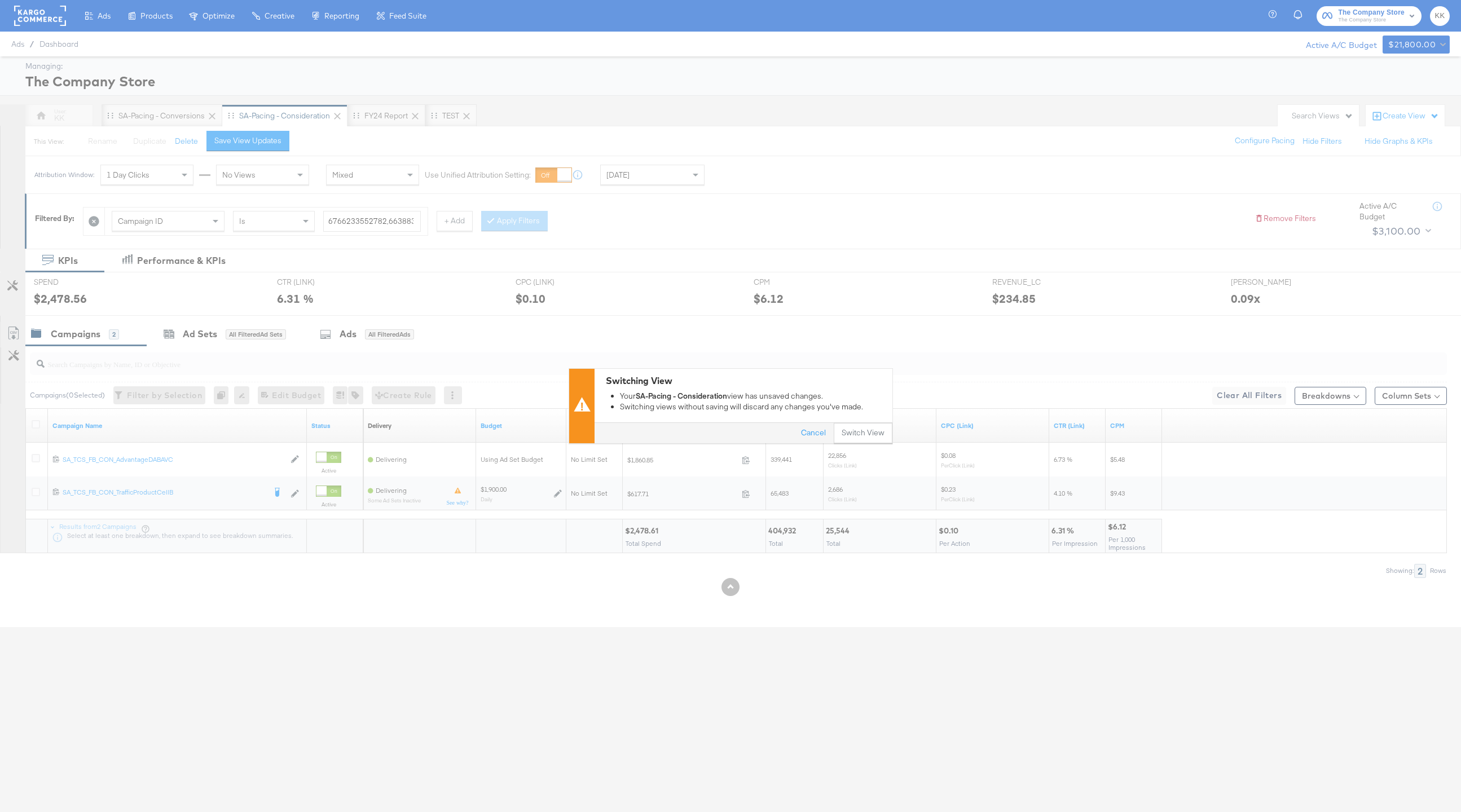
click at [860, 421] on div "Switching View Your SA-Pacing - Consideration view has unsaved changes. Switchi…" at bounding box center [744, 396] width 298 height 53
click at [867, 430] on button "Switch View" at bounding box center [863, 433] width 59 height 20
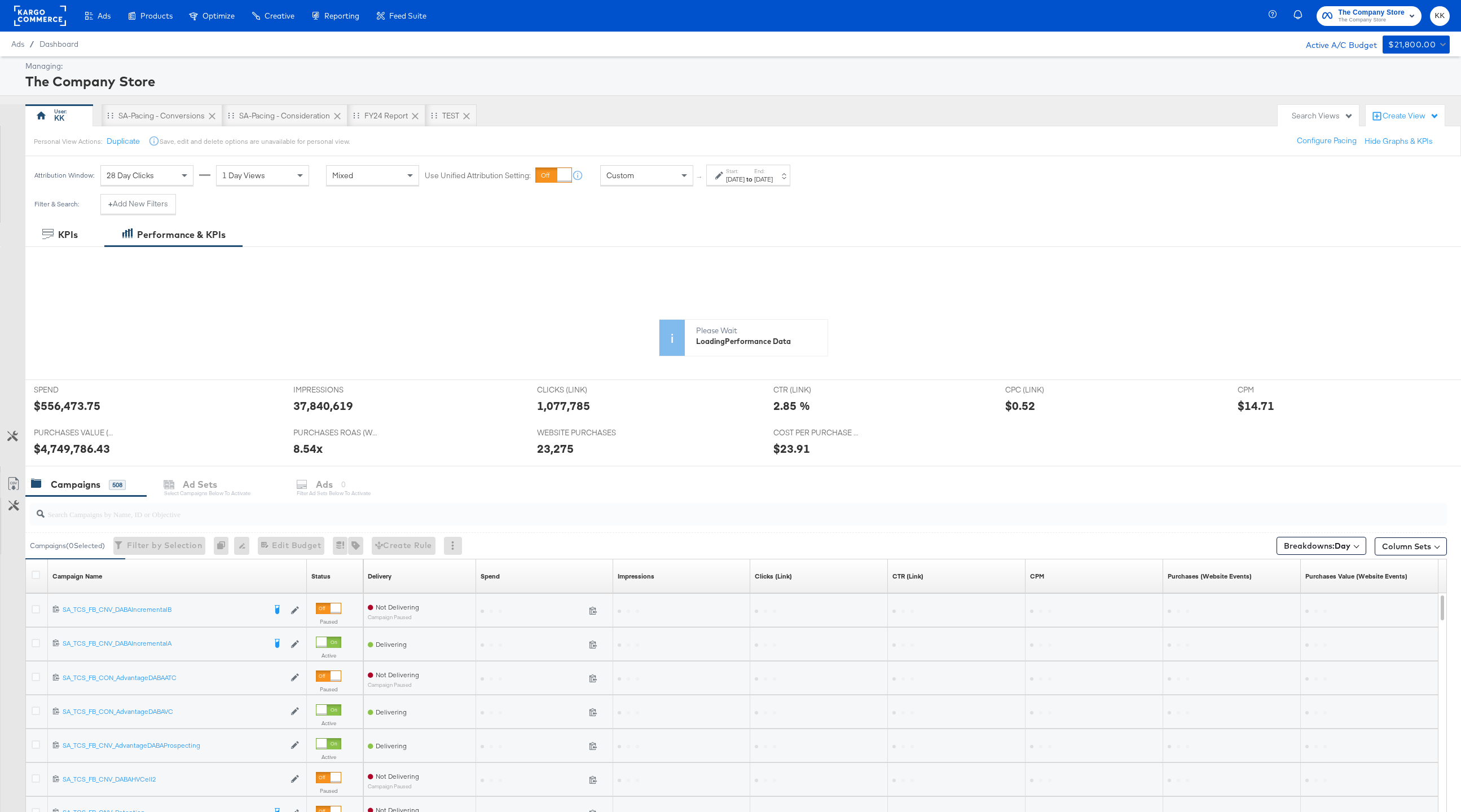
click at [1130, 537] on div "Breakdowns: Day" at bounding box center [1321, 545] width 90 height 18
click at [1130, 566] on div "Select Breakdown [Reset] Delivery None Age Gender Age & Gender Business Locatio…" at bounding box center [1305, 644] width 124 height 178
click at [1130, 566] on button "[Reset]" at bounding box center [1347, 566] width 29 height 18
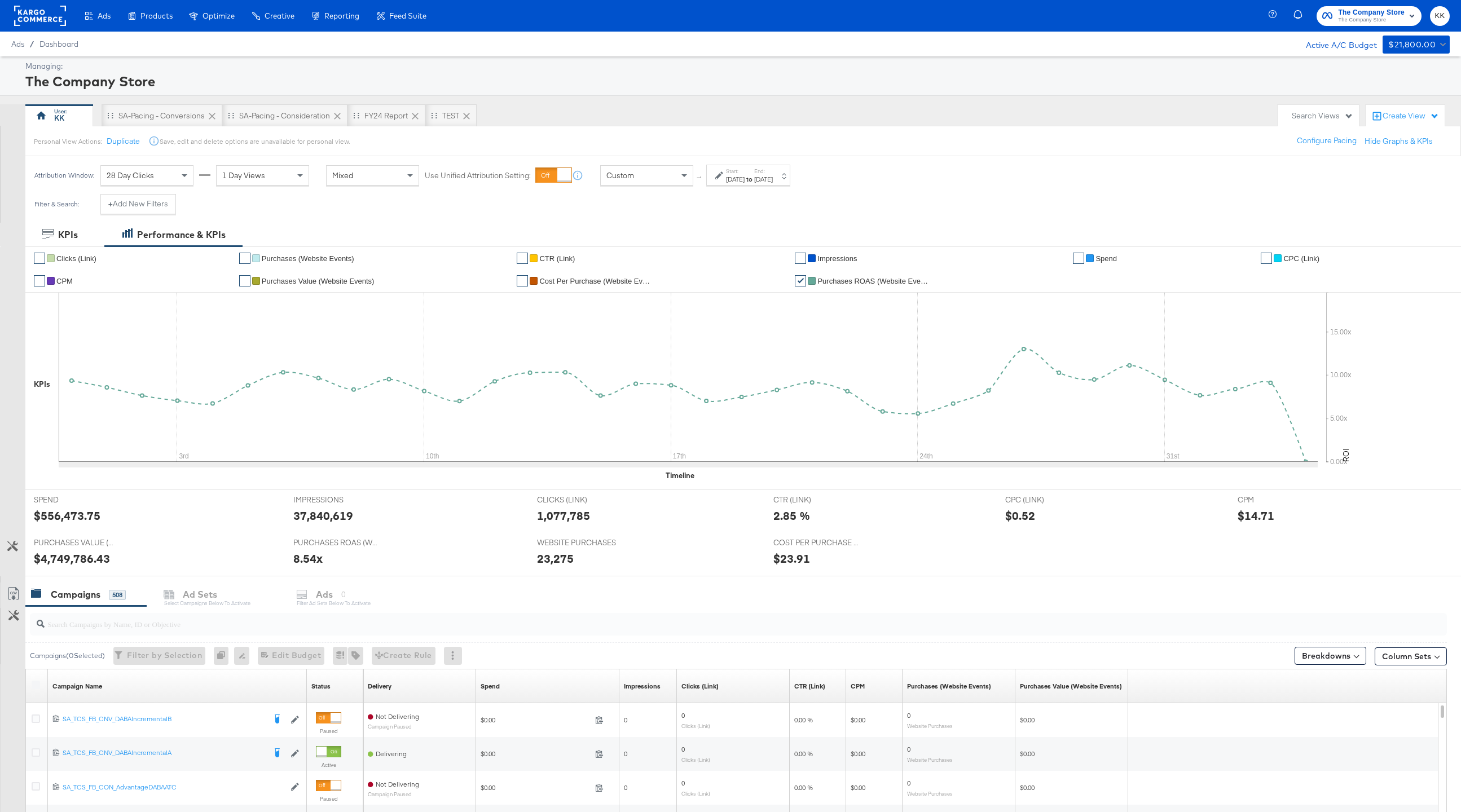
click at [147, 519] on div "$556,473.75" at bounding box center [155, 515] width 243 height 16
click at [84, 609] on input "search" at bounding box center [679, 620] width 1269 height 22
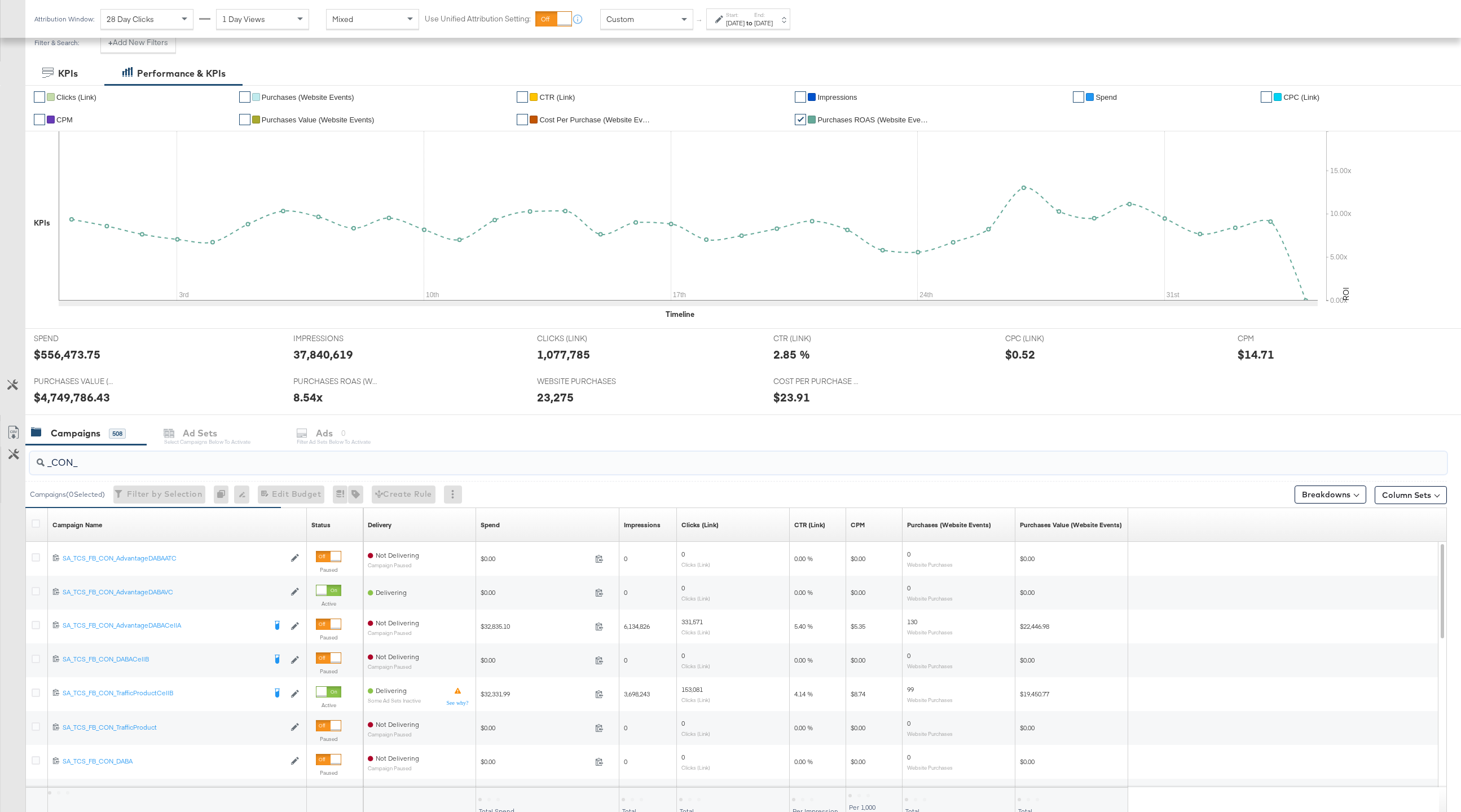
scroll to position [185, 0]
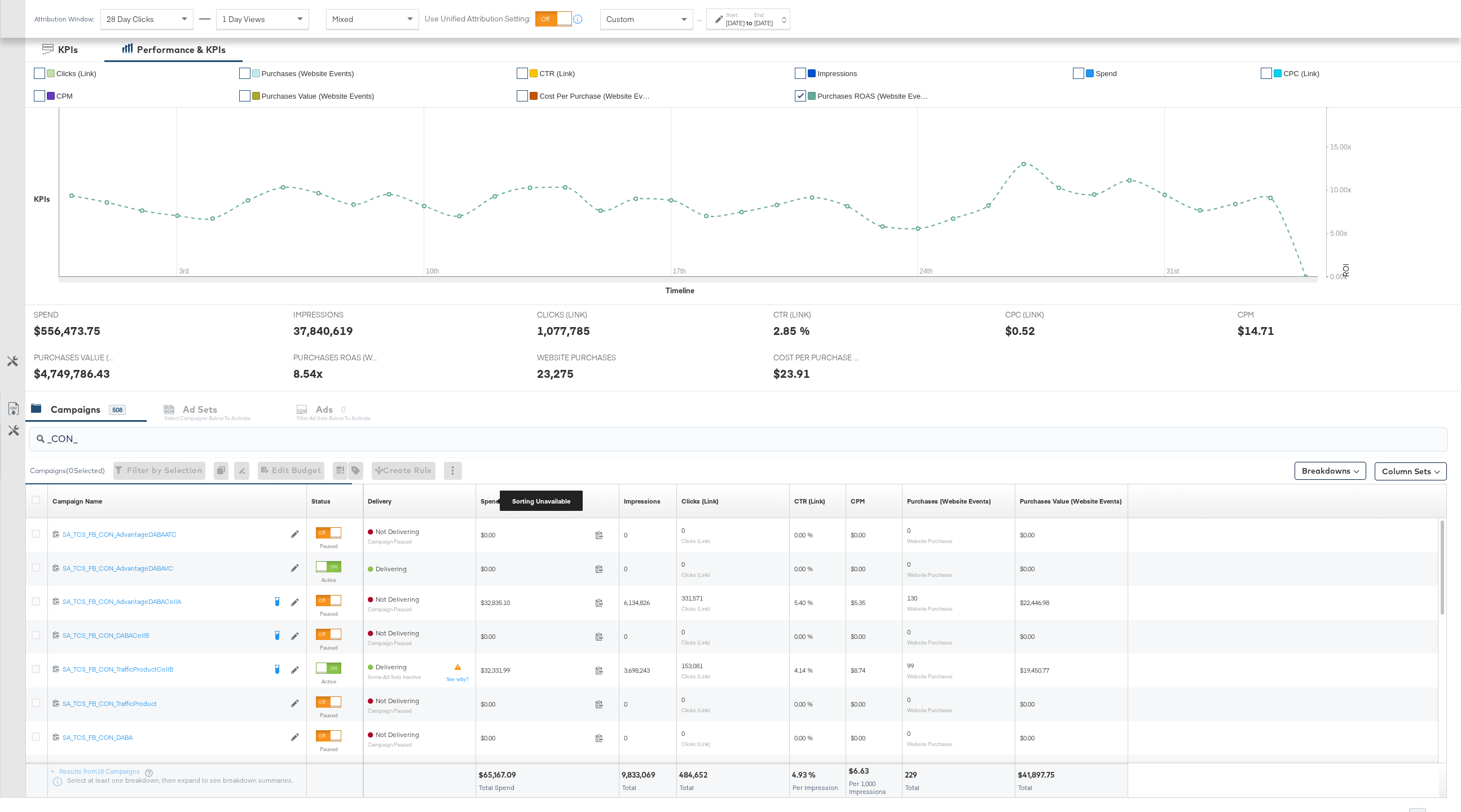
type input "_CON_"
click at [491, 501] on div "Spend" at bounding box center [490, 501] width 19 height 9
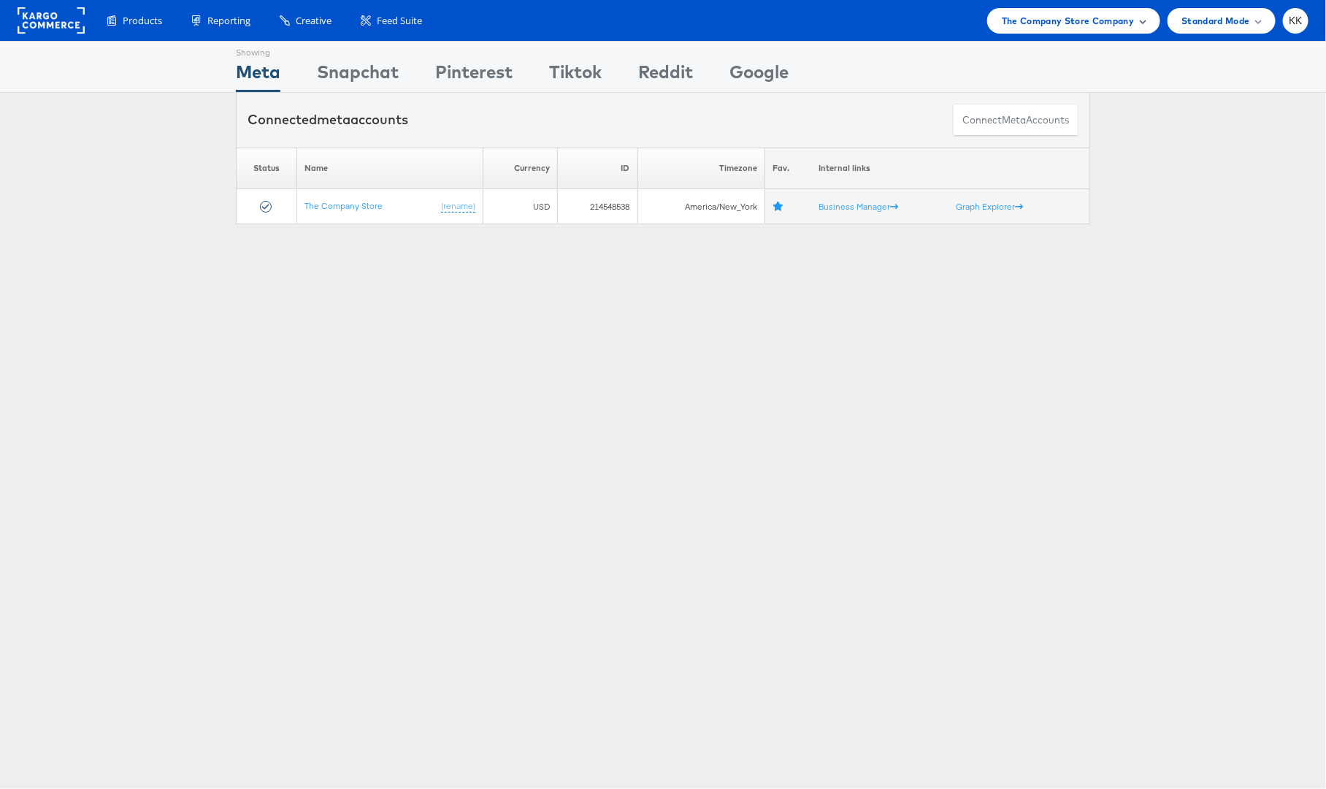
click at [1104, 24] on span "The Company Store Company" at bounding box center [1068, 20] width 133 height 15
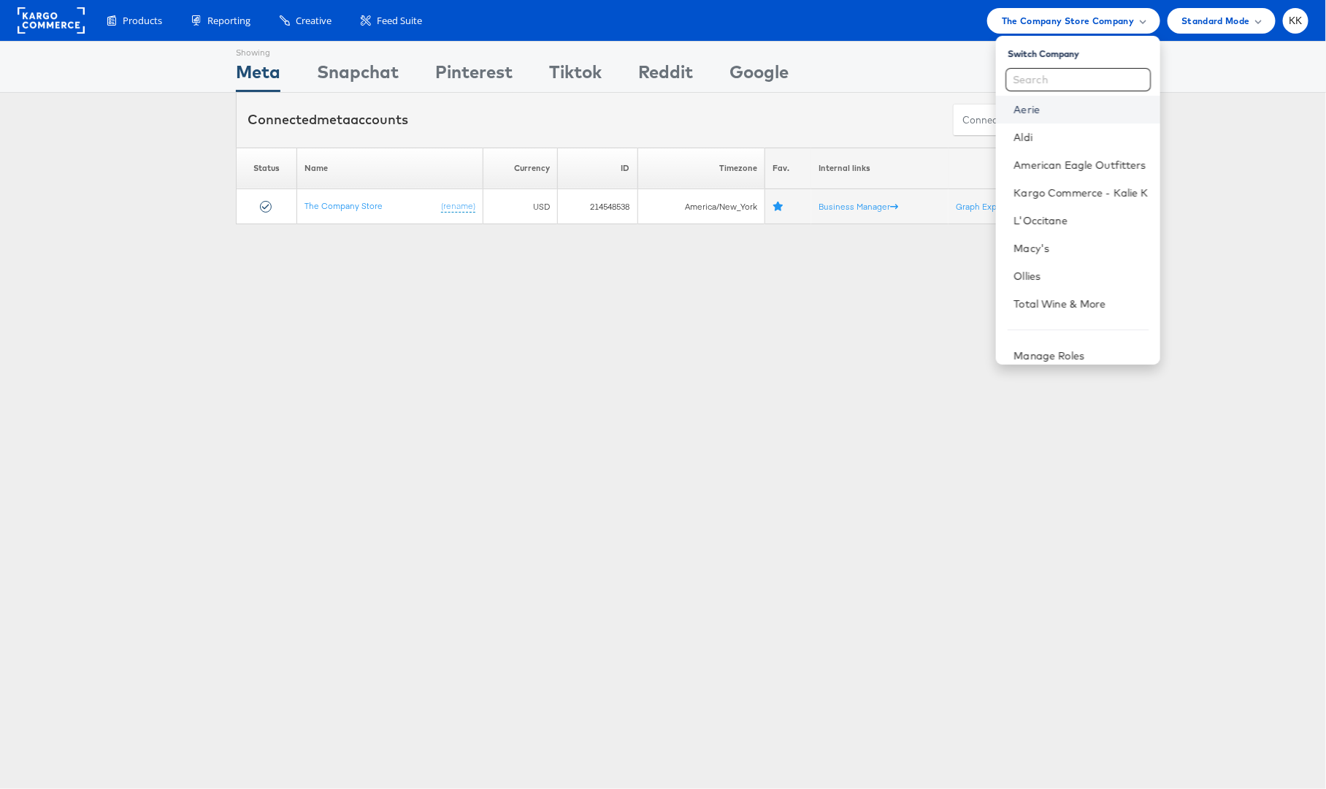
click at [1032, 110] on link "Aerie" at bounding box center [1081, 109] width 134 height 15
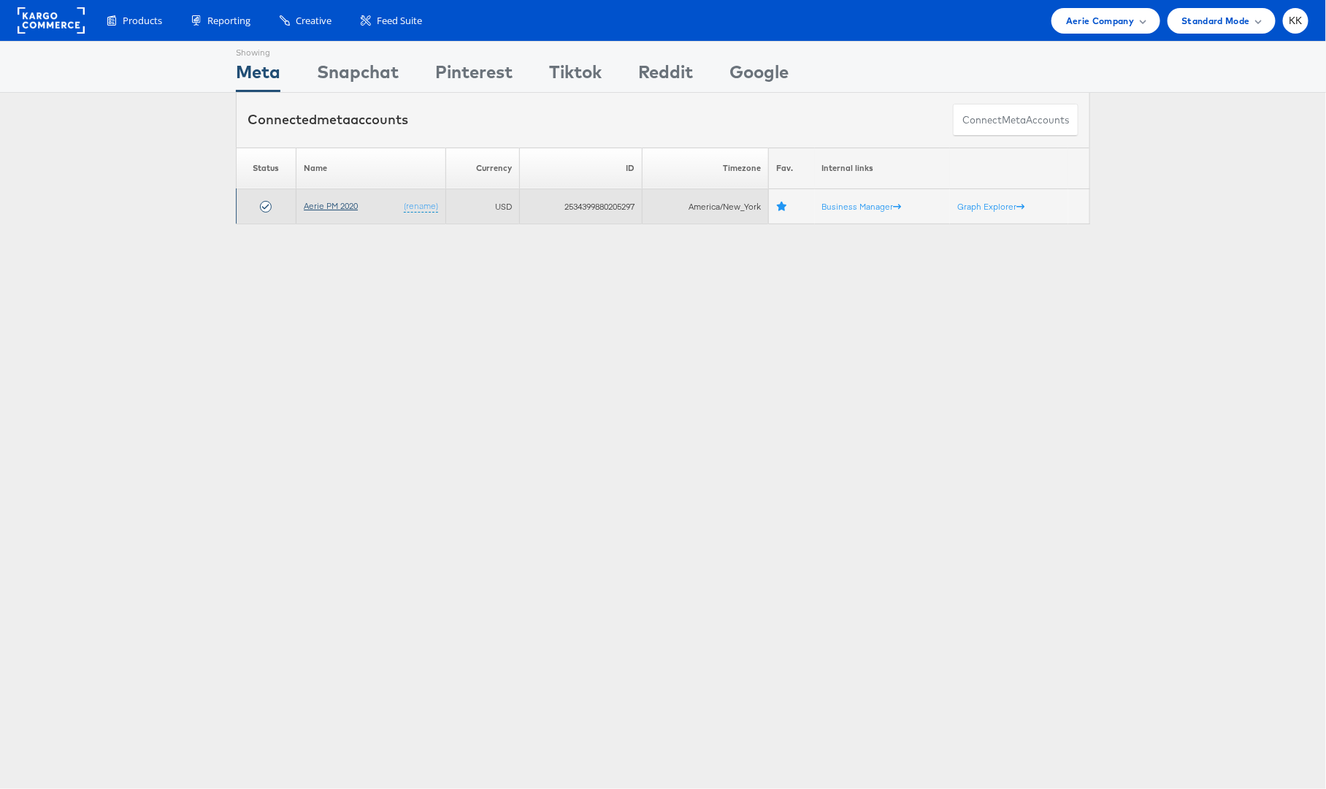
click at [342, 207] on link "Aerie PM 2020" at bounding box center [331, 205] width 54 height 11
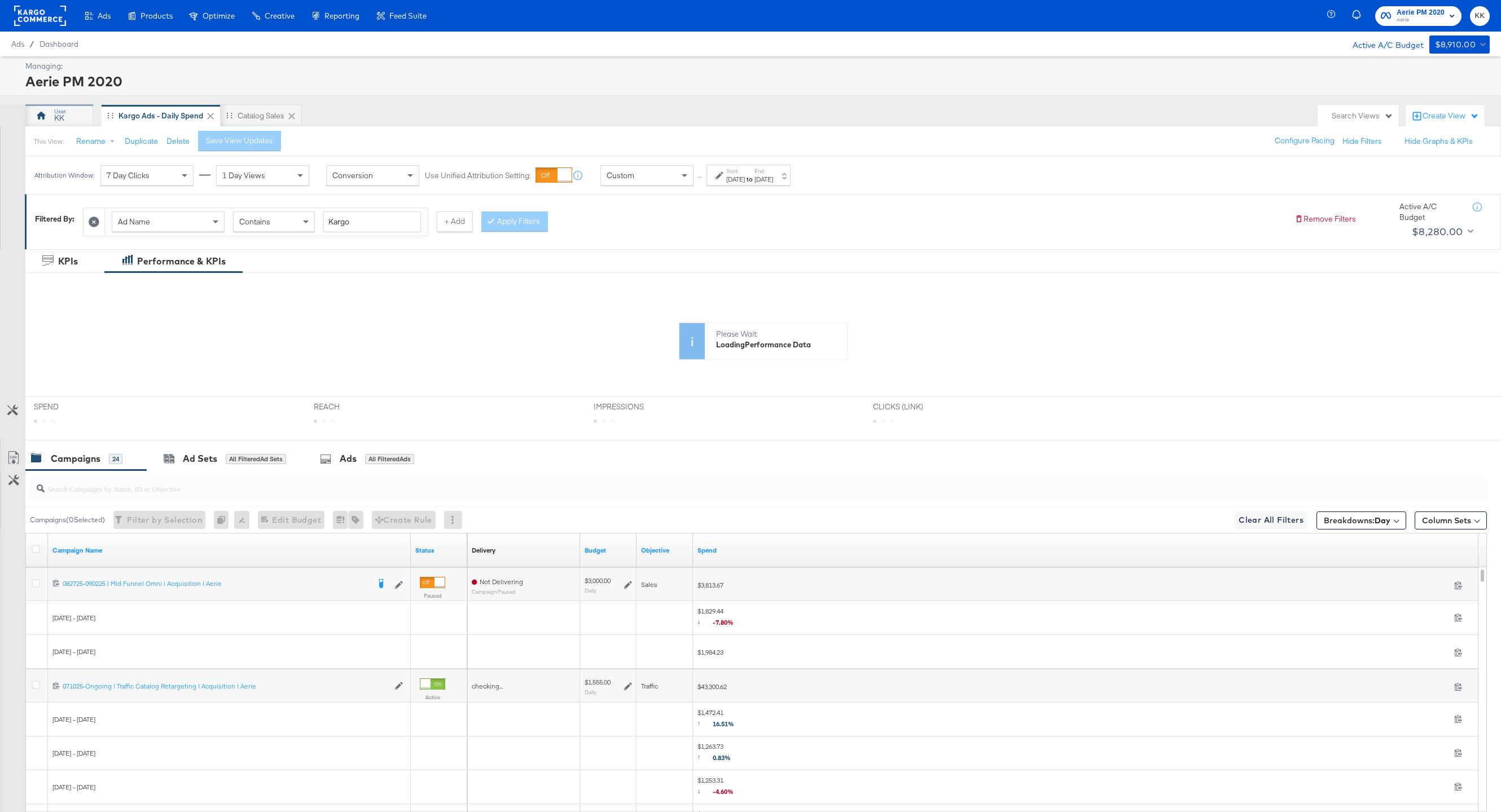
click at [58, 113] on div "KK" at bounding box center [59, 118] width 10 height 11
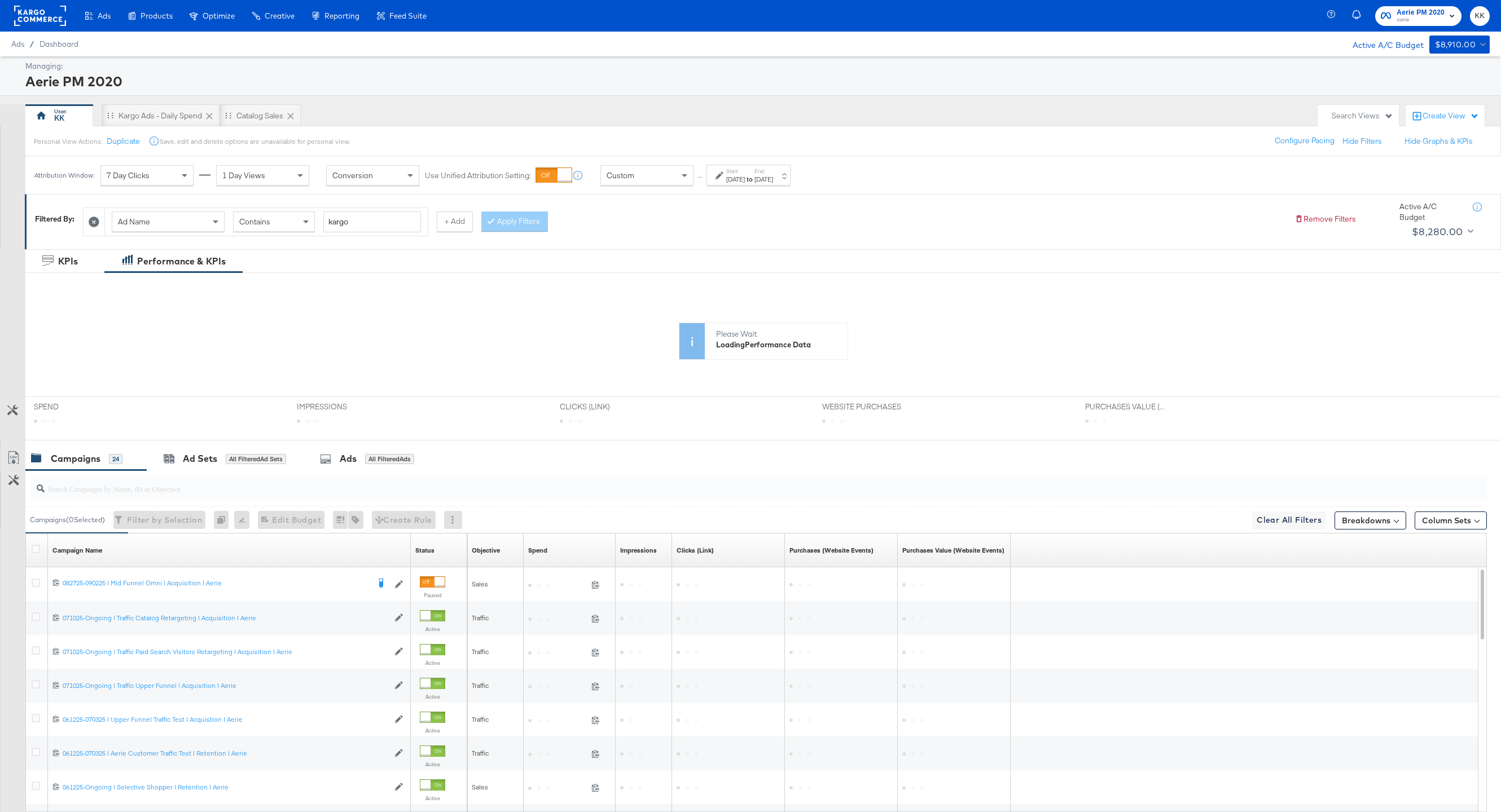
click at [773, 178] on div "Sep 21st 2025" at bounding box center [764, 179] width 19 height 9
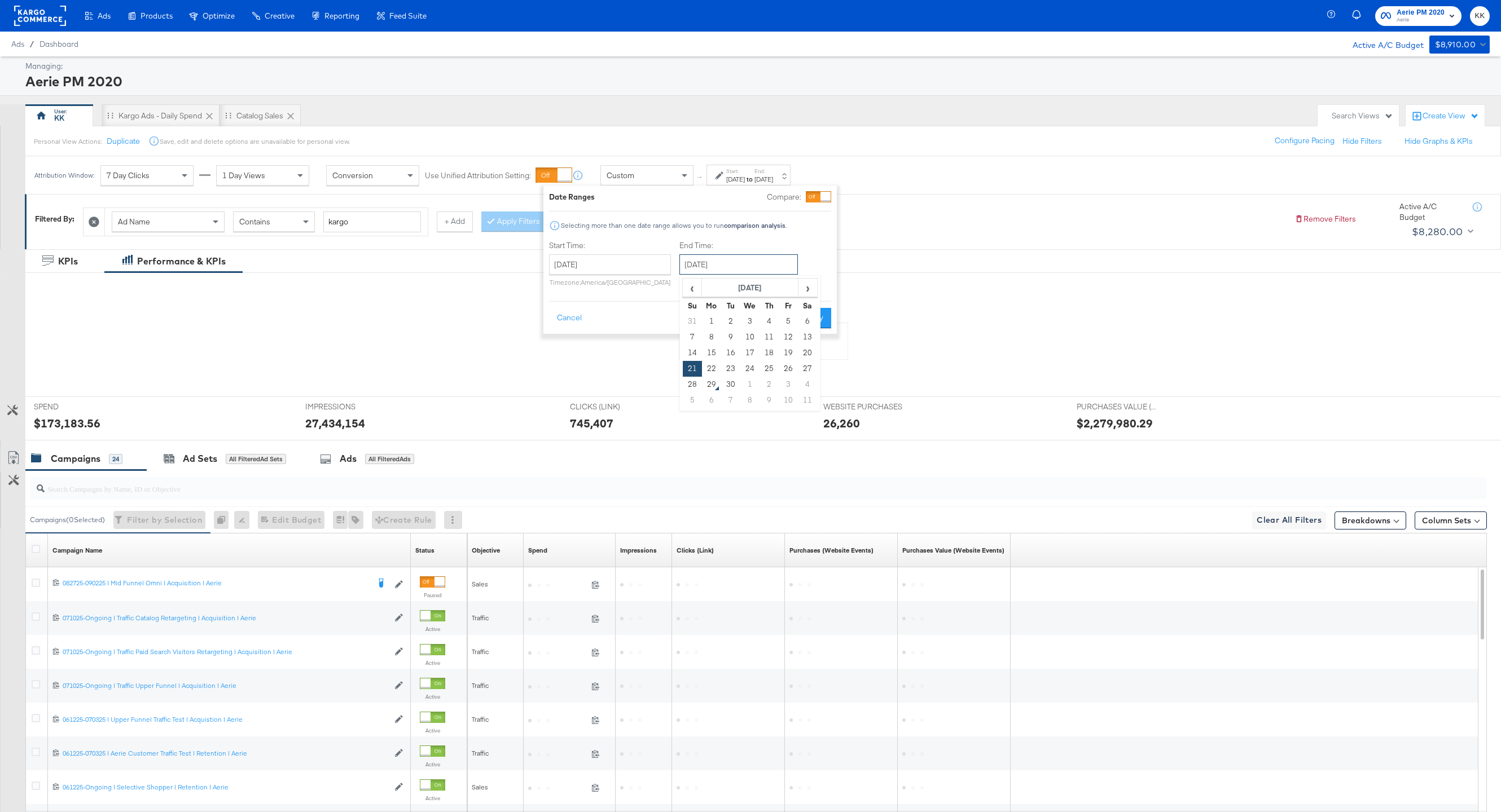
click at [734, 259] on input "September 21st 2025" at bounding box center [738, 264] width 118 height 20
click at [687, 379] on td "28" at bounding box center [693, 385] width 19 height 15
type input "September 28th 2025"
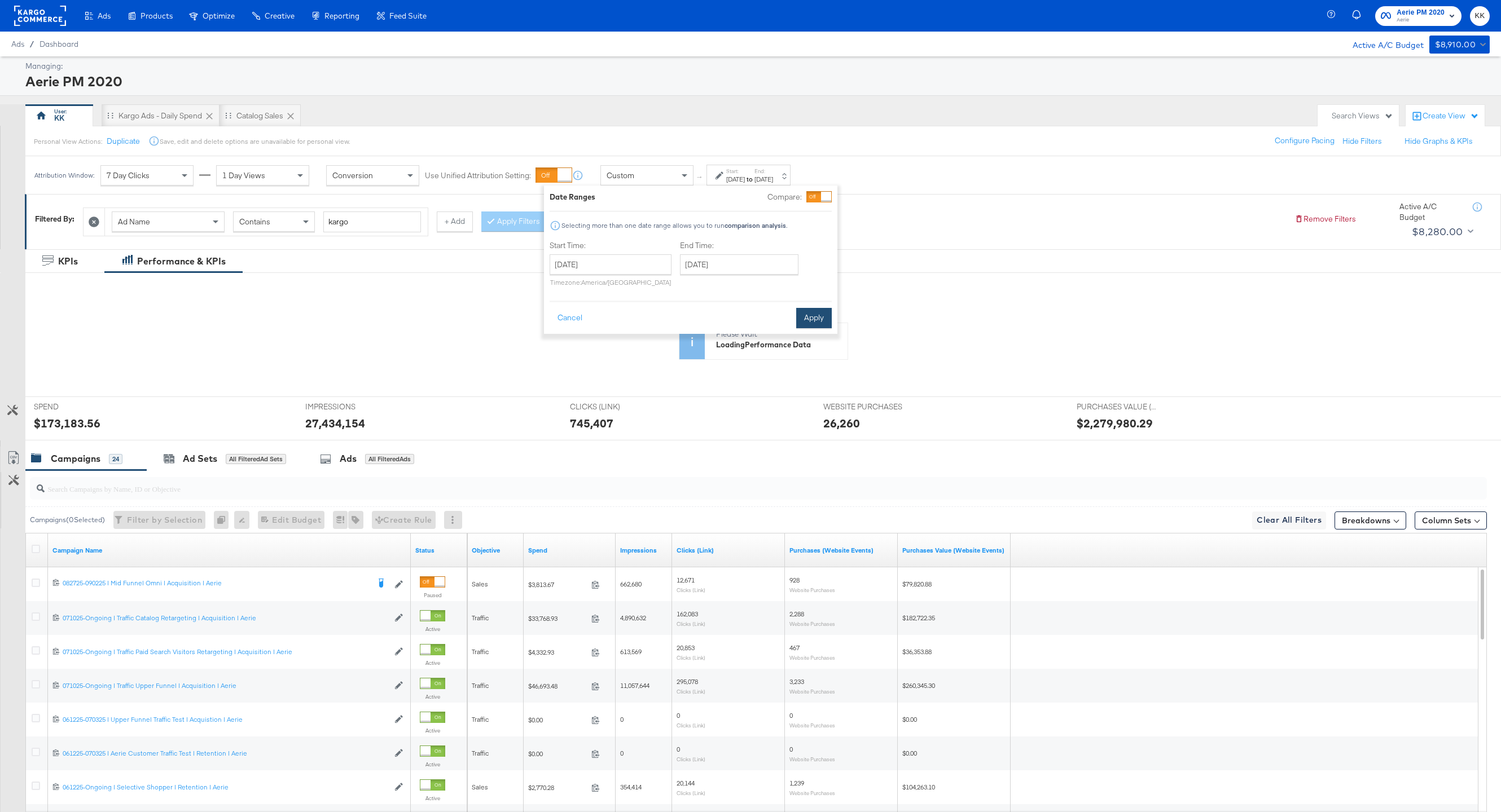
click at [822, 319] on button "Apply" at bounding box center [814, 318] width 36 height 20
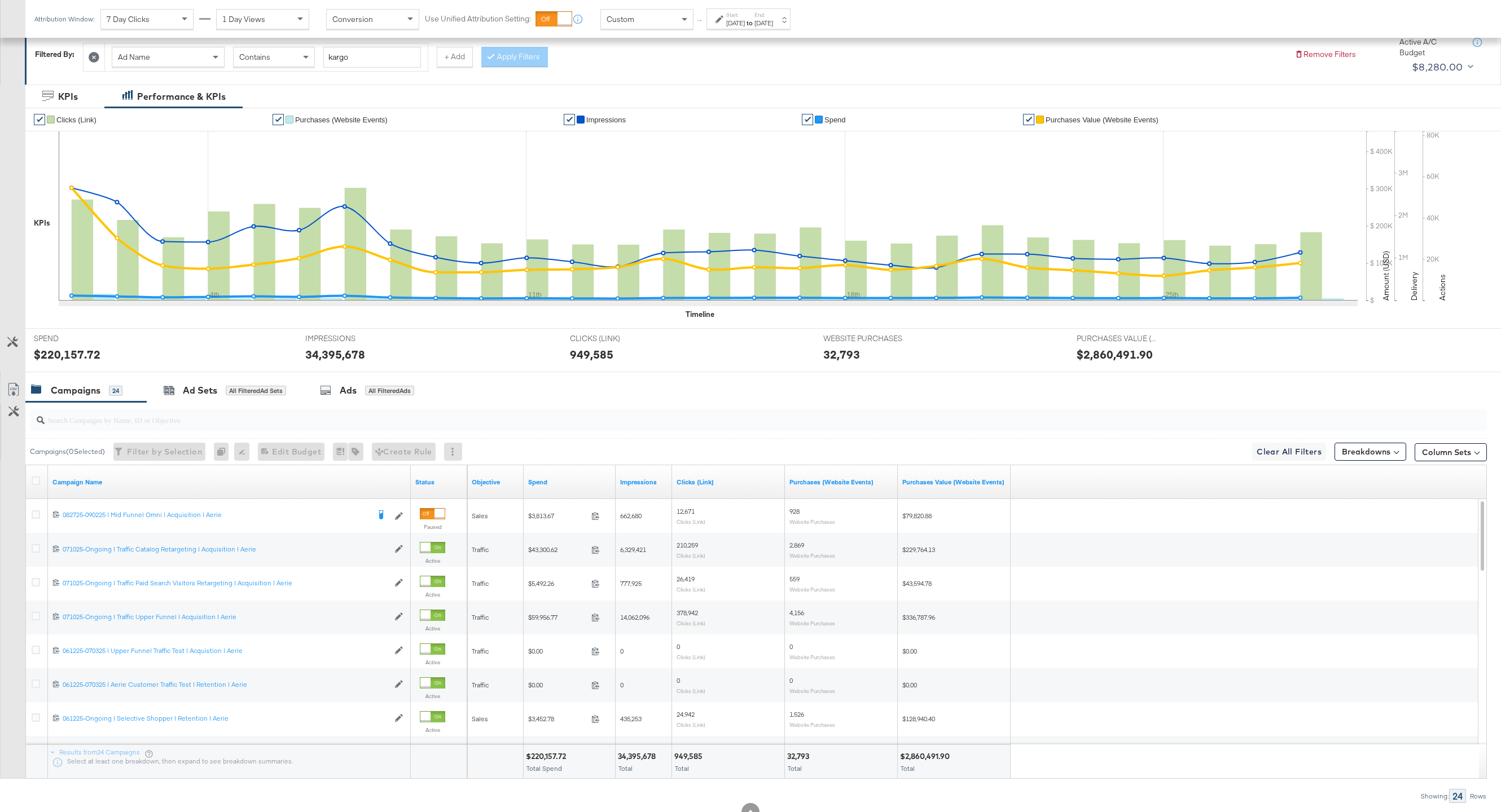
scroll to position [179, 0]
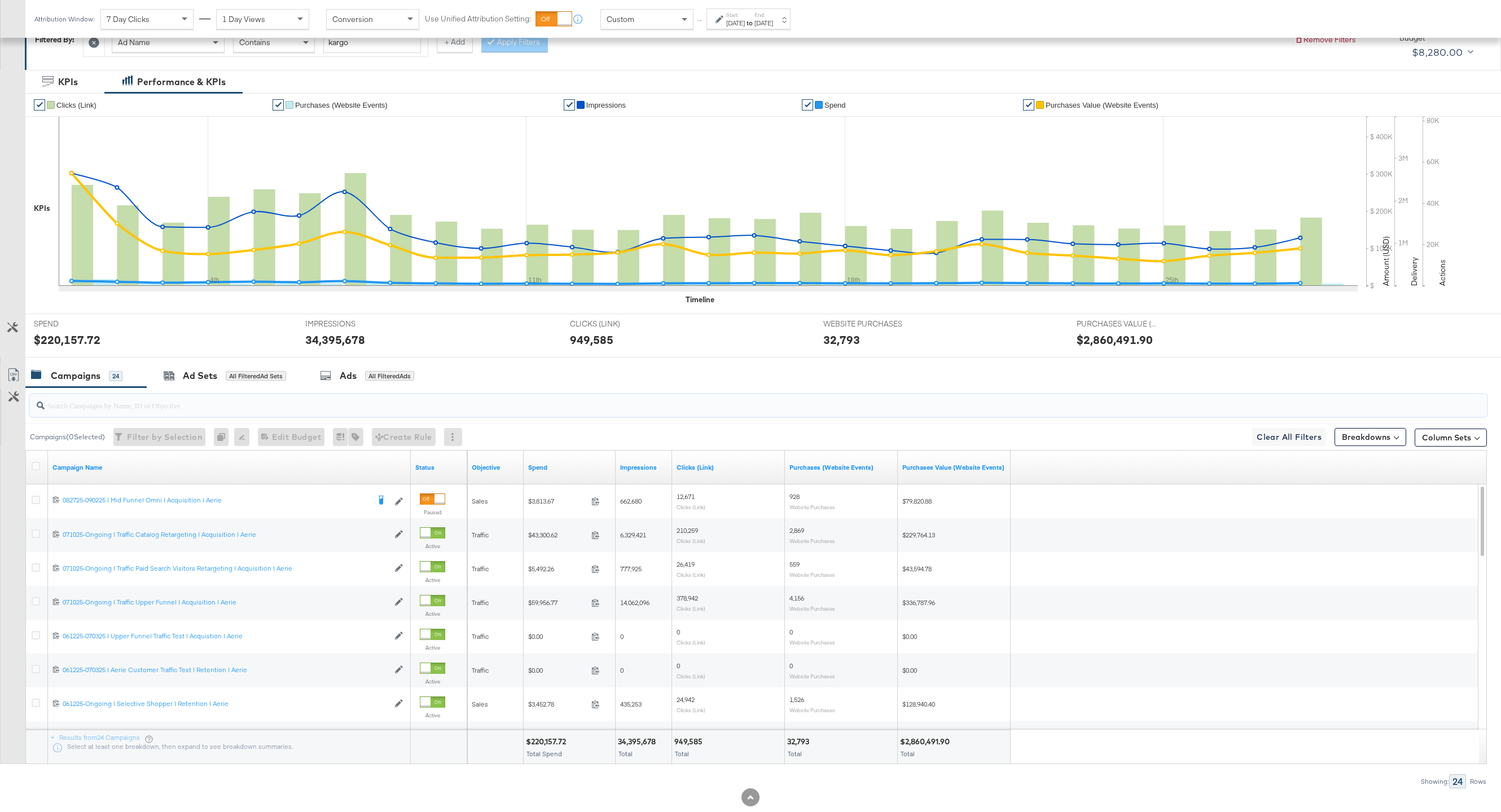
click at [387, 399] on input "search" at bounding box center [697, 401] width 1305 height 22
click at [397, 371] on div "All Filtered Ads" at bounding box center [390, 375] width 49 height 10
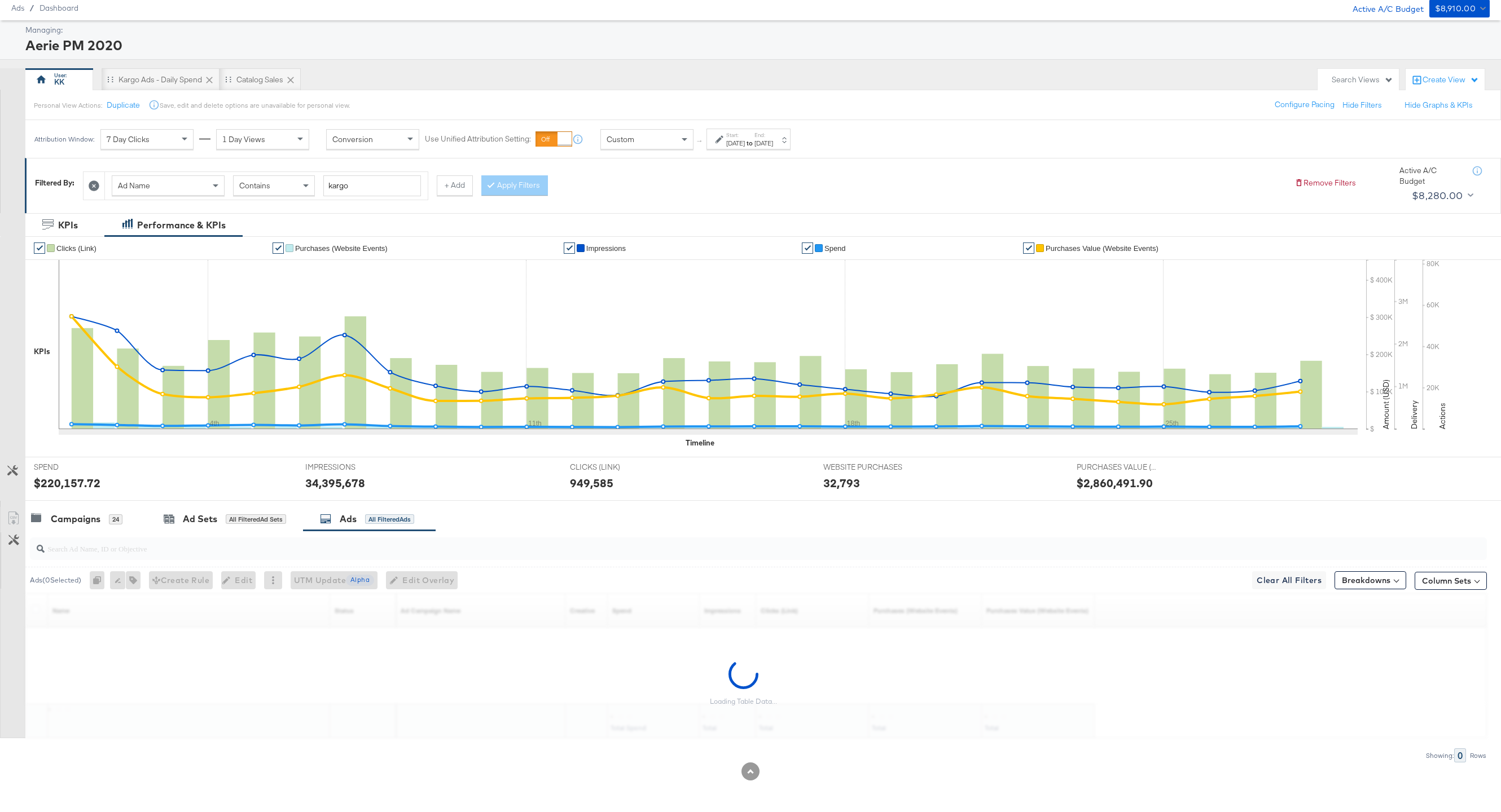
scroll to position [36, 0]
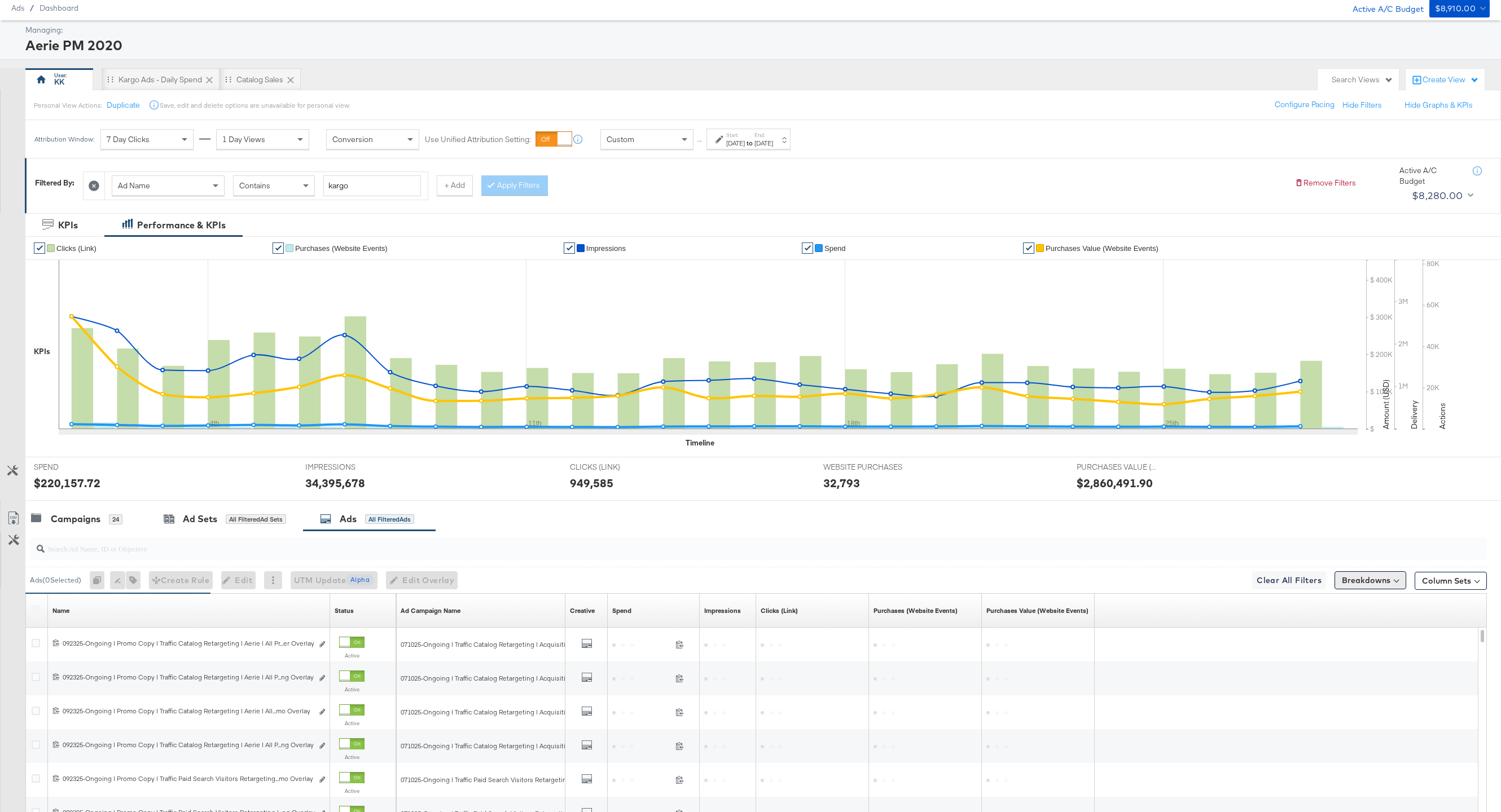
click at [1346, 578] on button "Breakdowns" at bounding box center [1370, 580] width 72 height 18
click at [1309, 647] on div "Time" at bounding box center [1343, 649] width 112 height 9
click at [1304, 673] on div "Day" at bounding box center [1344, 677] width 122 height 12
click at [1343, 749] on button "Apply Breakdown" at bounding box center [1343, 754] width 77 height 20
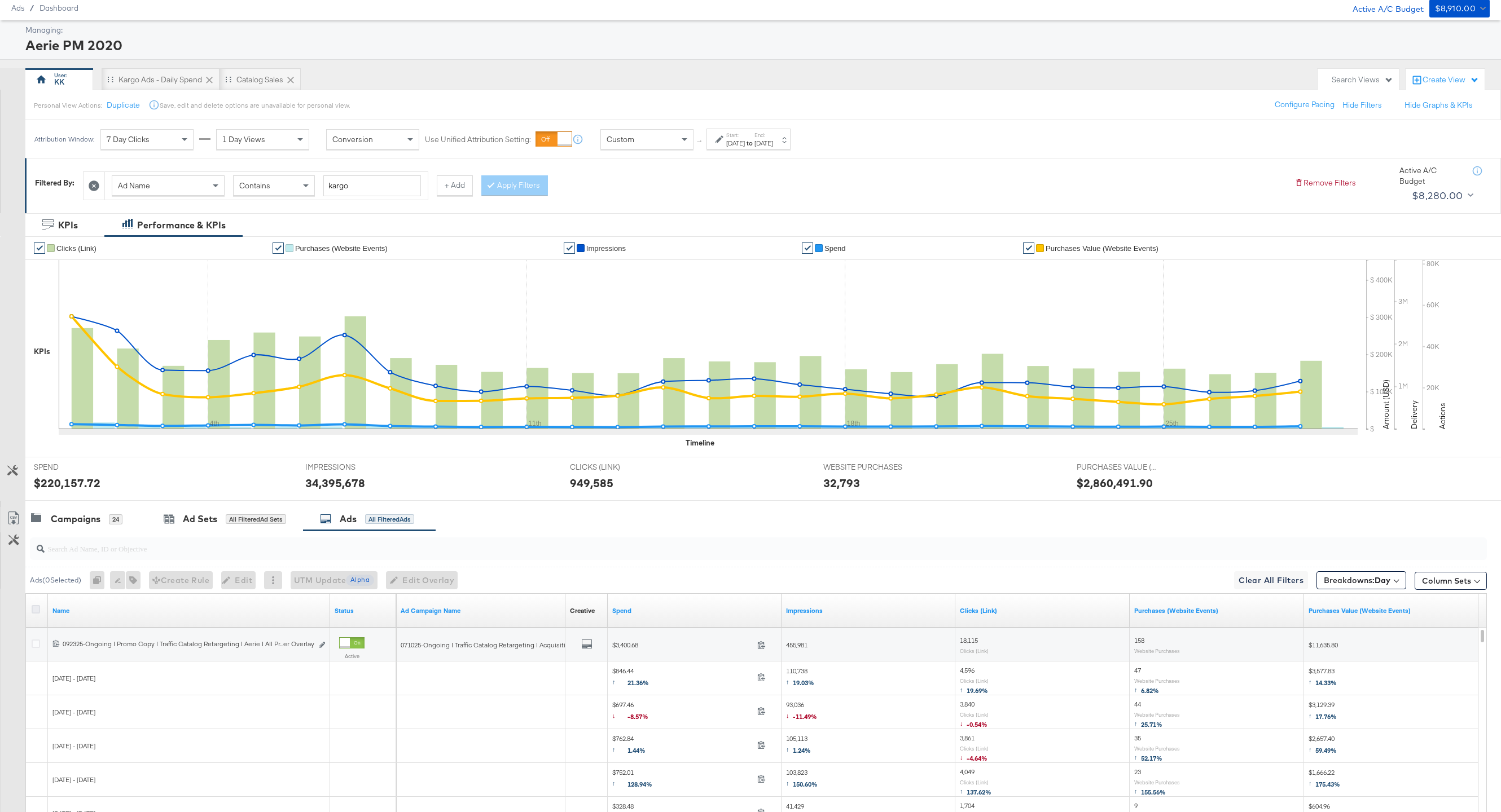
click at [36, 605] on icon at bounding box center [36, 609] width 9 height 8
click at [0, 0] on input "checkbox" at bounding box center [0, 0] width 0 height 0
click at [18, 518] on icon at bounding box center [14, 518] width 14 height 14
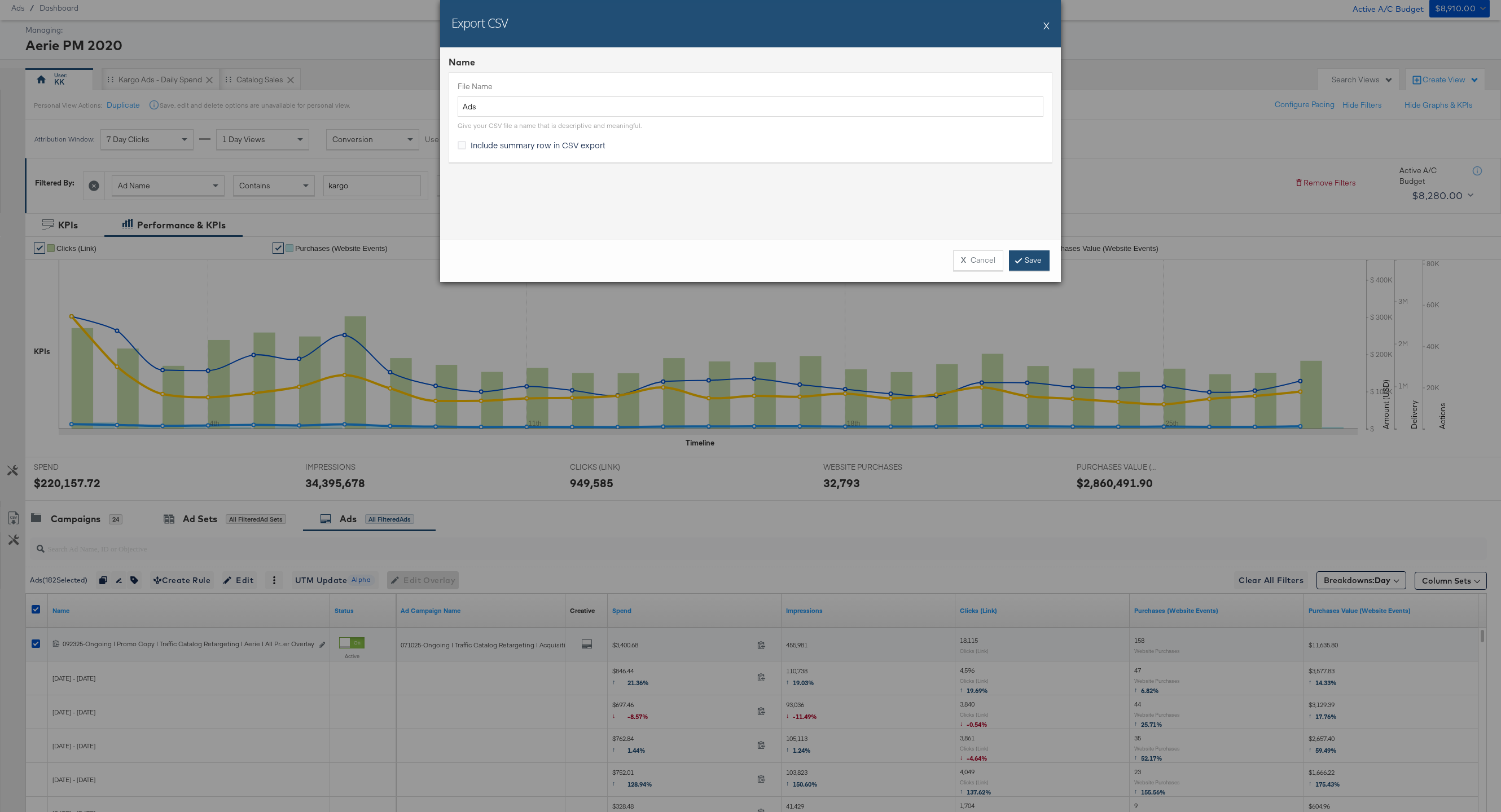
click at [1034, 268] on link "Save" at bounding box center [1030, 260] width 41 height 20
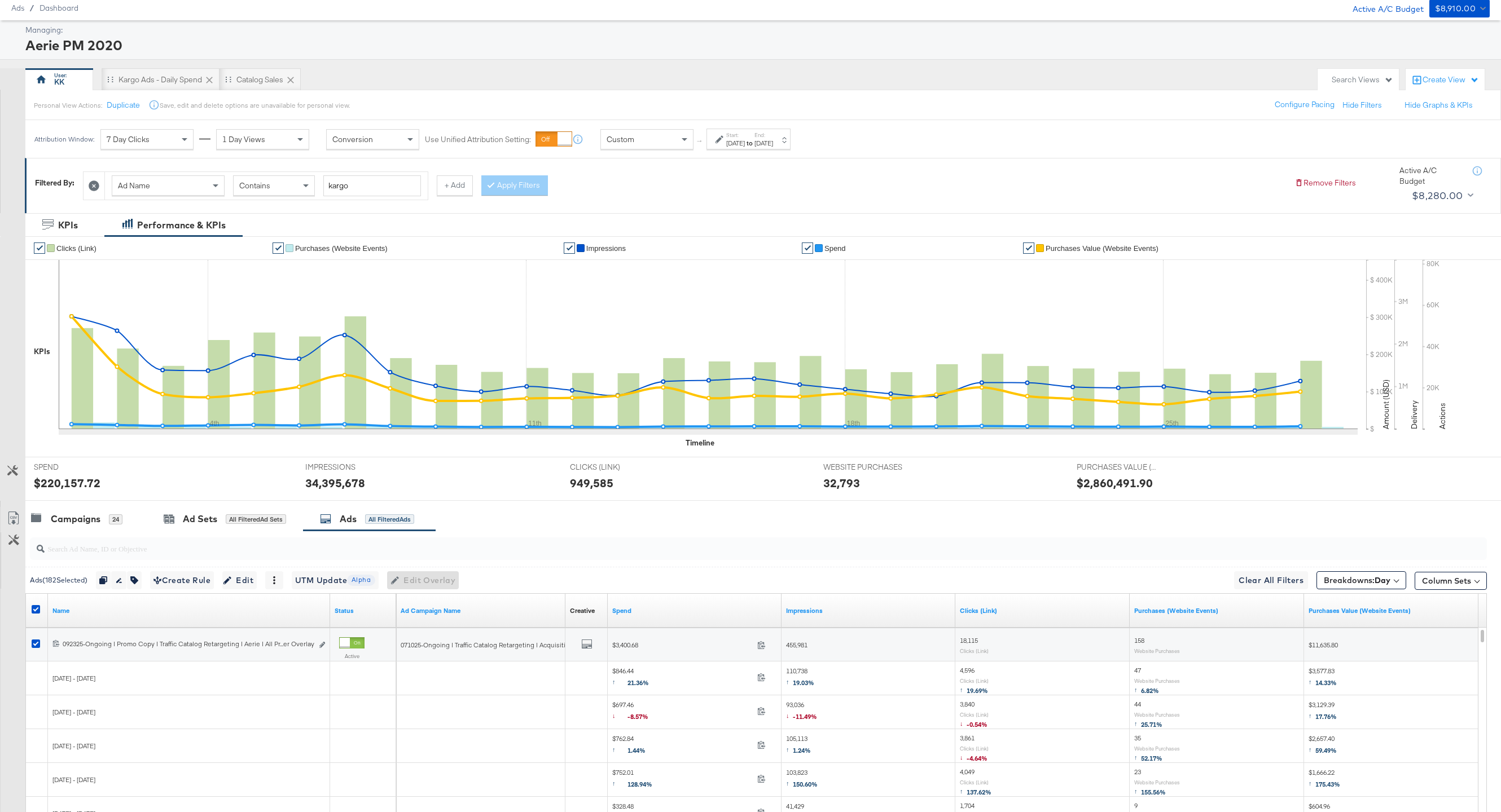
scroll to position [0, 0]
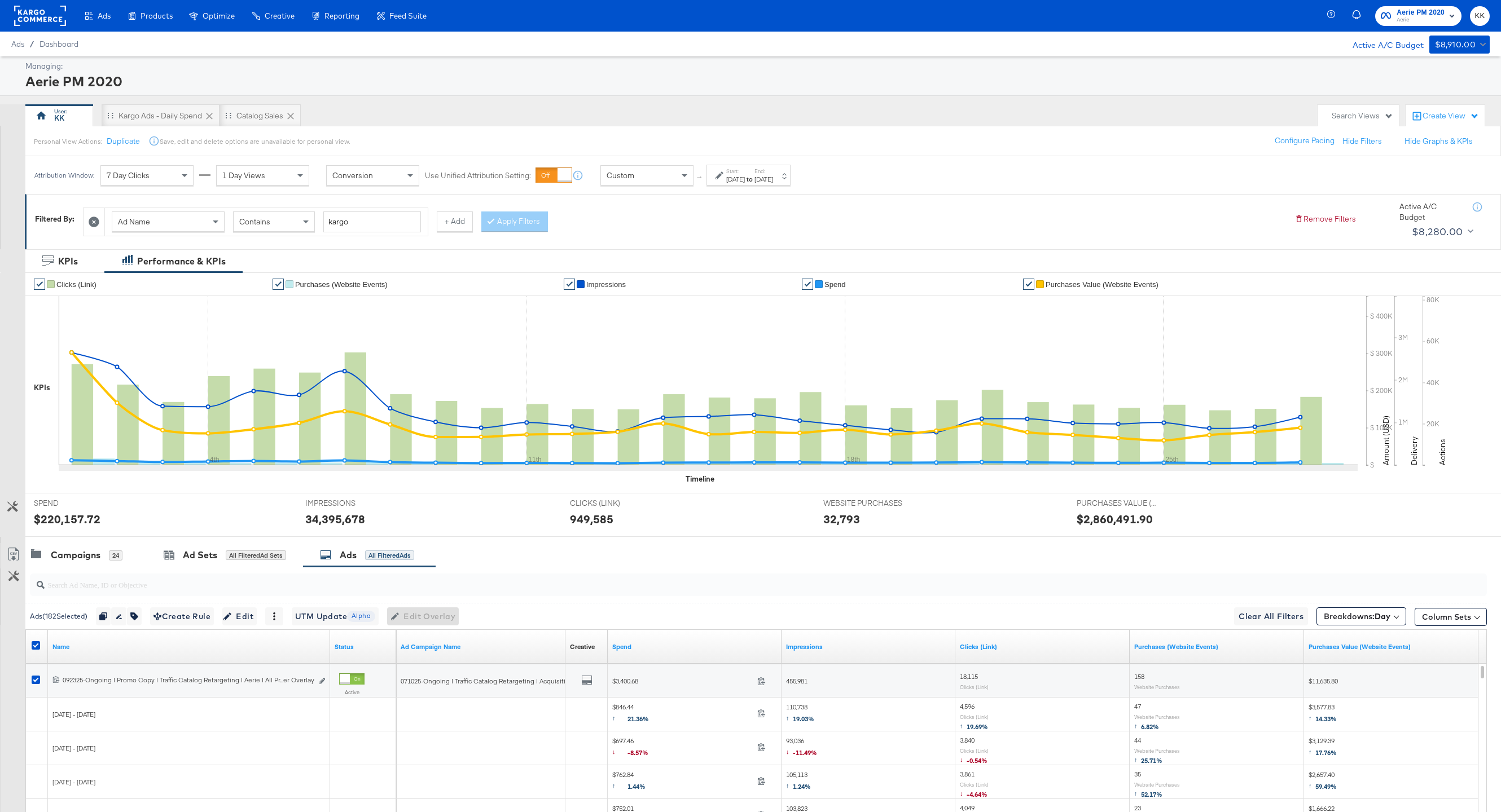
click at [46, 15] on rect at bounding box center [39, 15] width 52 height 20
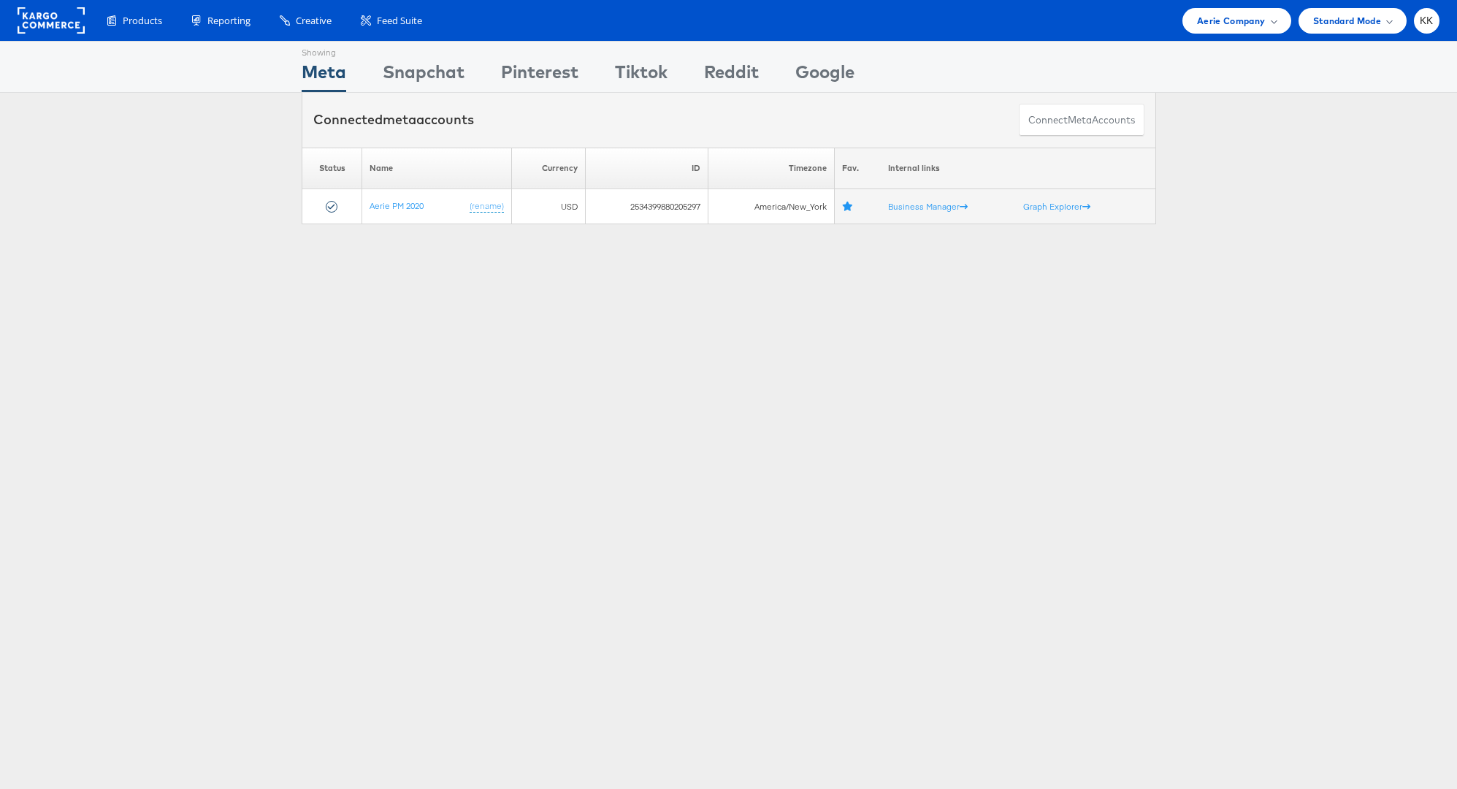
click at [1186, 31] on li "Aerie Company Switch Company Aldi American Eagle Outfitters Kargo Commerce - Ka…" at bounding box center [1236, 21] width 108 height 26
click at [1195, 31] on div "Aerie Company" at bounding box center [1236, 21] width 108 height 26
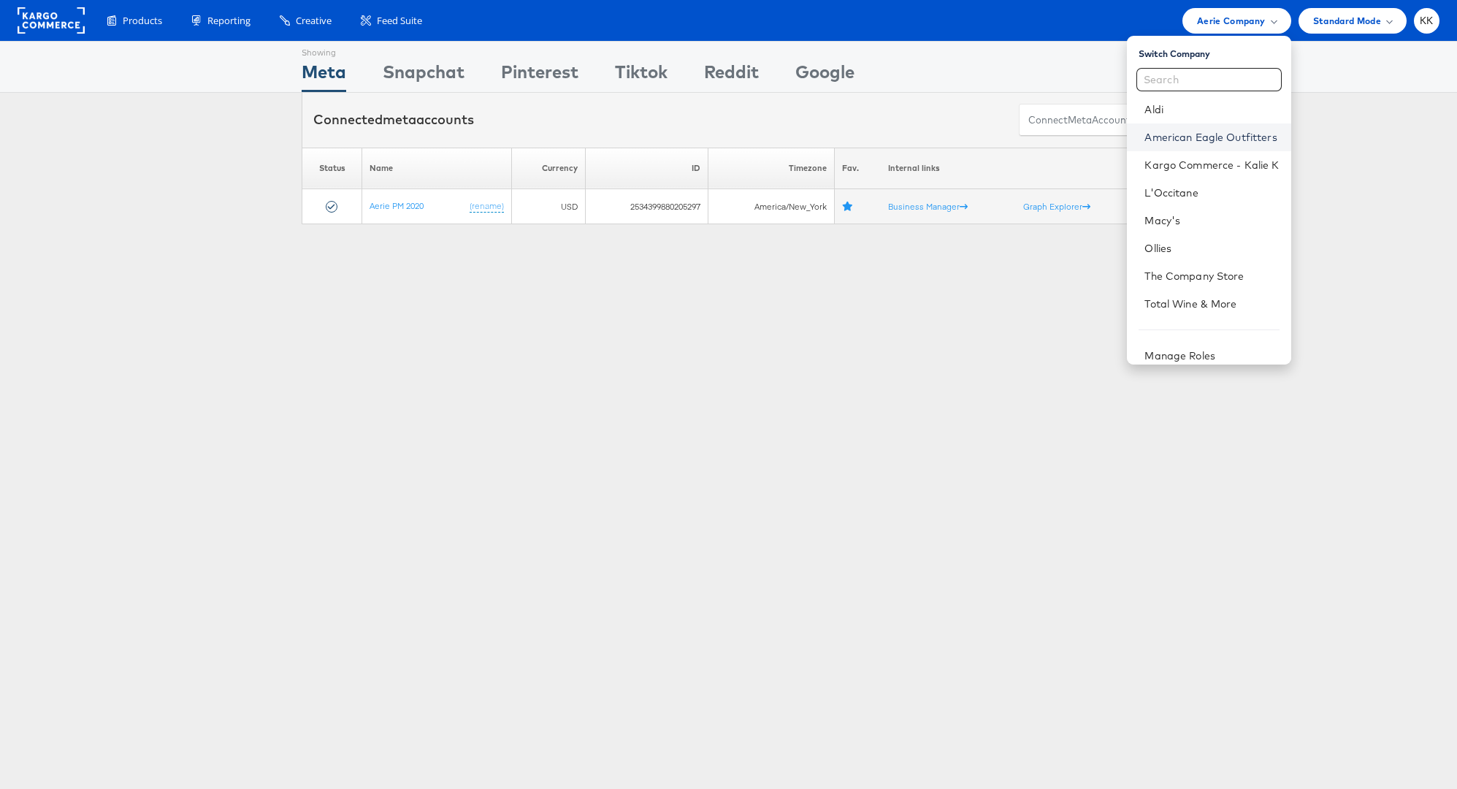
click at [1206, 142] on link "American Eagle Outfitters" at bounding box center [1211, 137] width 134 height 15
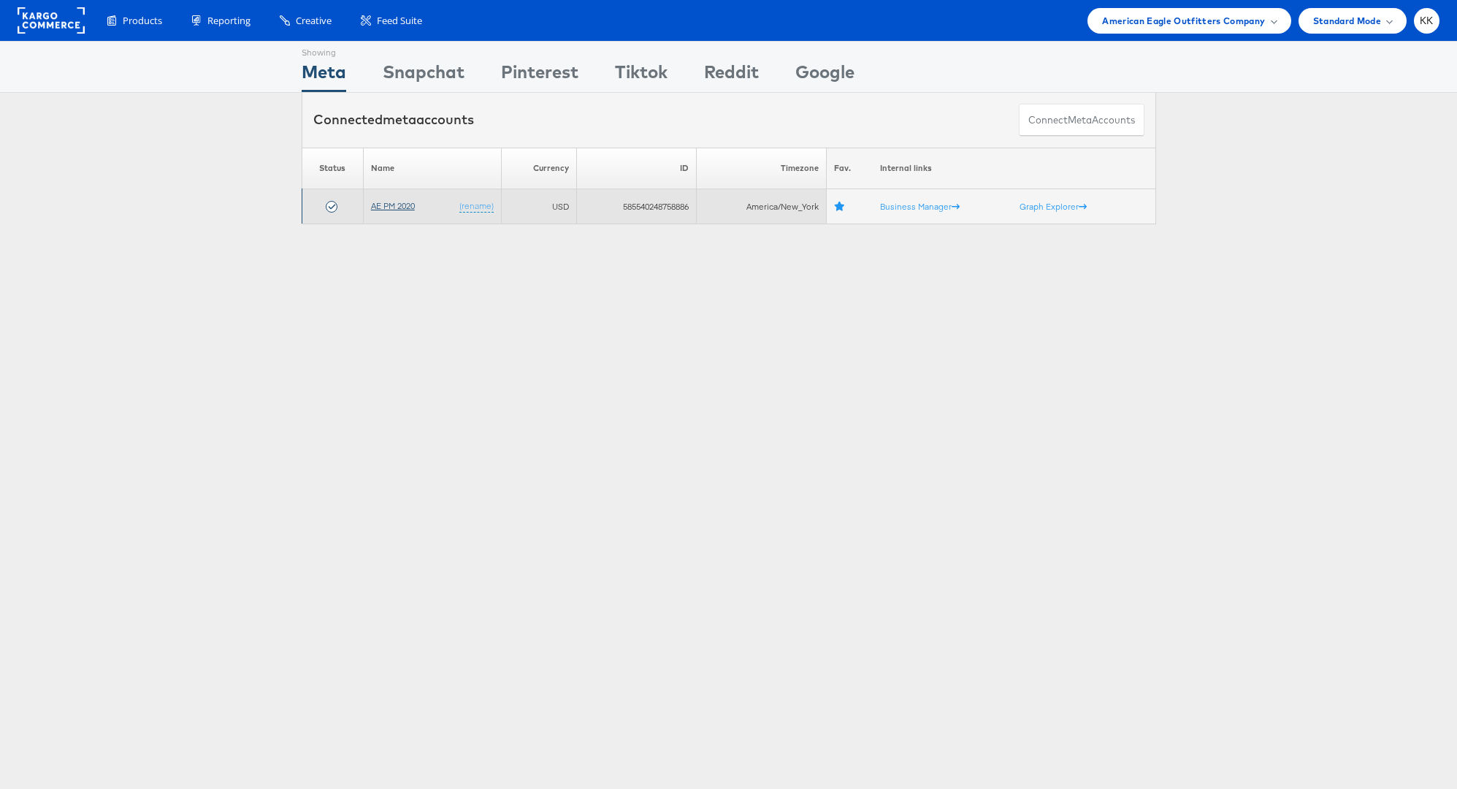
click at [388, 203] on link "AE PM 2020" at bounding box center [393, 205] width 44 height 11
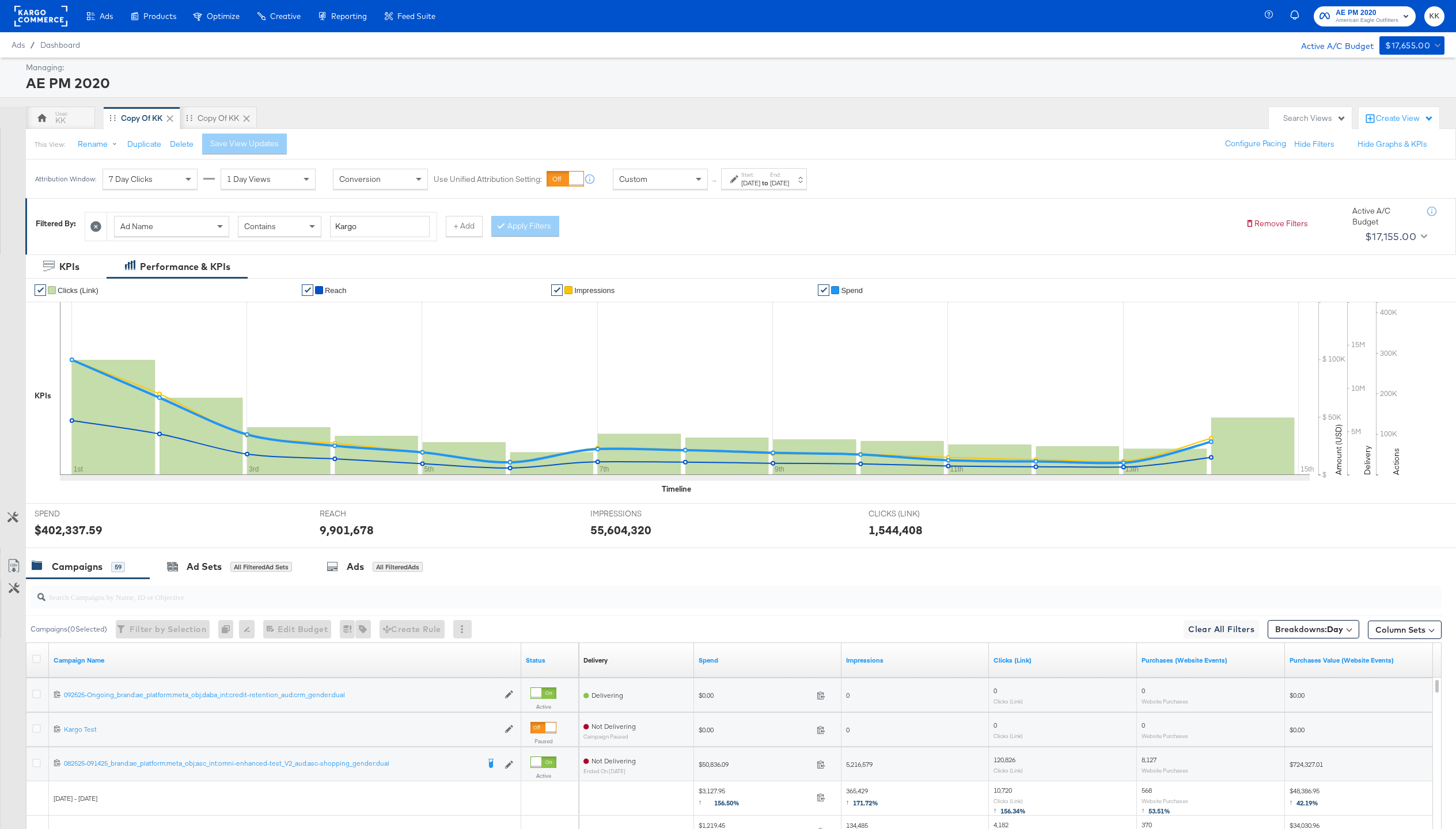
scroll to position [14, 0]
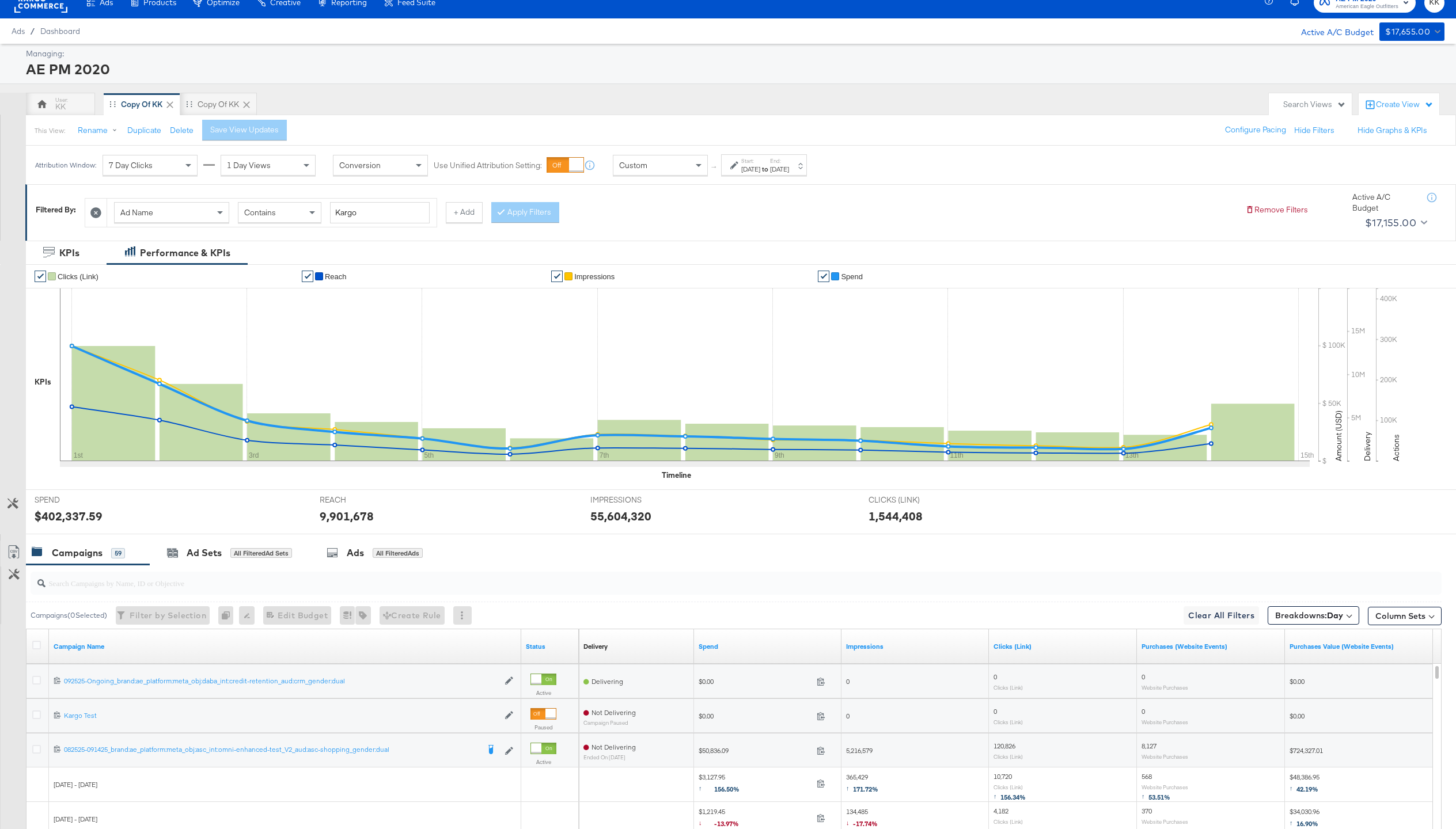
click at [789, 171] on div "[DATE]" at bounding box center [779, 170] width 19 height 9
click at [740, 235] on label "End Time:" at bounding box center [756, 237] width 125 height 11
click at [740, 240] on label "End Time:" at bounding box center [756, 237] width 125 height 11
click at [740, 257] on input "September 14th 2025" at bounding box center [754, 256] width 121 height 21
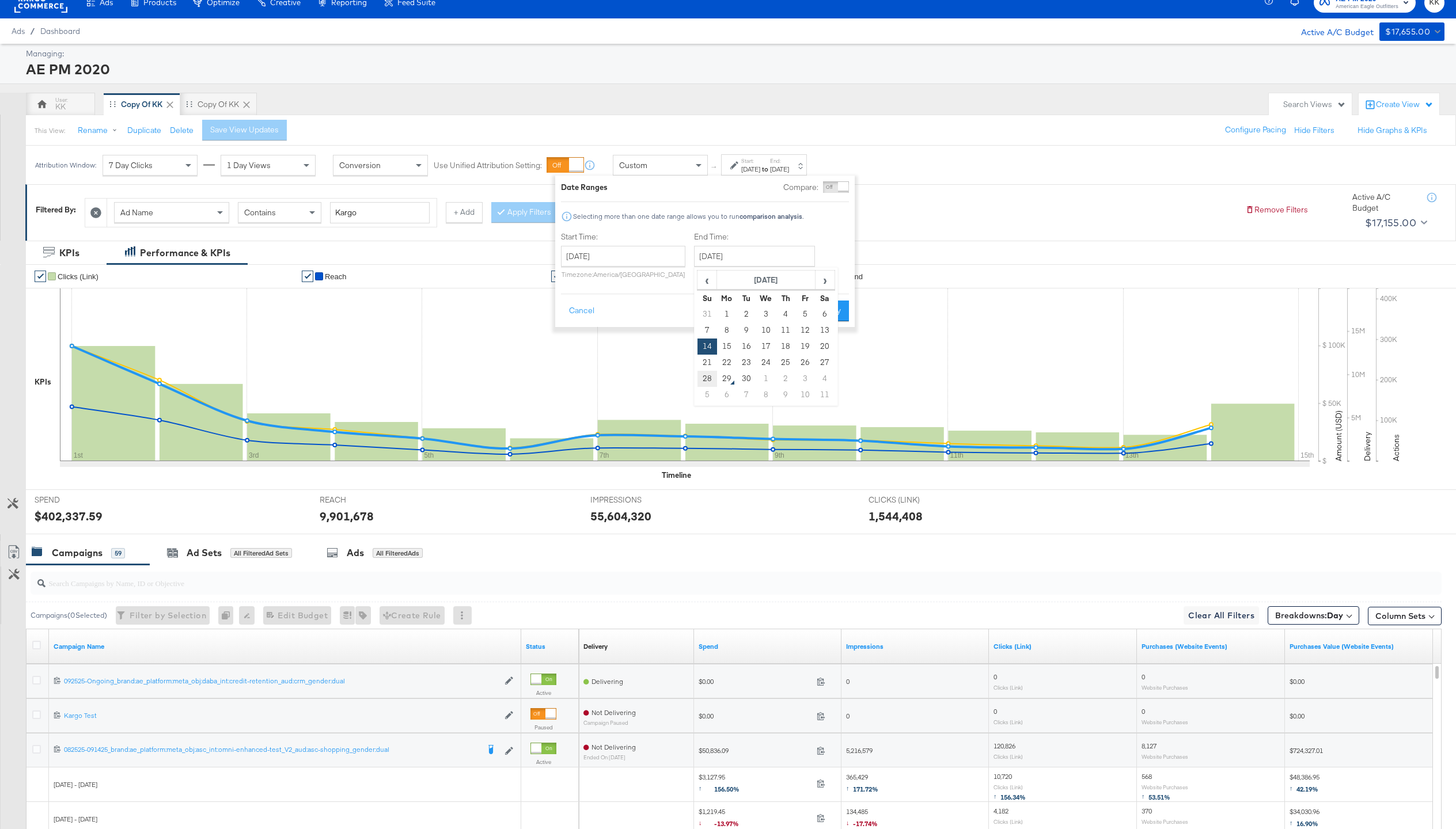
click at [701, 372] on td "28" at bounding box center [707, 379] width 20 height 16
type input "September 28th 2025"
click at [823, 326] on div "Date Ranges Compare: Comparison is not available when breakdowns are selected S…" at bounding box center [705, 252] width 300 height 151
click at [832, 310] on button "Apply" at bounding box center [831, 311] width 36 height 21
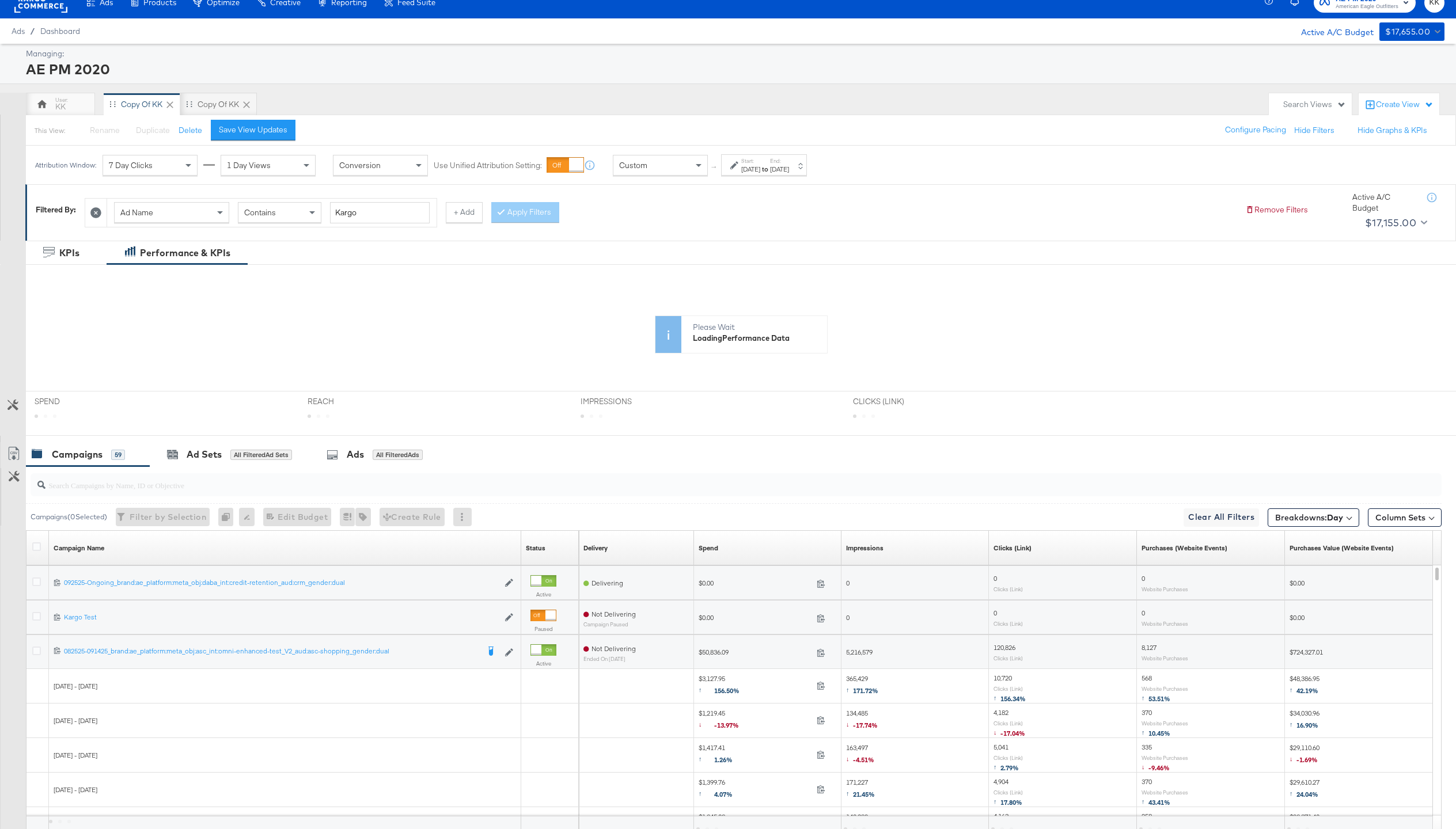
drag, startPoint x: 271, startPoint y: 129, endPoint x: 282, endPoint y: 135, distance: 12.5
click at [271, 129] on div "Save View Updates" at bounding box center [252, 130] width 69 height 11
click at [361, 469] on input "search" at bounding box center [678, 480] width 1264 height 22
click at [373, 468] on div at bounding box center [734, 484] width 1416 height 37
click at [373, 464] on div "Ads All Filtered Ads" at bounding box center [377, 454] width 136 height 24
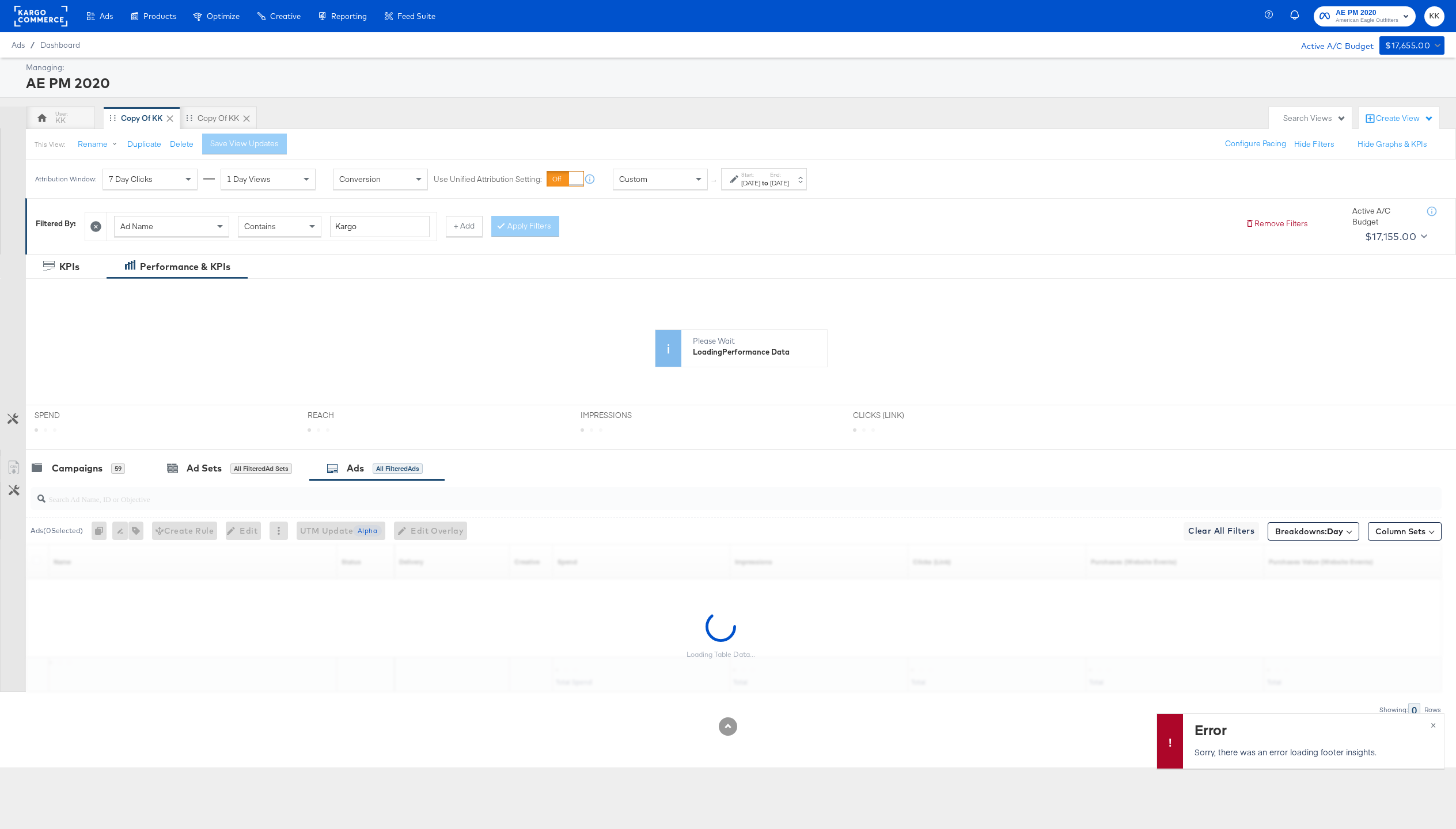
scroll to position [0, 0]
click at [1433, 725] on span "×" at bounding box center [1433, 724] width 6 height 13
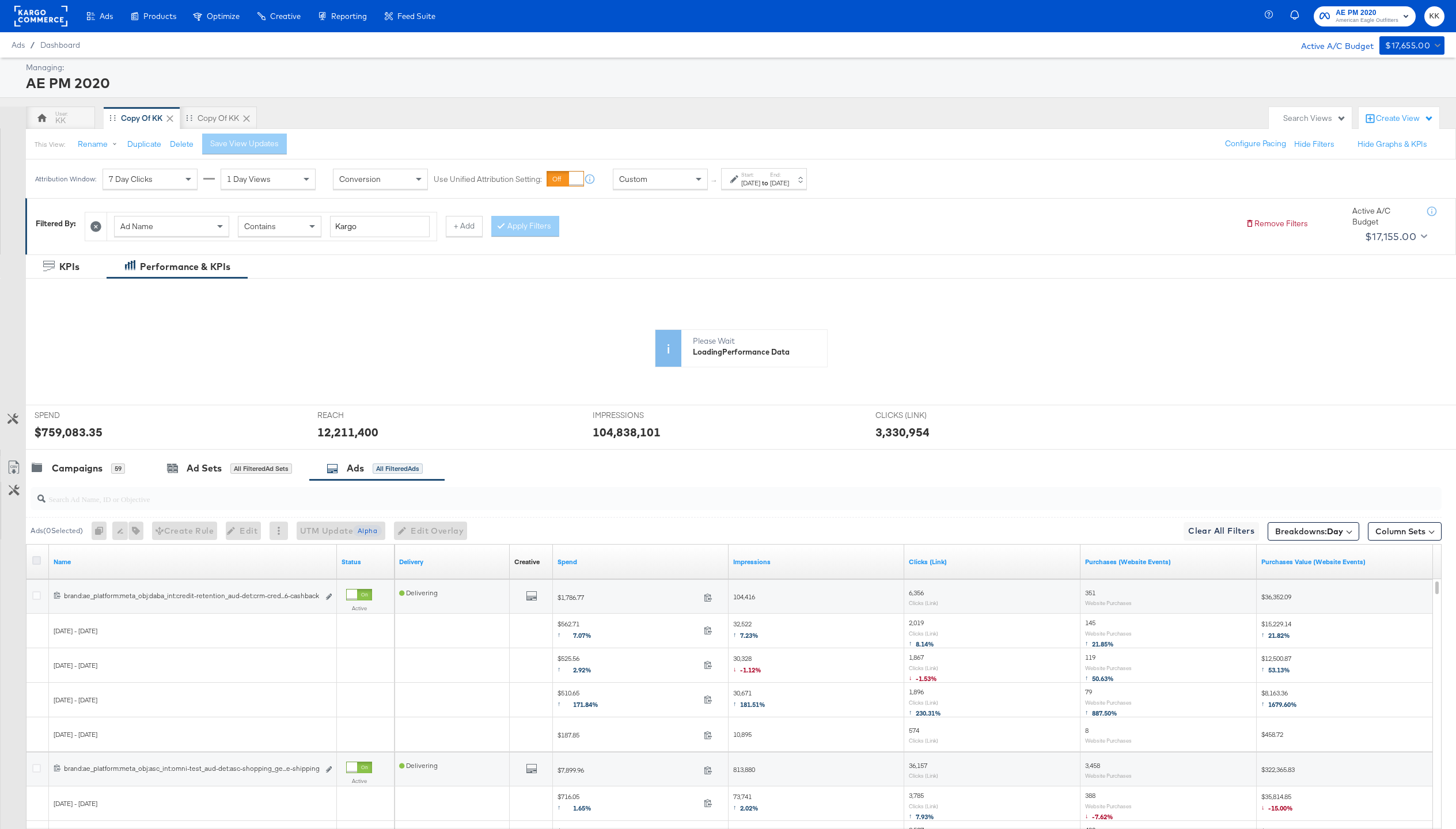
click at [36, 562] on icon at bounding box center [36, 560] width 9 height 9
click at [0, 0] on input "checkbox" at bounding box center [0, 0] width 0 height 0
click at [17, 466] on icon at bounding box center [14, 468] width 14 height 14
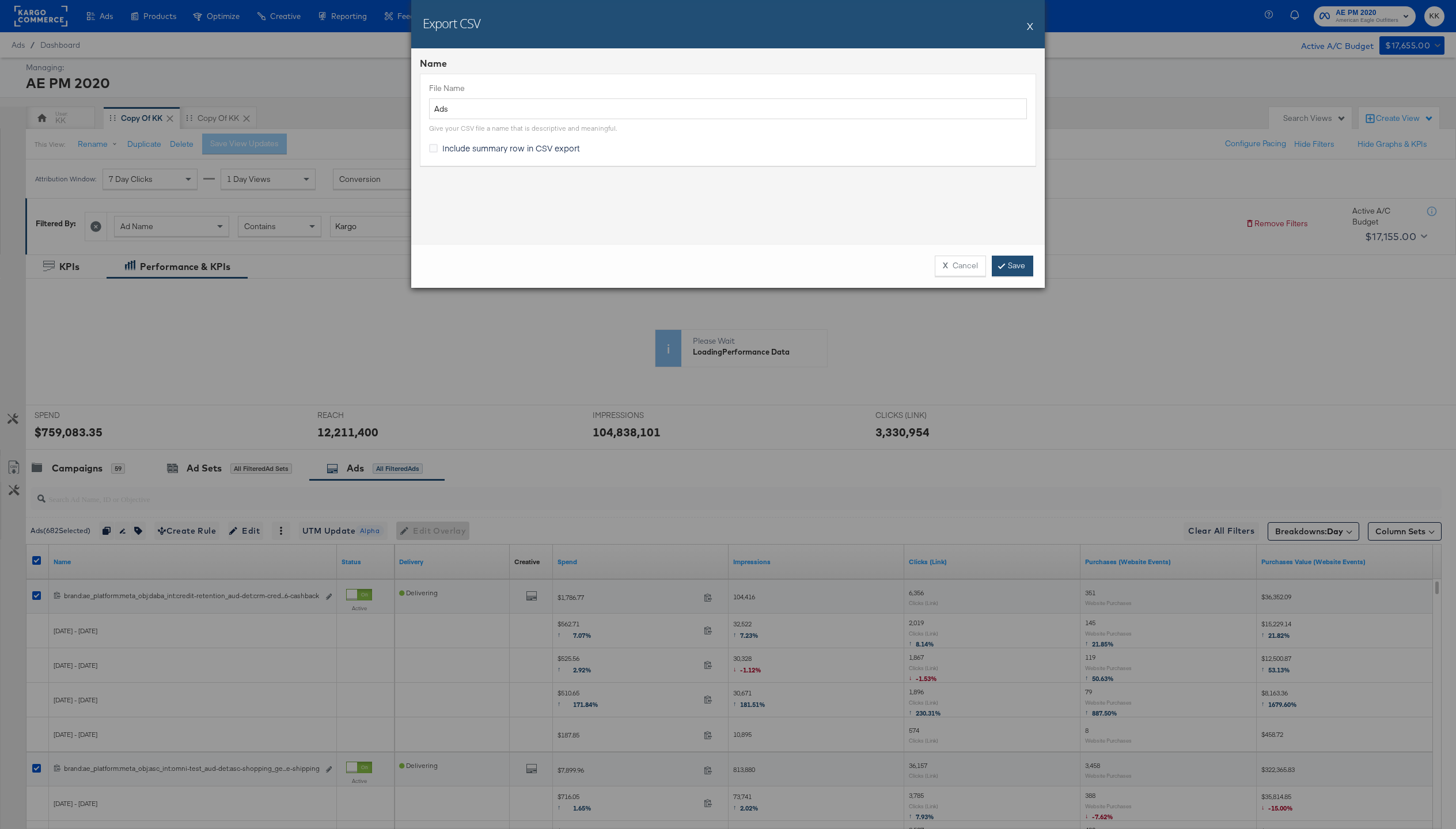
click at [1021, 267] on link "Save" at bounding box center [1012, 266] width 42 height 21
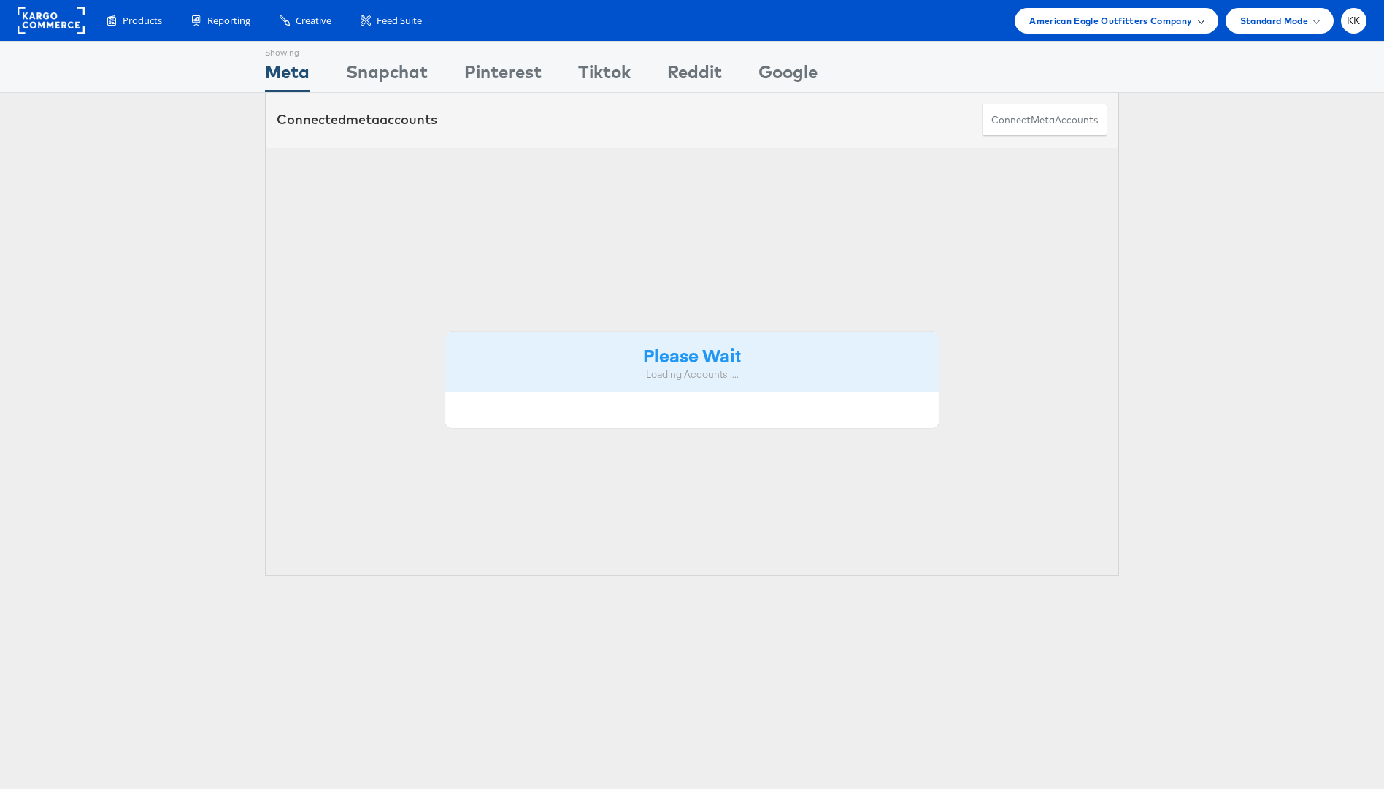
click at [1146, 32] on div "American Eagle Outfitters Company" at bounding box center [1116, 21] width 203 height 26
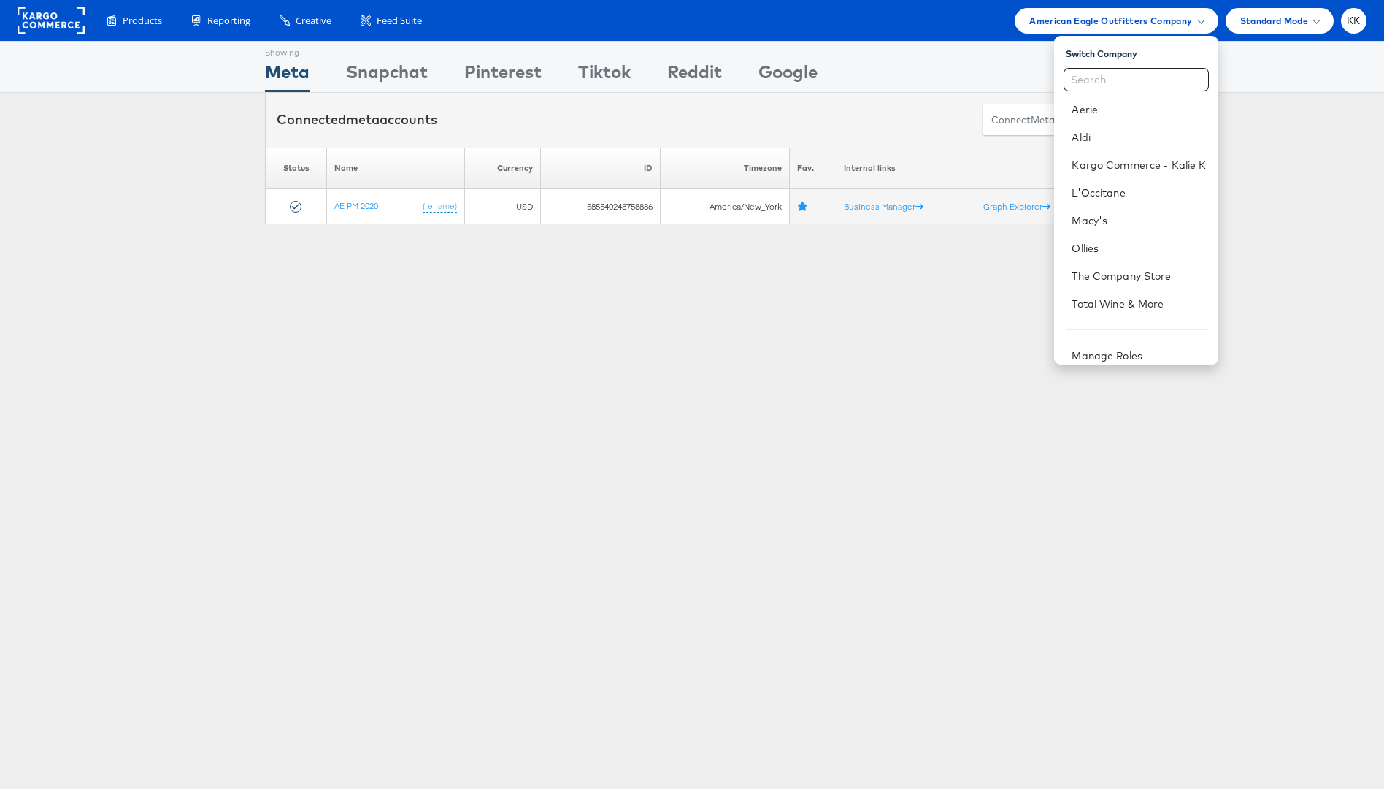
click at [656, 373] on div "Showing Meta Showing [GEOGRAPHIC_DATA] Showing Pinterest Showing Tiktok Showing…" at bounding box center [692, 406] width 1384 height 730
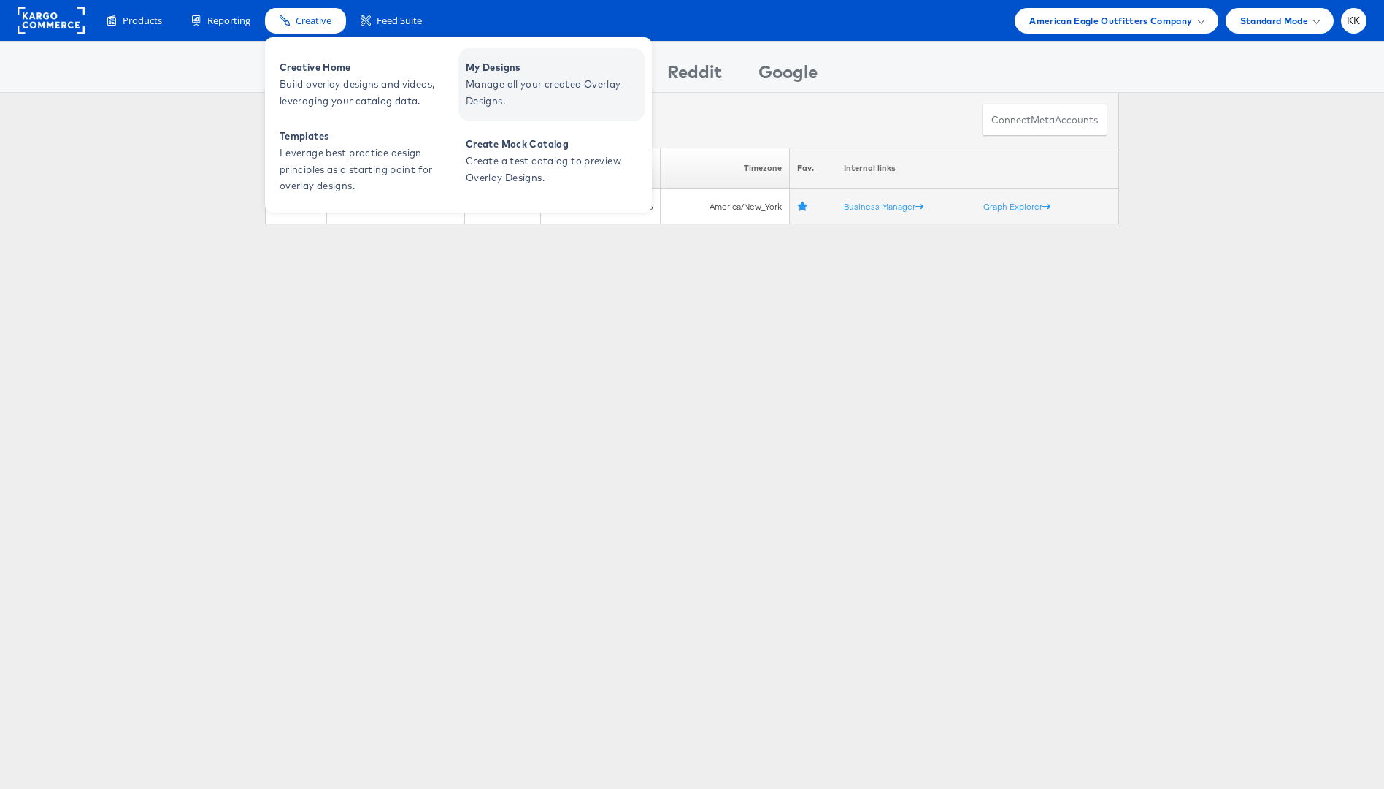
click at [517, 85] on span "Manage all your created Overlay Designs." at bounding box center [553, 93] width 175 height 34
